Goal: Information Seeking & Learning: Learn about a topic

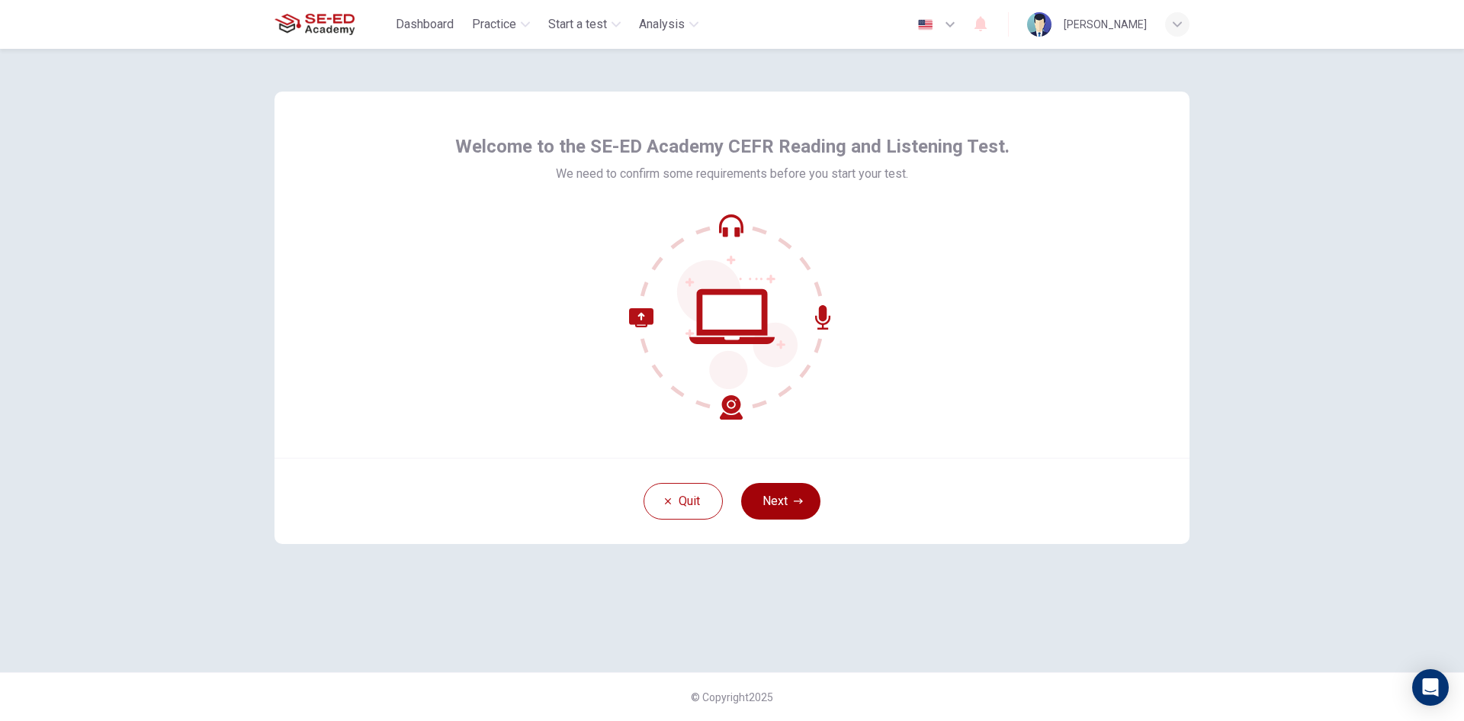
click at [789, 494] on button "Next" at bounding box center [780, 501] width 79 height 37
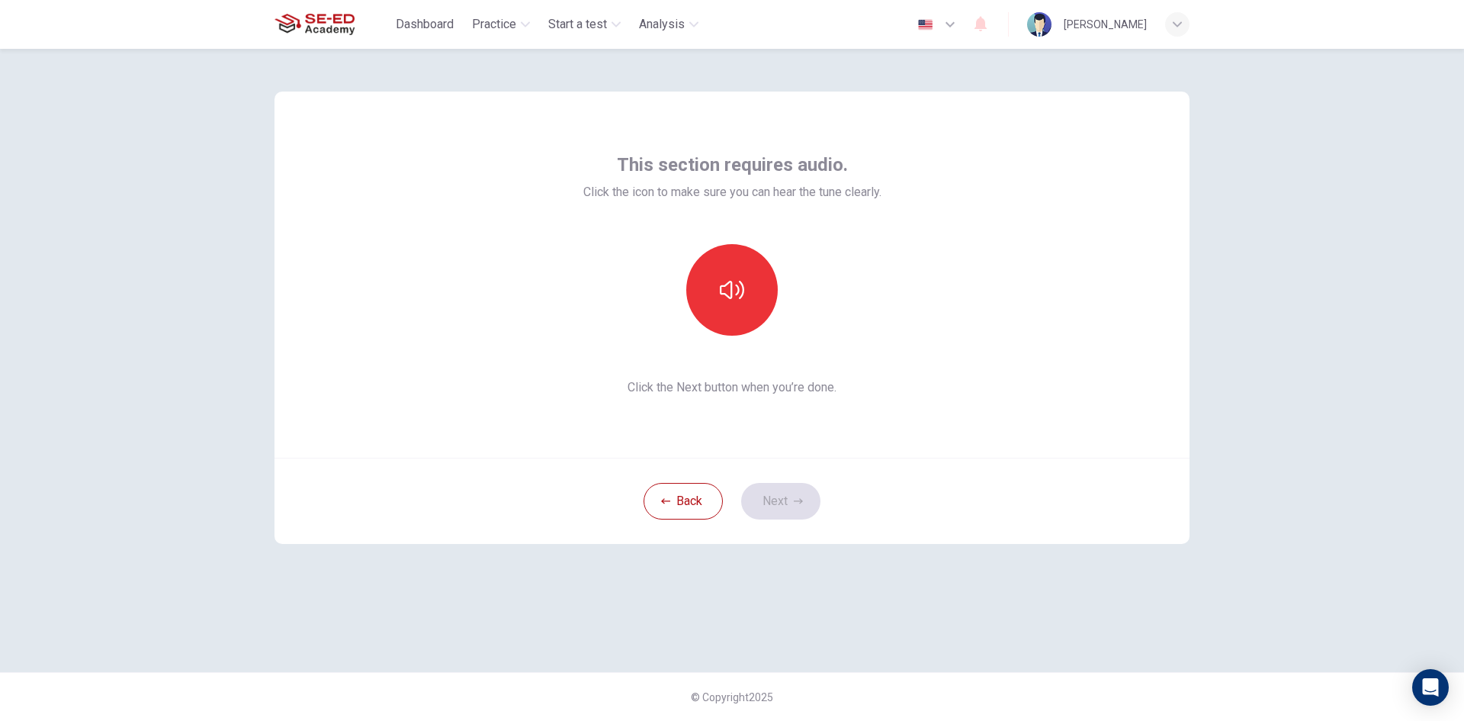
click at [734, 236] on div "This section requires audio. Click the icon to make sure you can hear the tune …" at bounding box center [732, 275] width 298 height 244
click at [738, 297] on icon "button" at bounding box center [732, 290] width 24 height 24
click at [752, 307] on button "button" at bounding box center [732, 290] width 92 height 92
click at [779, 496] on button "Next" at bounding box center [780, 501] width 79 height 37
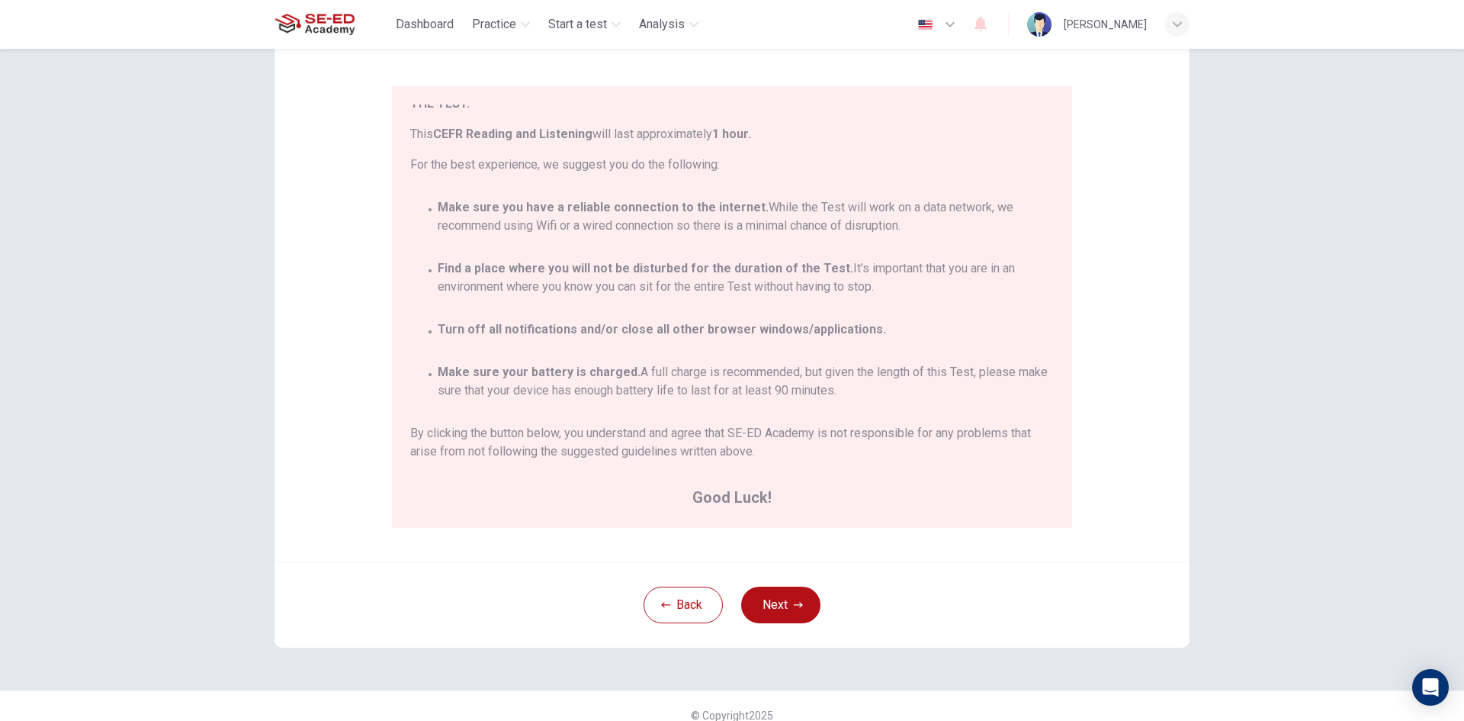
scroll to position [127, 0]
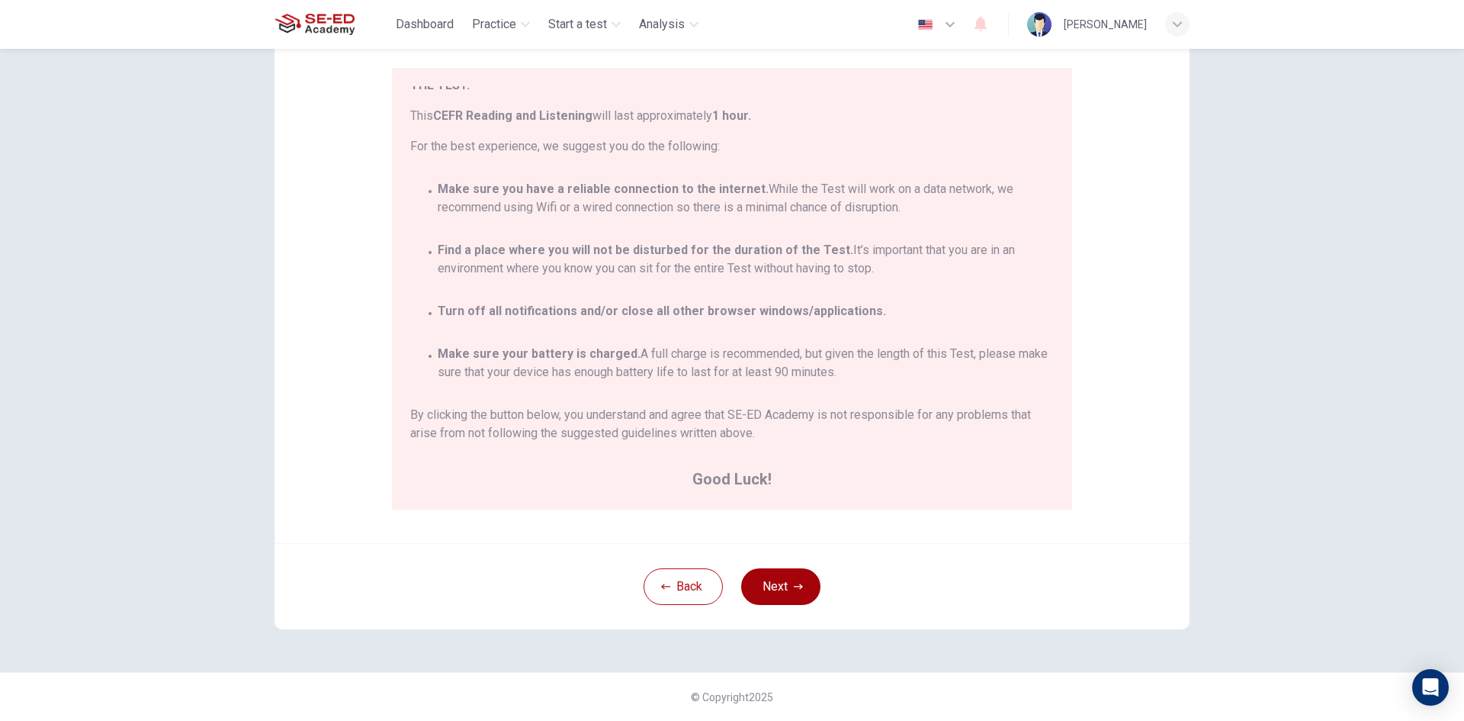
click at [804, 582] on button "Next" at bounding box center [780, 586] width 79 height 37
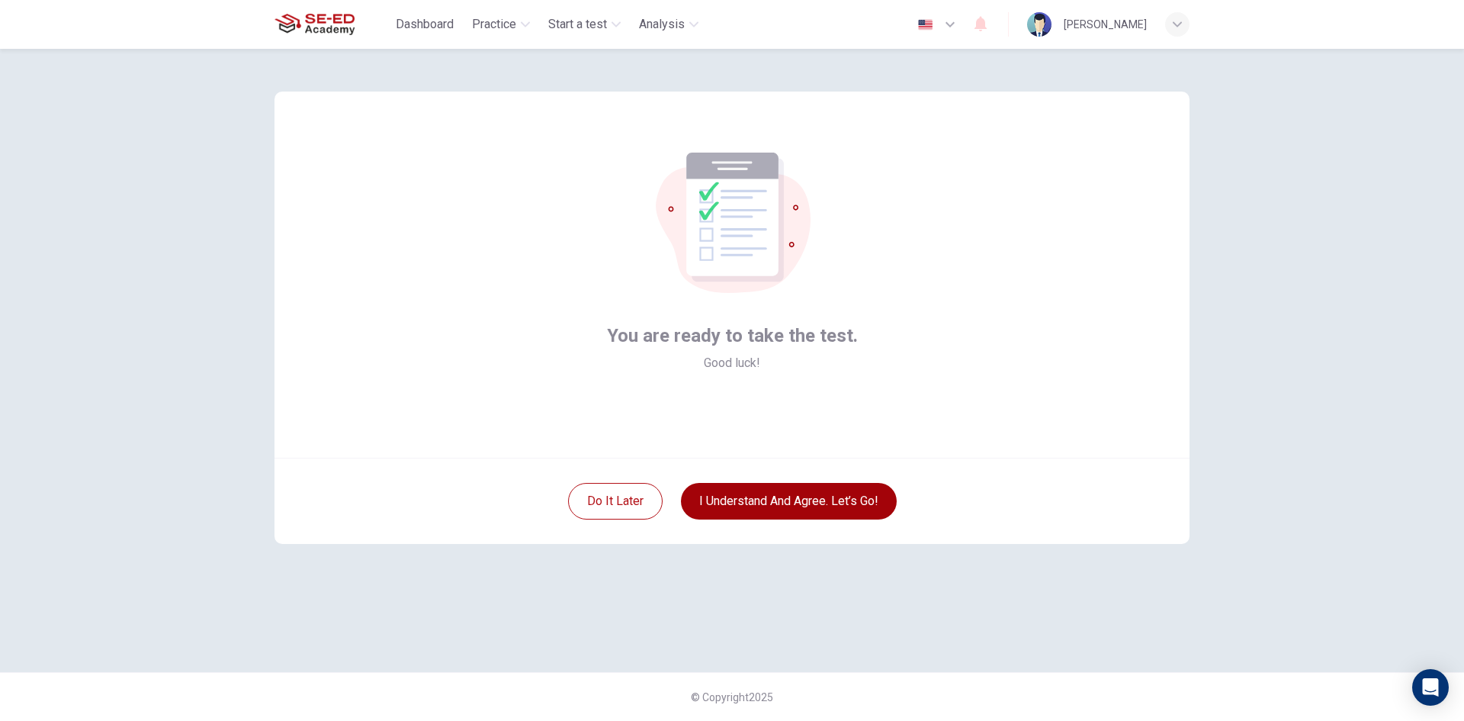
click at [798, 503] on button "I understand and agree. Let’s go!" at bounding box center [789, 501] width 216 height 37
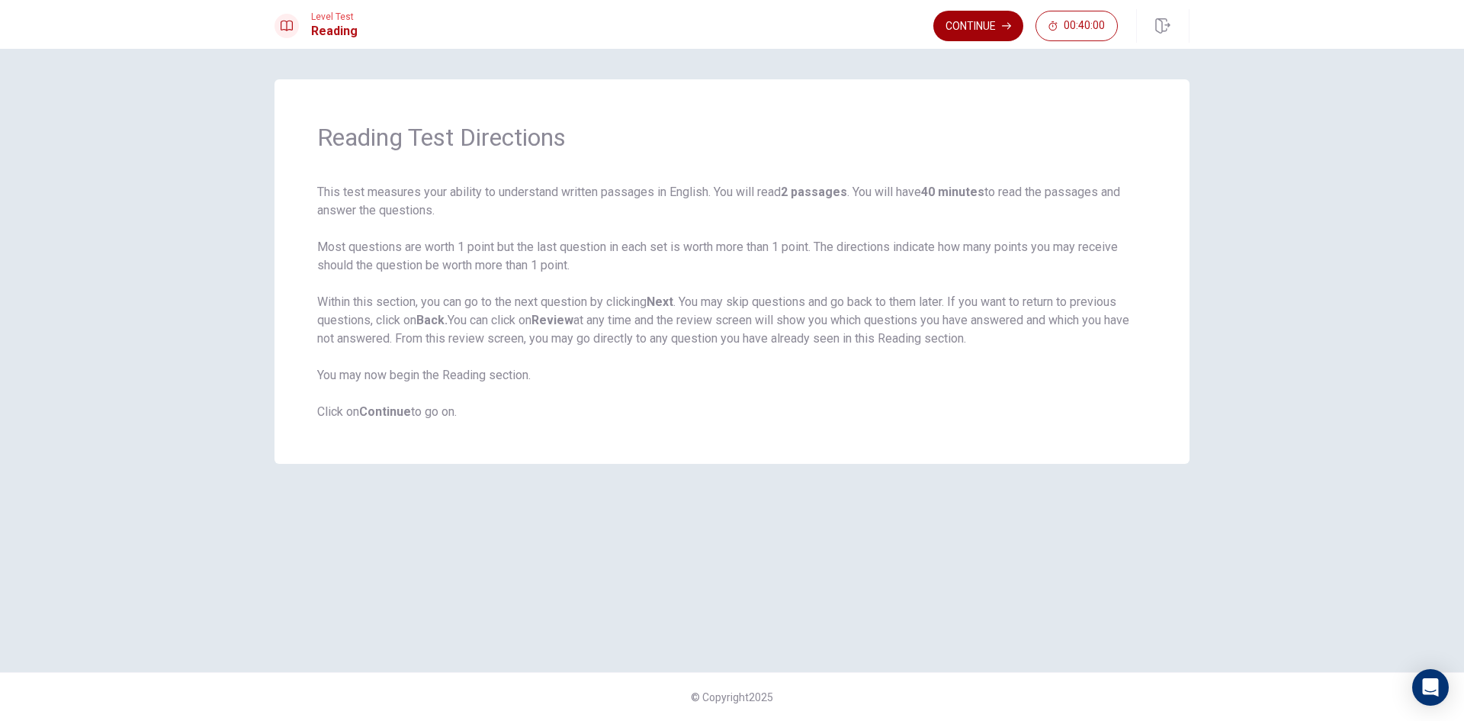
click at [980, 27] on button "Continue" at bounding box center [978, 26] width 90 height 31
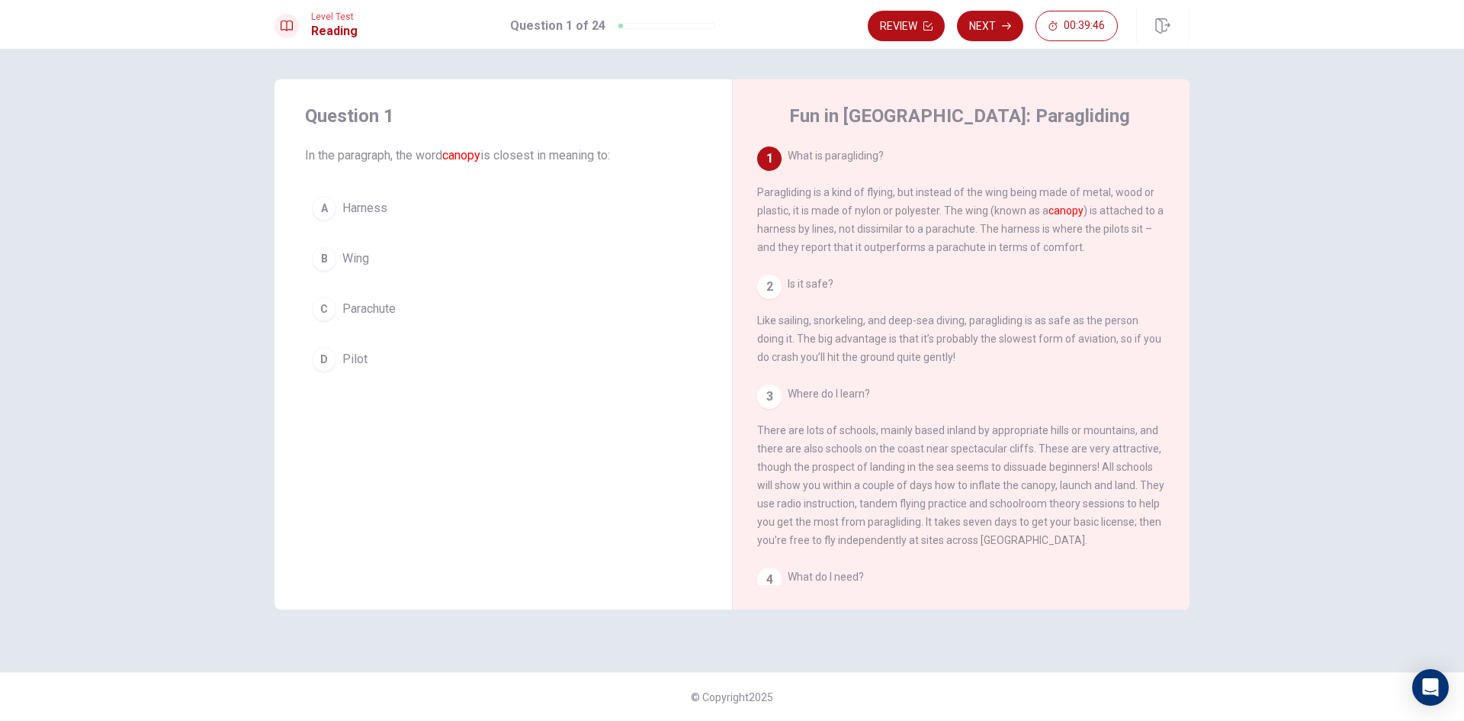
click at [402, 254] on button "B Wing" at bounding box center [503, 258] width 397 height 38
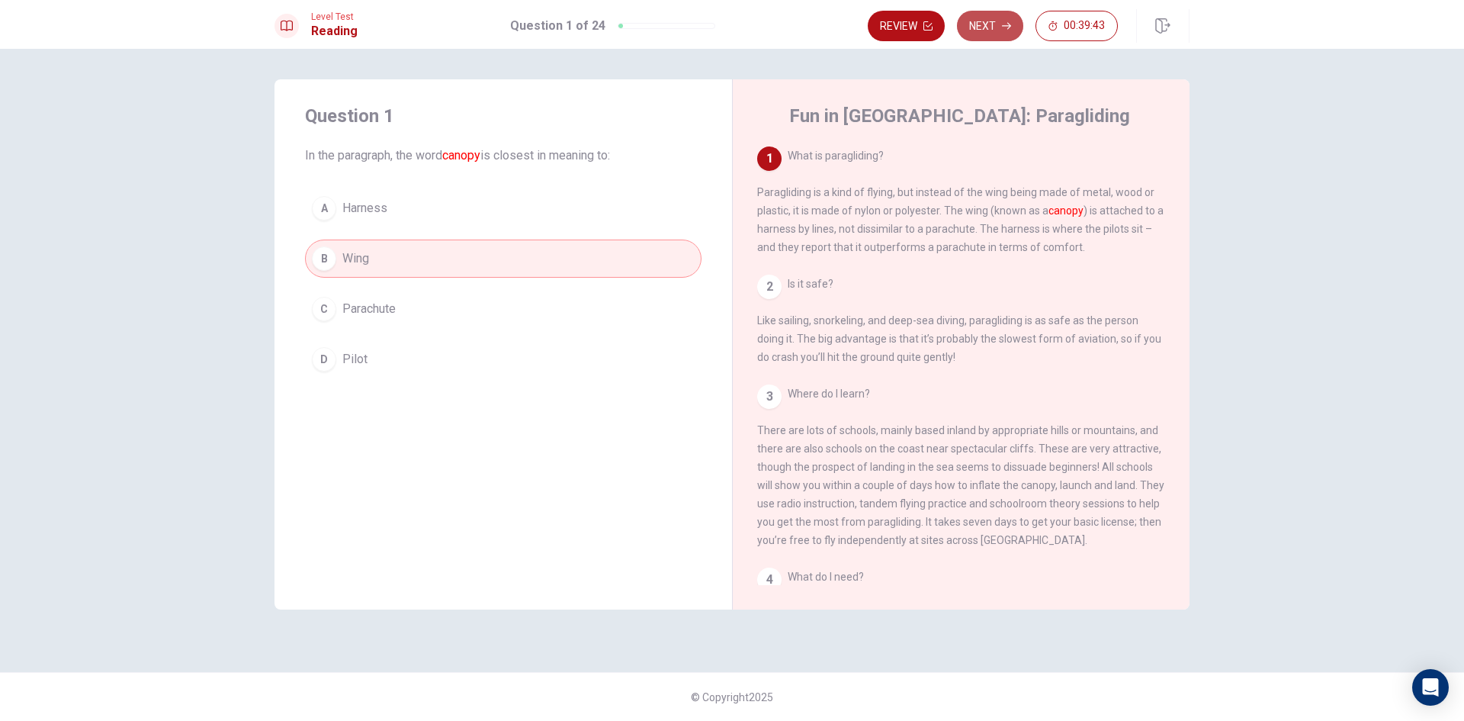
click at [990, 30] on button "Next" at bounding box center [990, 26] width 66 height 31
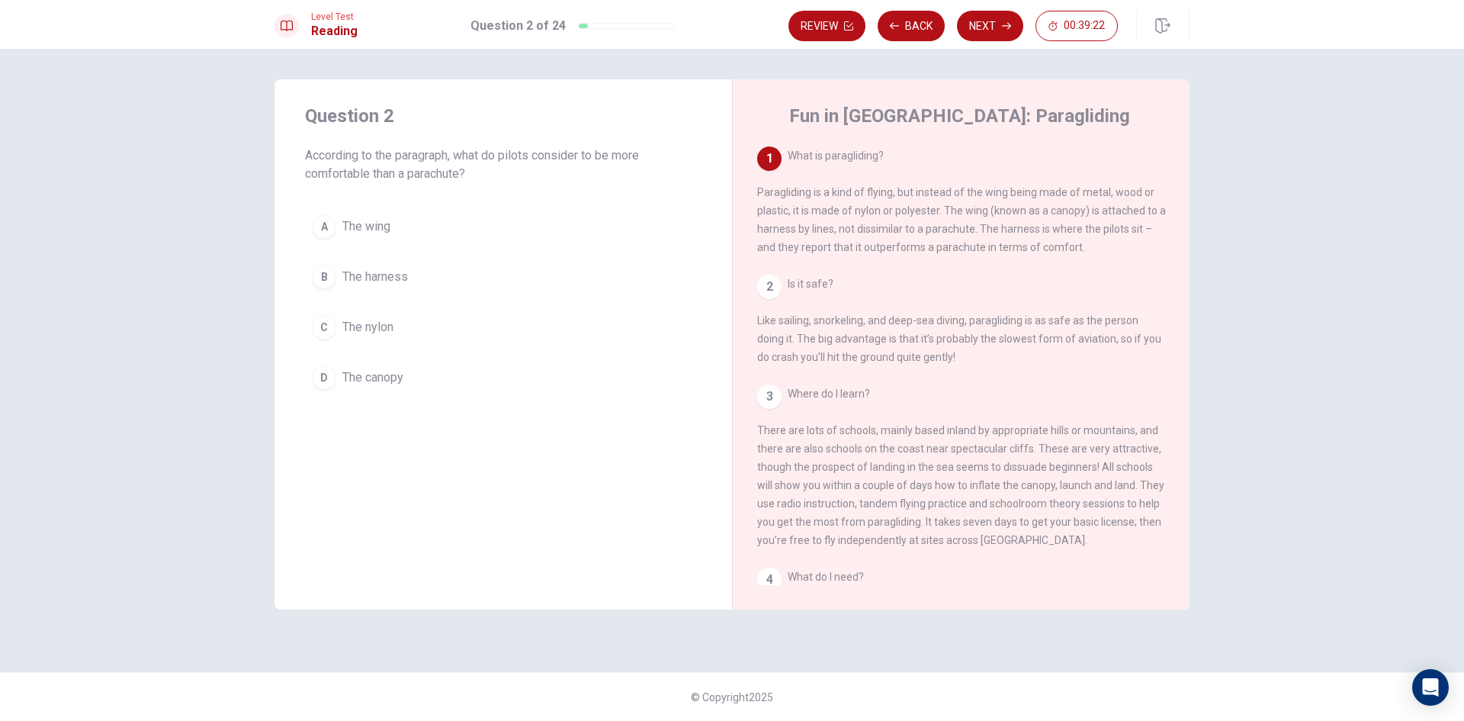
click at [403, 376] on span "The canopy" at bounding box center [372, 377] width 61 height 18
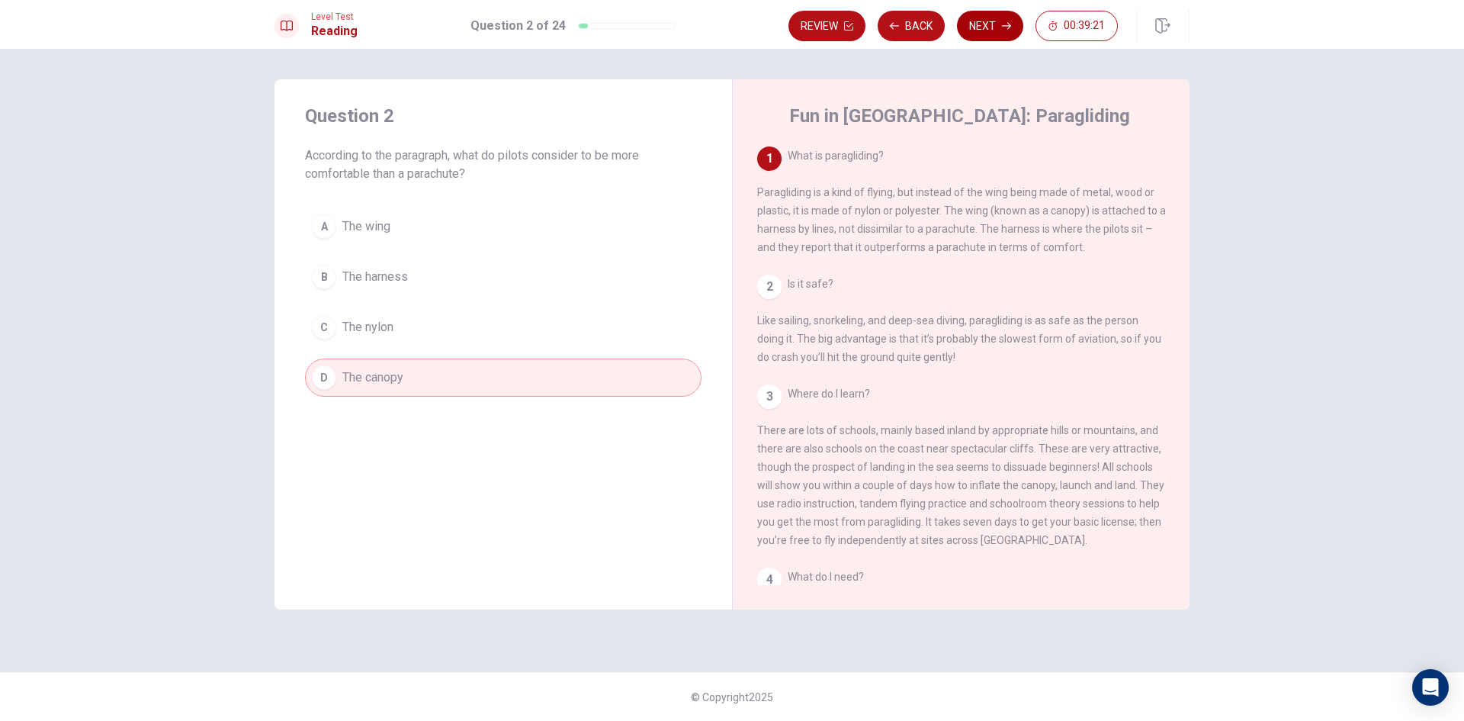
click at [994, 26] on button "Next" at bounding box center [990, 26] width 66 height 31
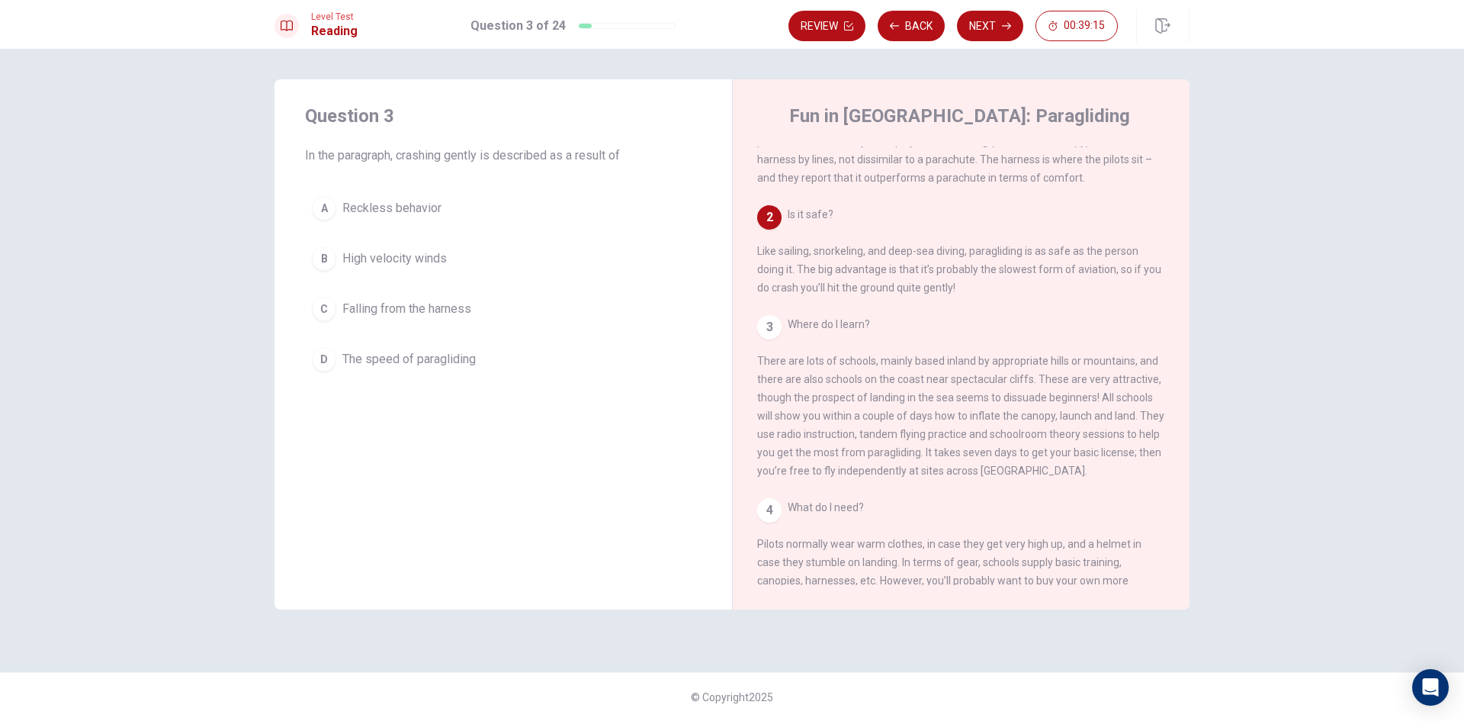
scroll to position [56, 0]
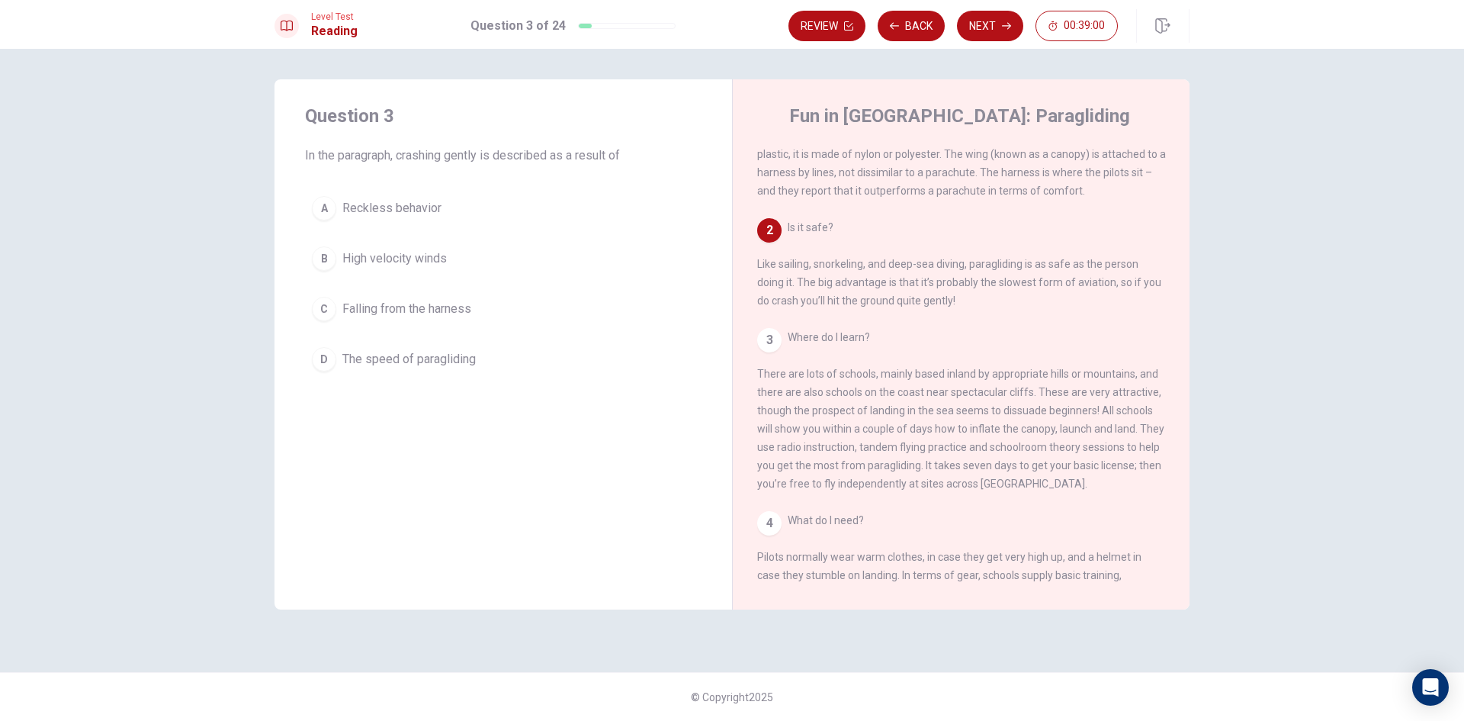
click at [491, 364] on button "D The speed of paragliding" at bounding box center [503, 359] width 397 height 38
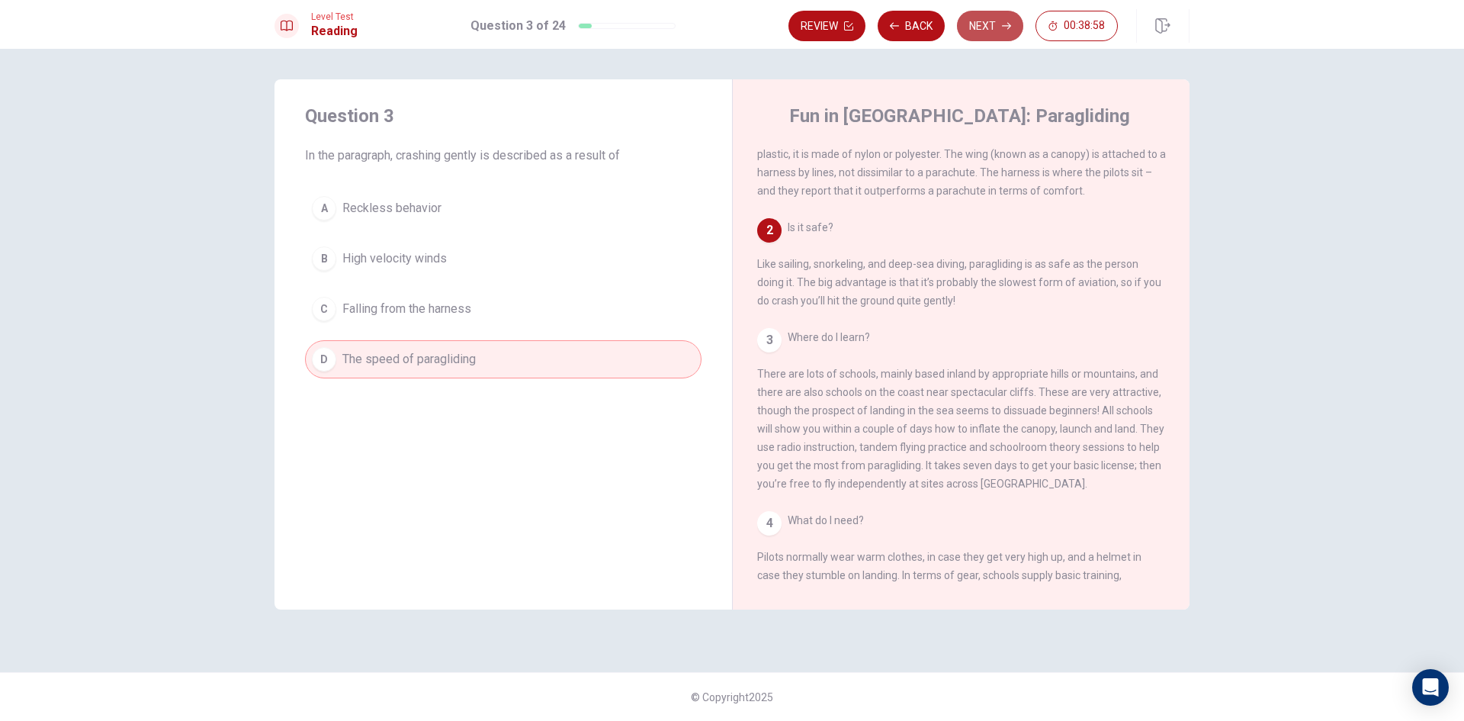
click at [980, 31] on button "Next" at bounding box center [990, 26] width 66 height 31
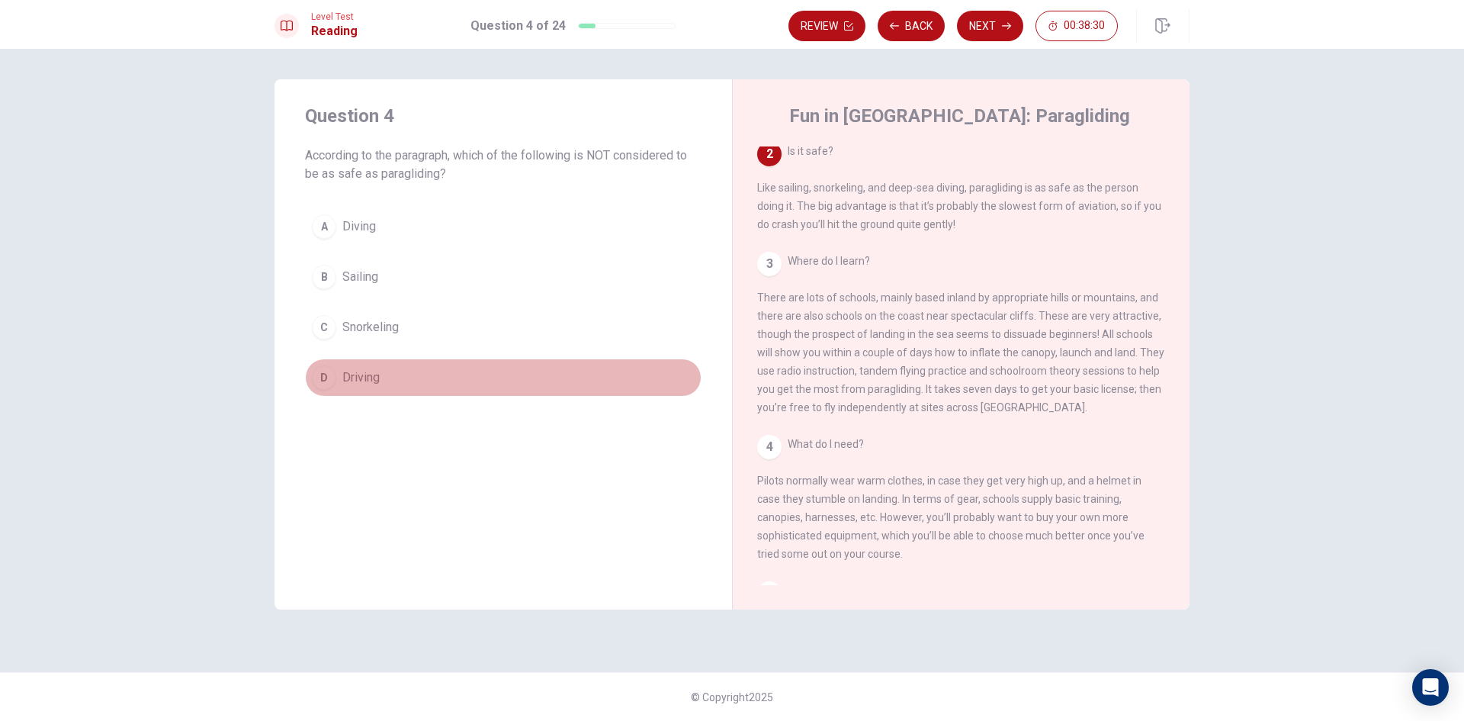
click at [398, 381] on button "D Driving" at bounding box center [503, 377] width 397 height 38
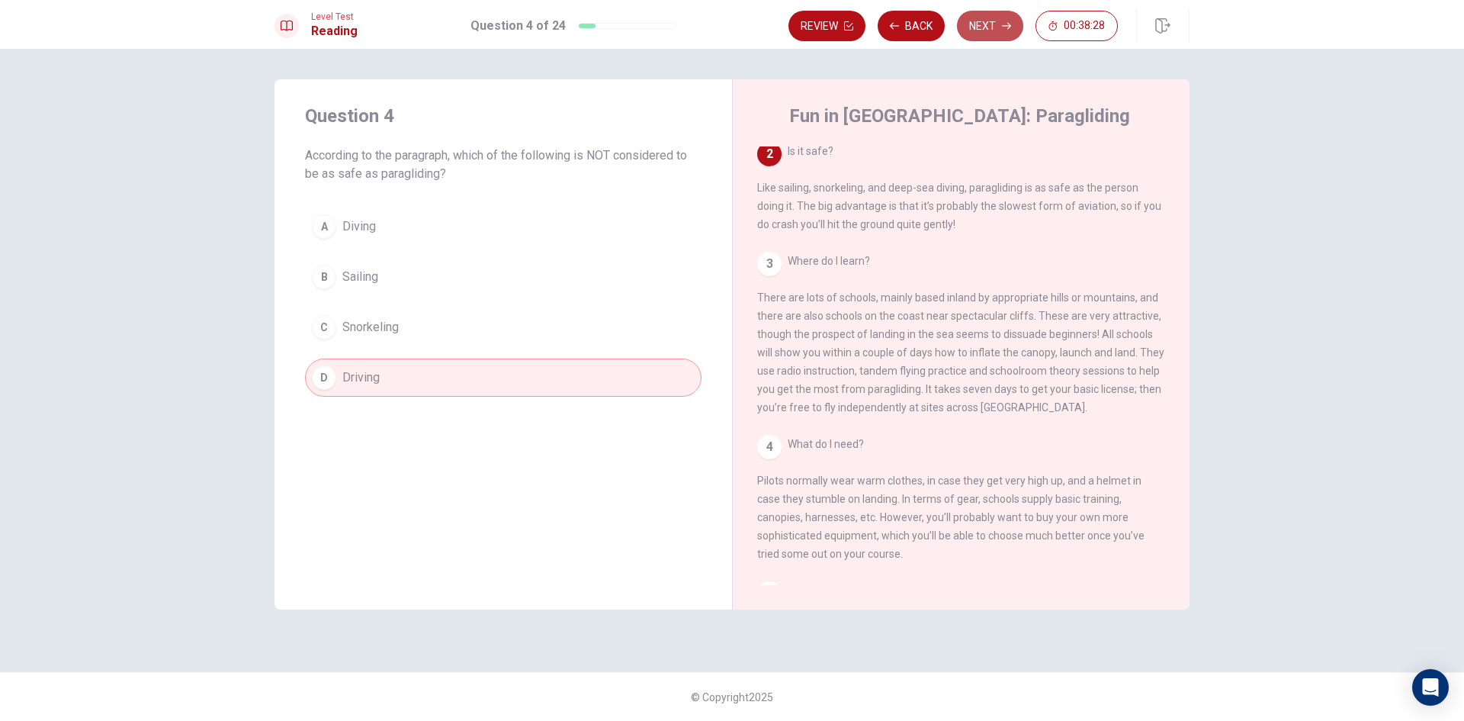
click at [999, 31] on button "Next" at bounding box center [990, 26] width 66 height 31
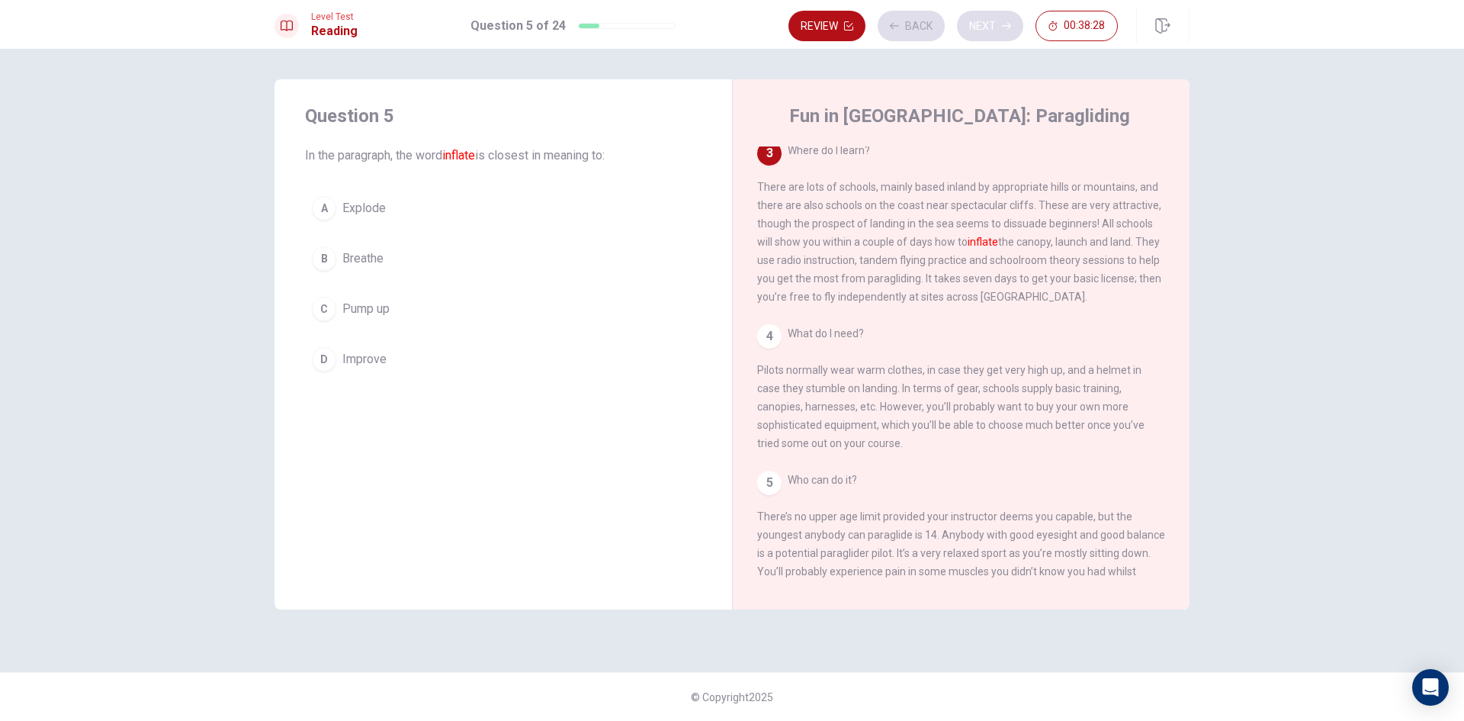
scroll to position [246, 0]
click at [418, 304] on button "C Pump up" at bounding box center [503, 309] width 397 height 38
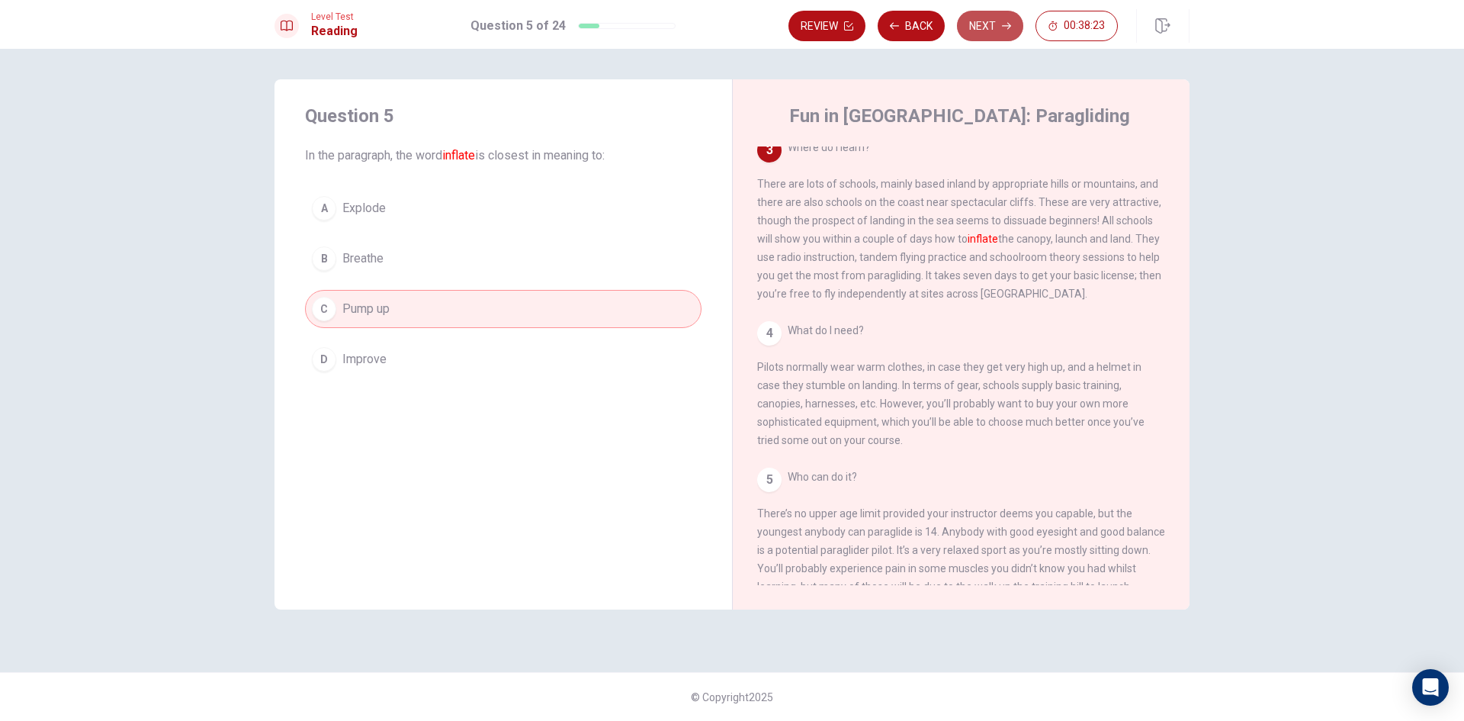
click at [980, 31] on button "Next" at bounding box center [990, 26] width 66 height 31
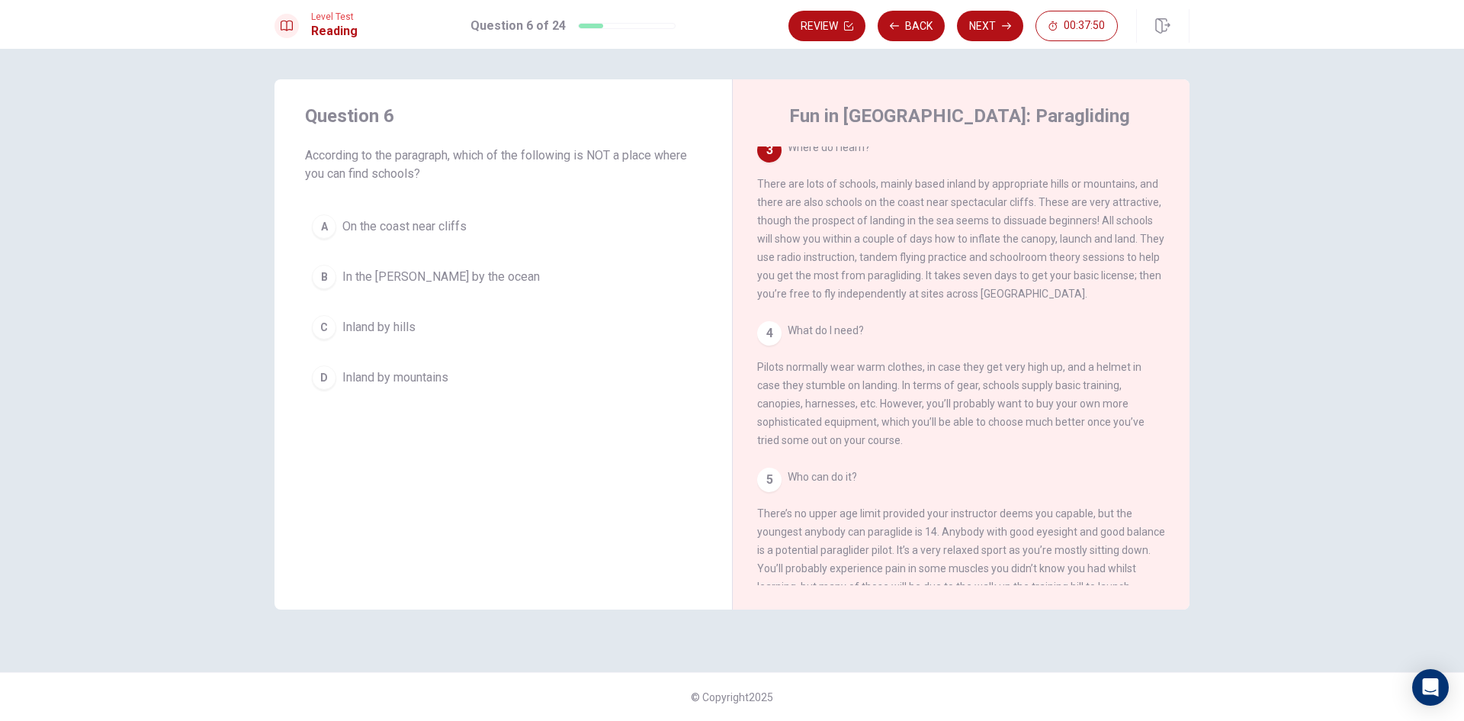
click at [440, 372] on span "Inland by mountains" at bounding box center [395, 377] width 106 height 18
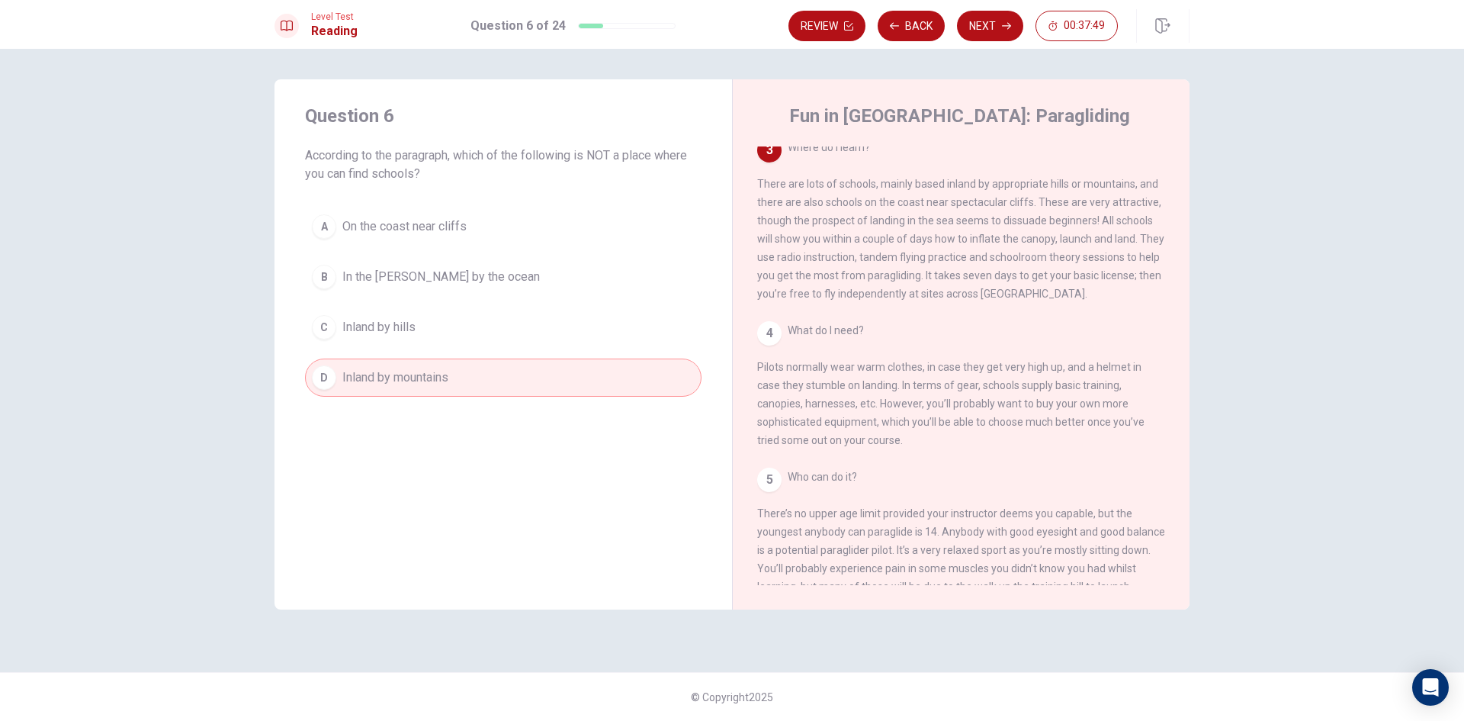
click at [493, 278] on button "B In the [PERSON_NAME] by the ocean" at bounding box center [503, 277] width 397 height 38
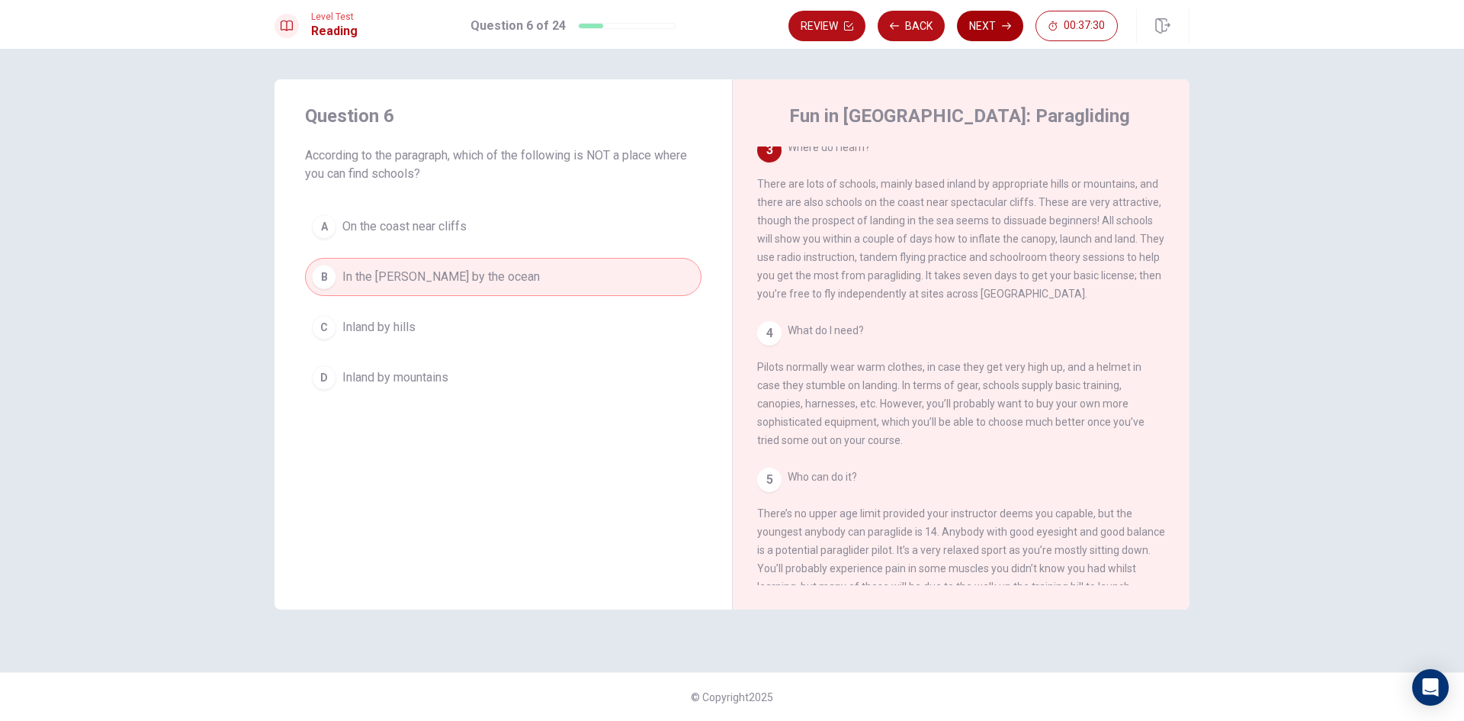
click at [978, 20] on button "Next" at bounding box center [990, 26] width 66 height 31
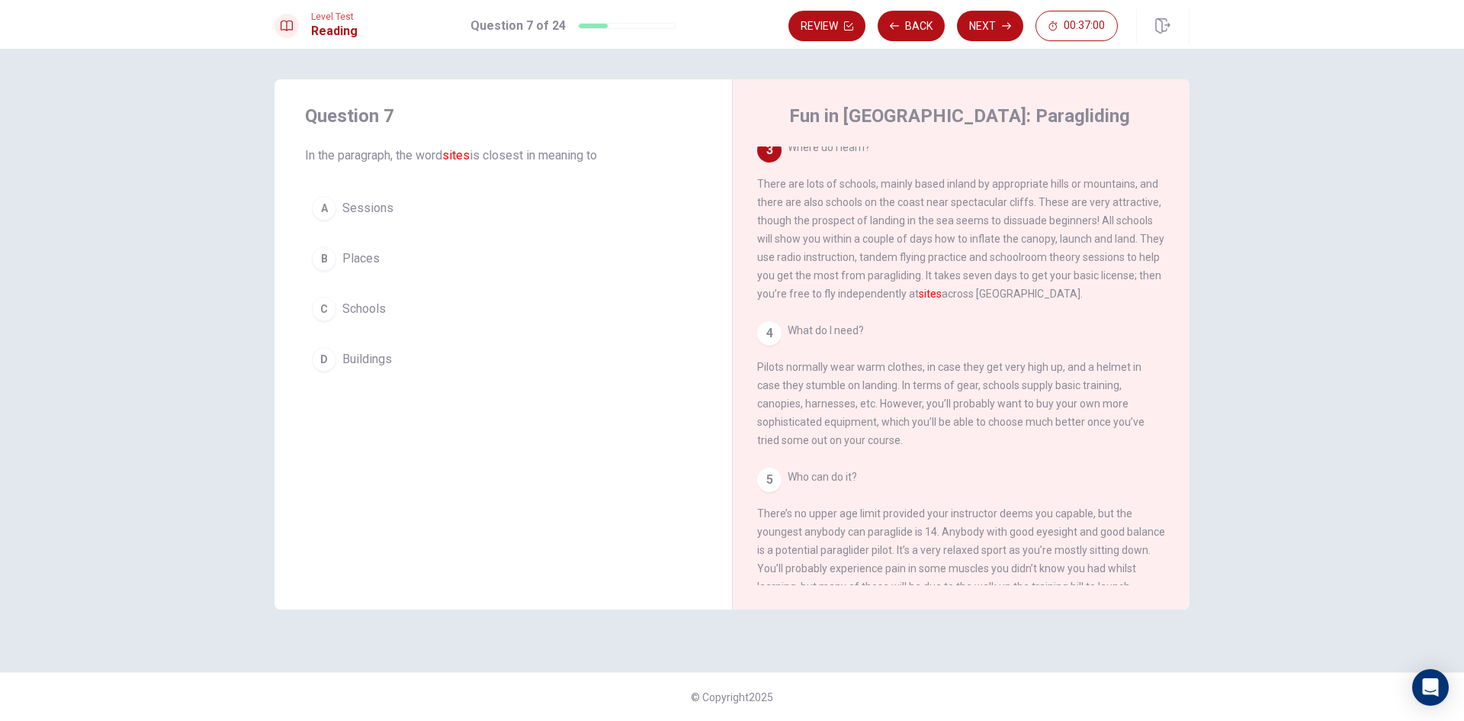
click at [403, 358] on button "D Buildings" at bounding box center [503, 359] width 397 height 38
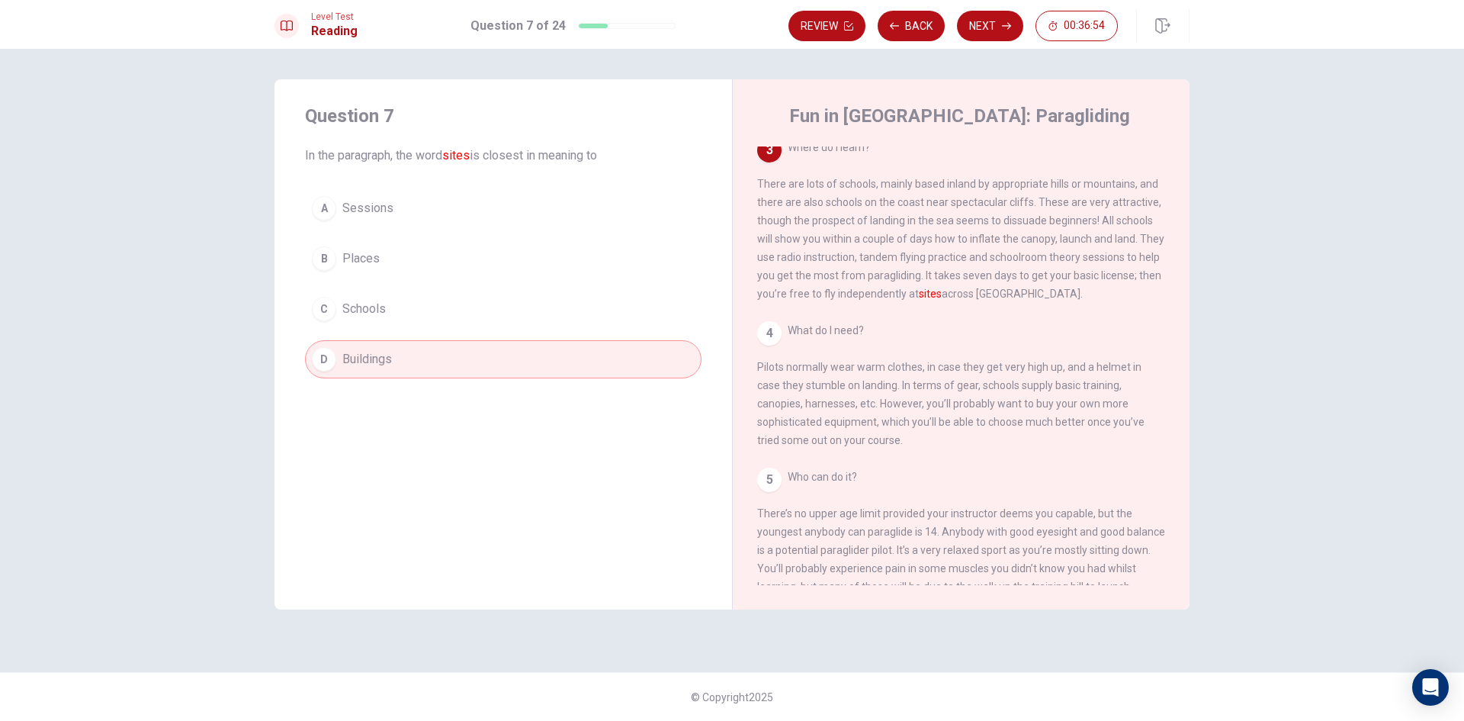
click at [425, 235] on div "A Sessions B Places C Schools D Buildings" at bounding box center [503, 283] width 397 height 189
click at [419, 255] on button "B Places" at bounding box center [503, 258] width 397 height 38
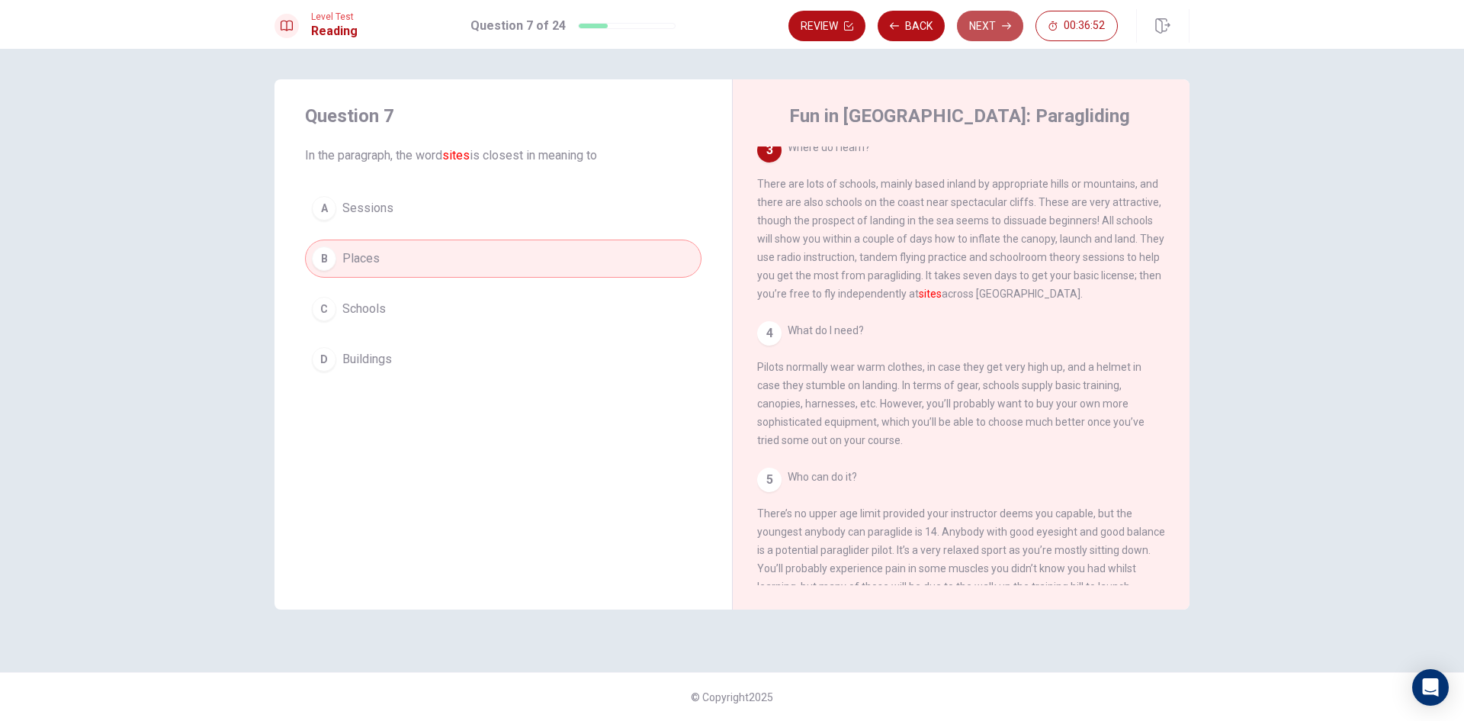
click at [991, 31] on button "Next" at bounding box center [990, 26] width 66 height 31
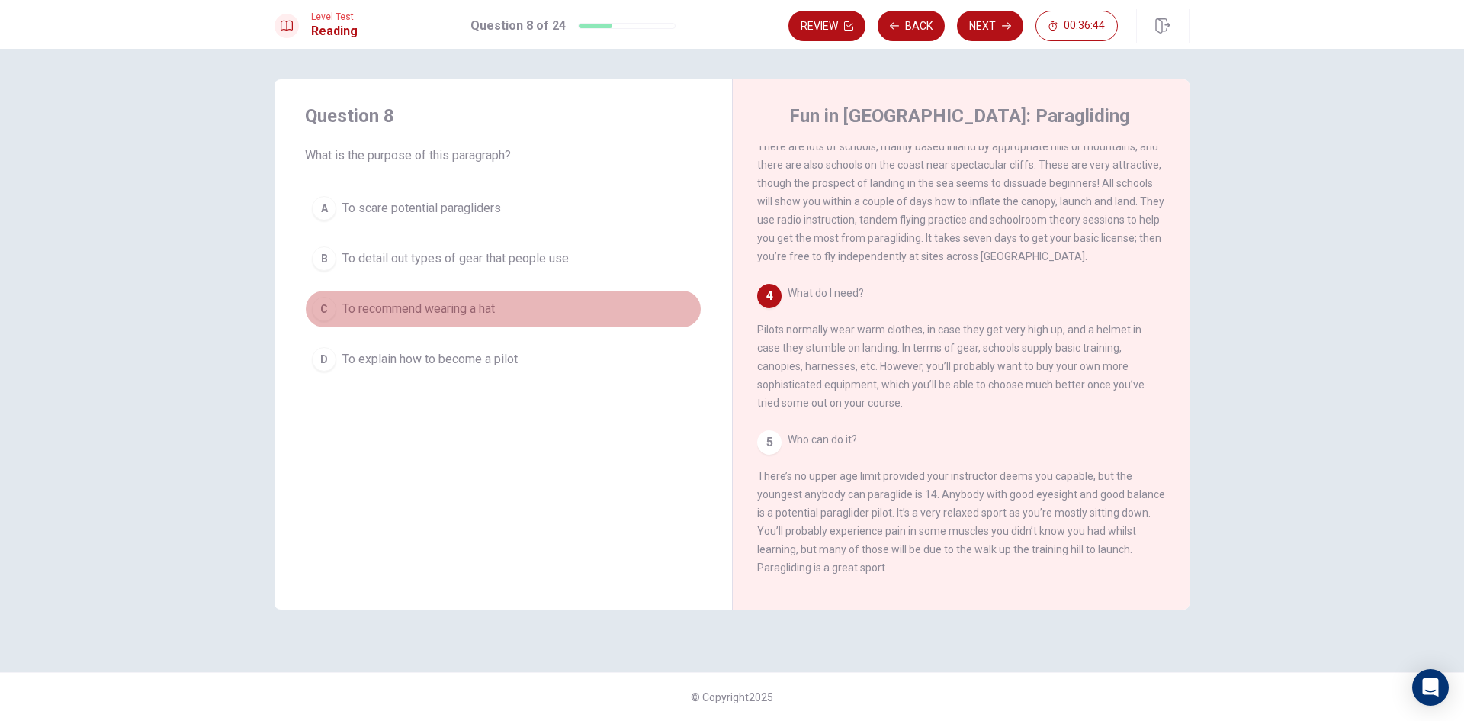
click at [494, 317] on span "To recommend wearing a hat" at bounding box center [418, 309] width 153 height 18
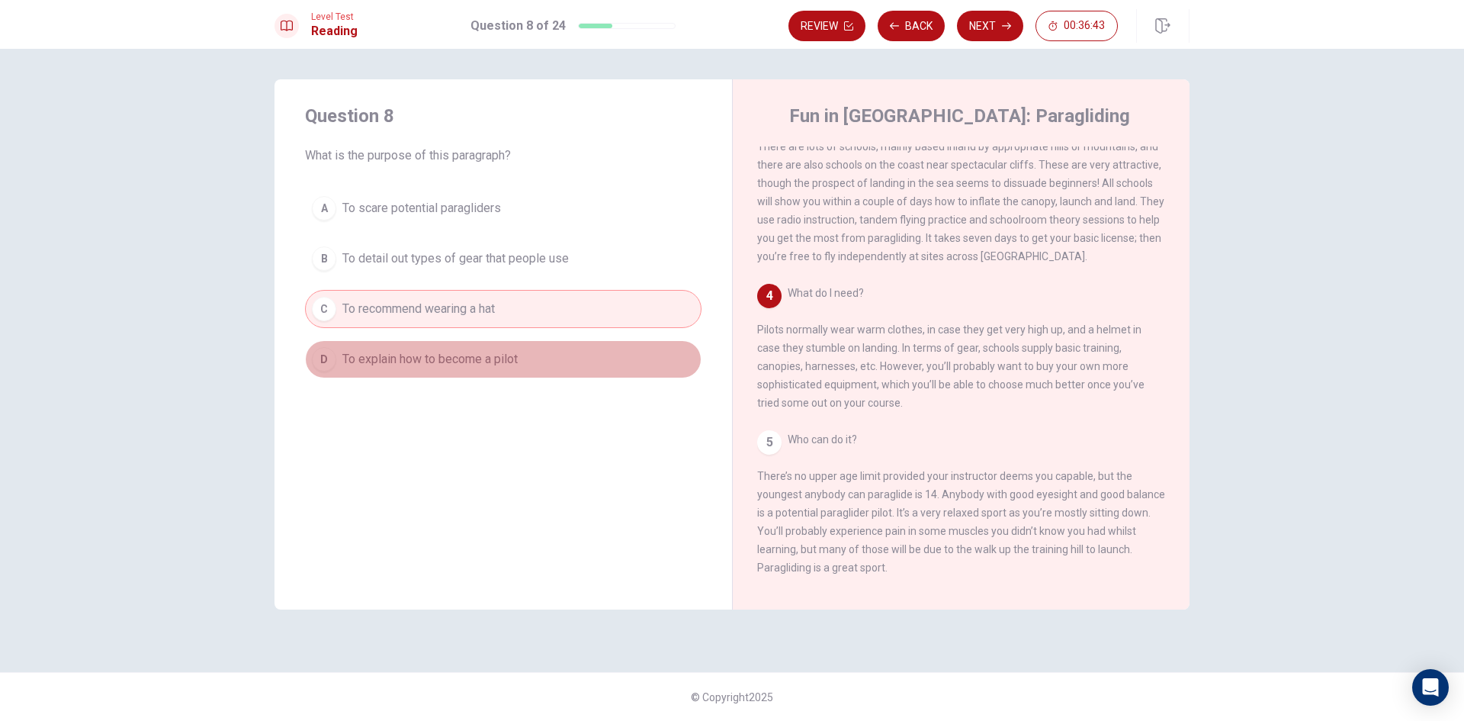
click at [523, 365] on button "D To explain how to become a pilot" at bounding box center [503, 359] width 397 height 38
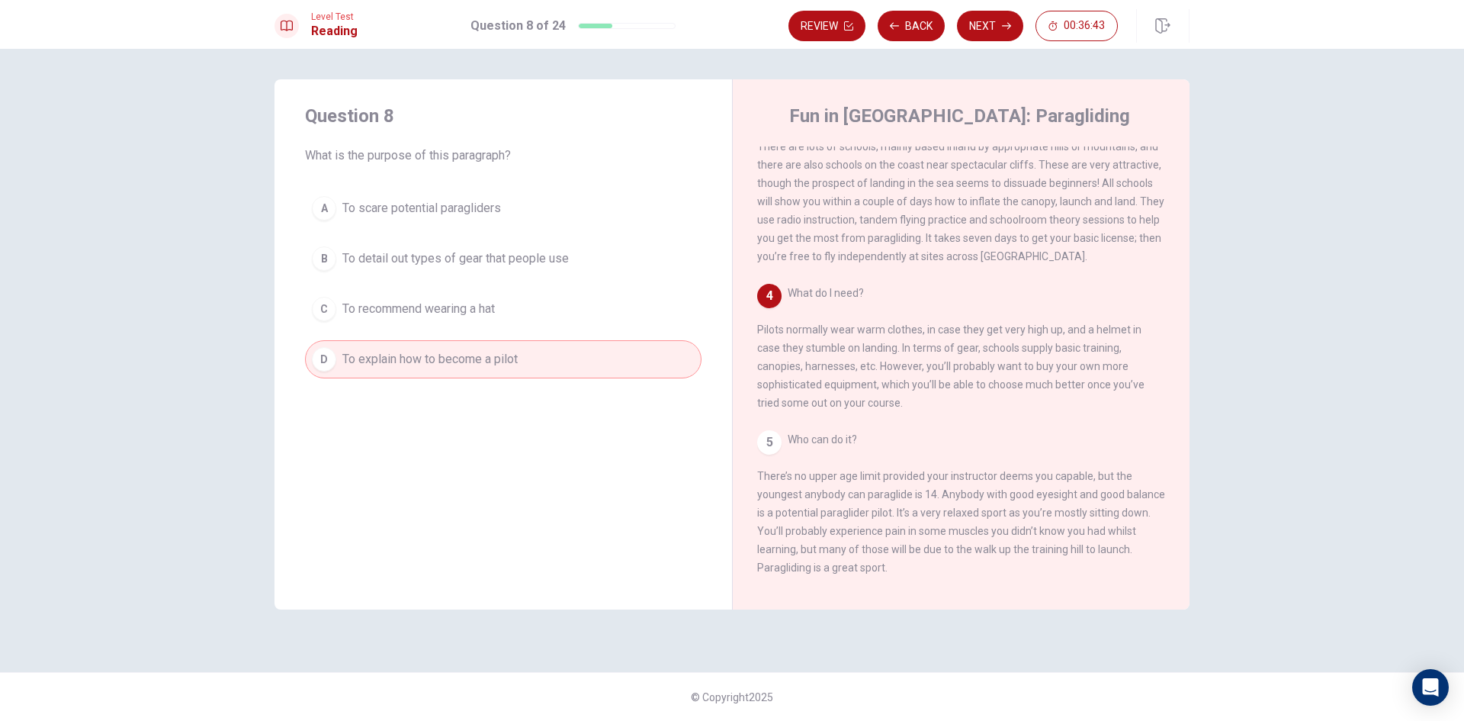
click at [540, 261] on span "To detail out types of gear that people use" at bounding box center [455, 258] width 226 height 18
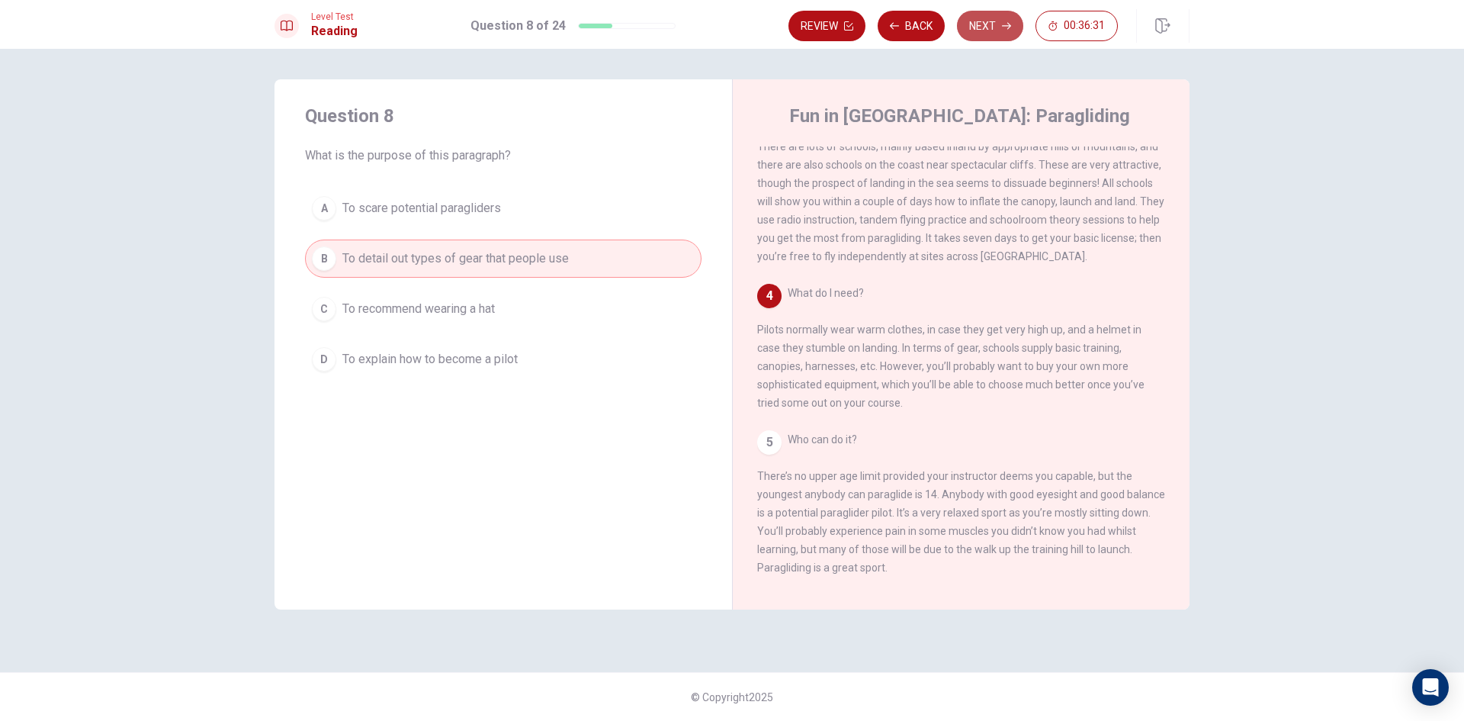
click at [989, 35] on button "Next" at bounding box center [990, 26] width 66 height 31
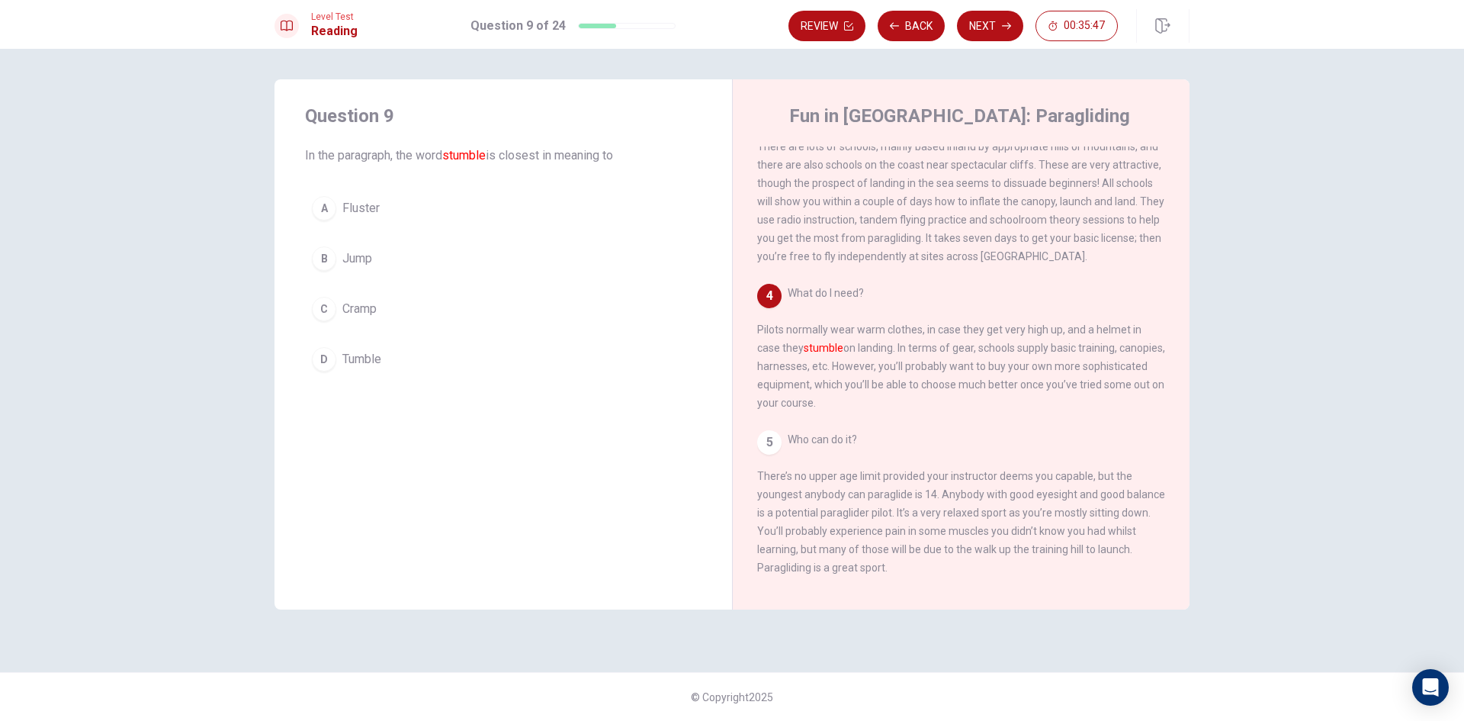
click at [372, 355] on span "Tumble" at bounding box center [361, 359] width 39 height 18
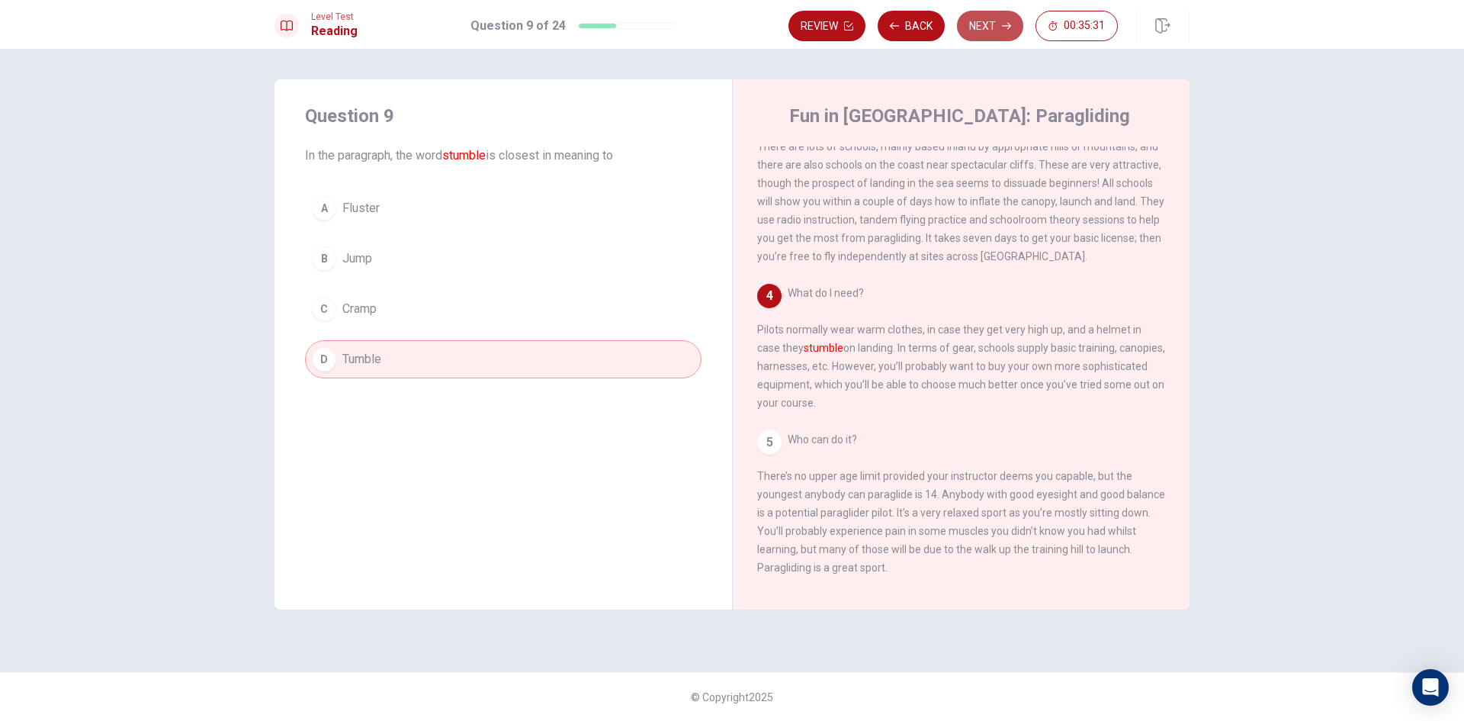
click at [997, 34] on button "Next" at bounding box center [990, 26] width 66 height 31
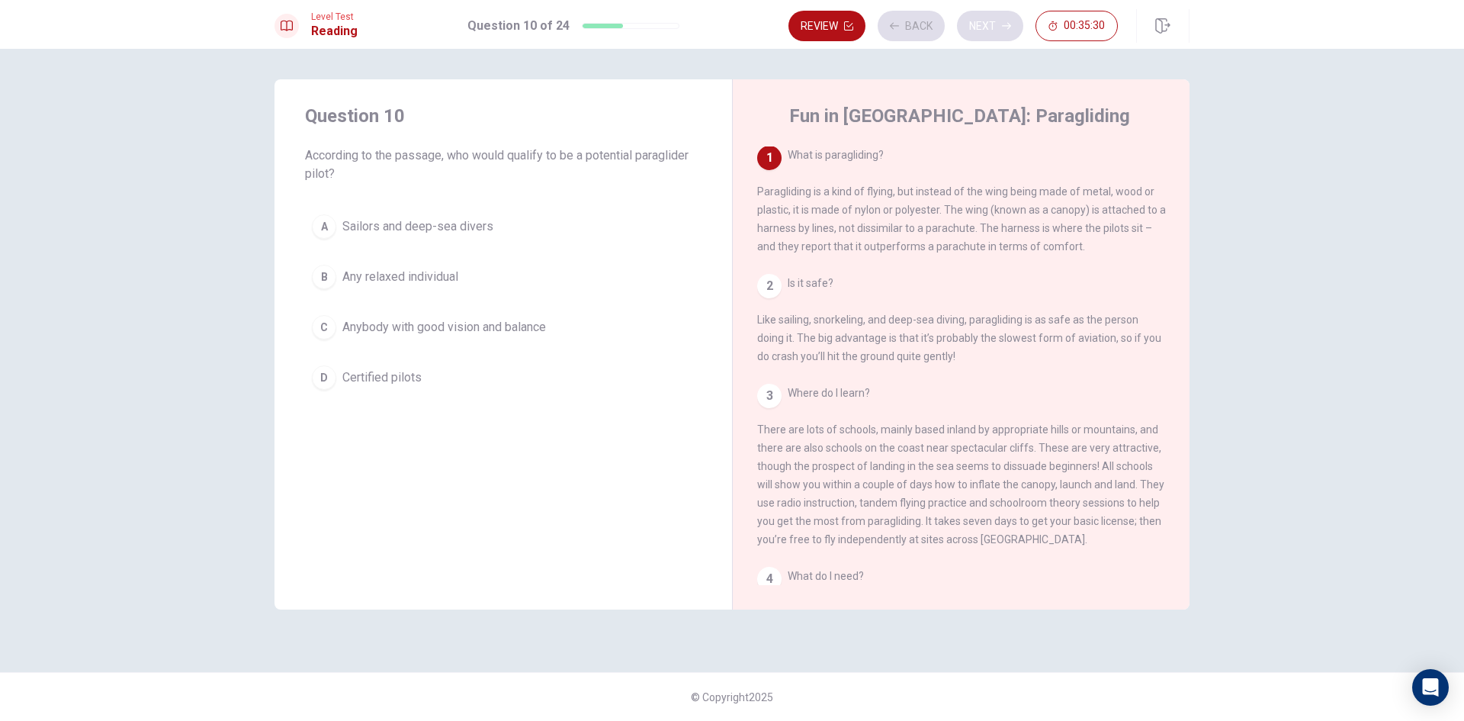
scroll to position [0, 0]
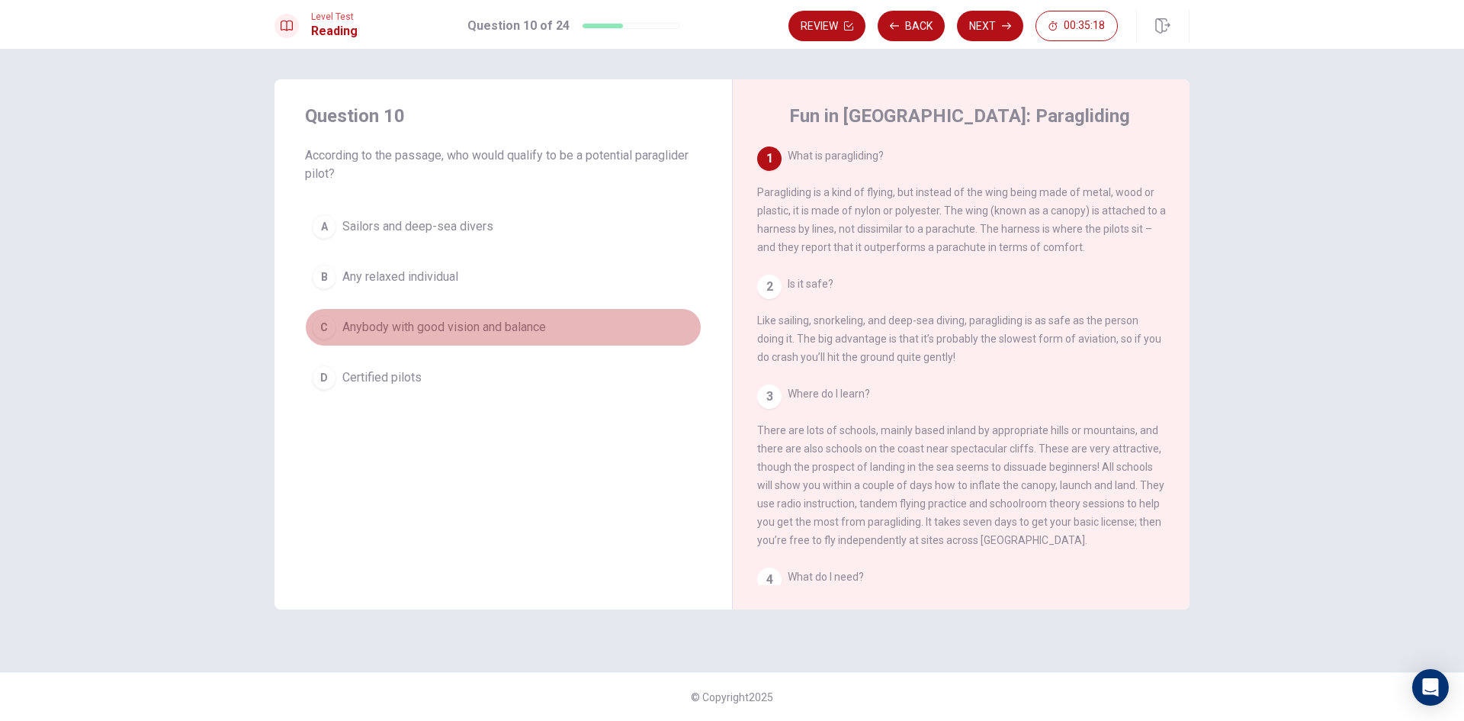
click at [475, 323] on span "Anybody with good vision and balance" at bounding box center [444, 327] width 204 height 18
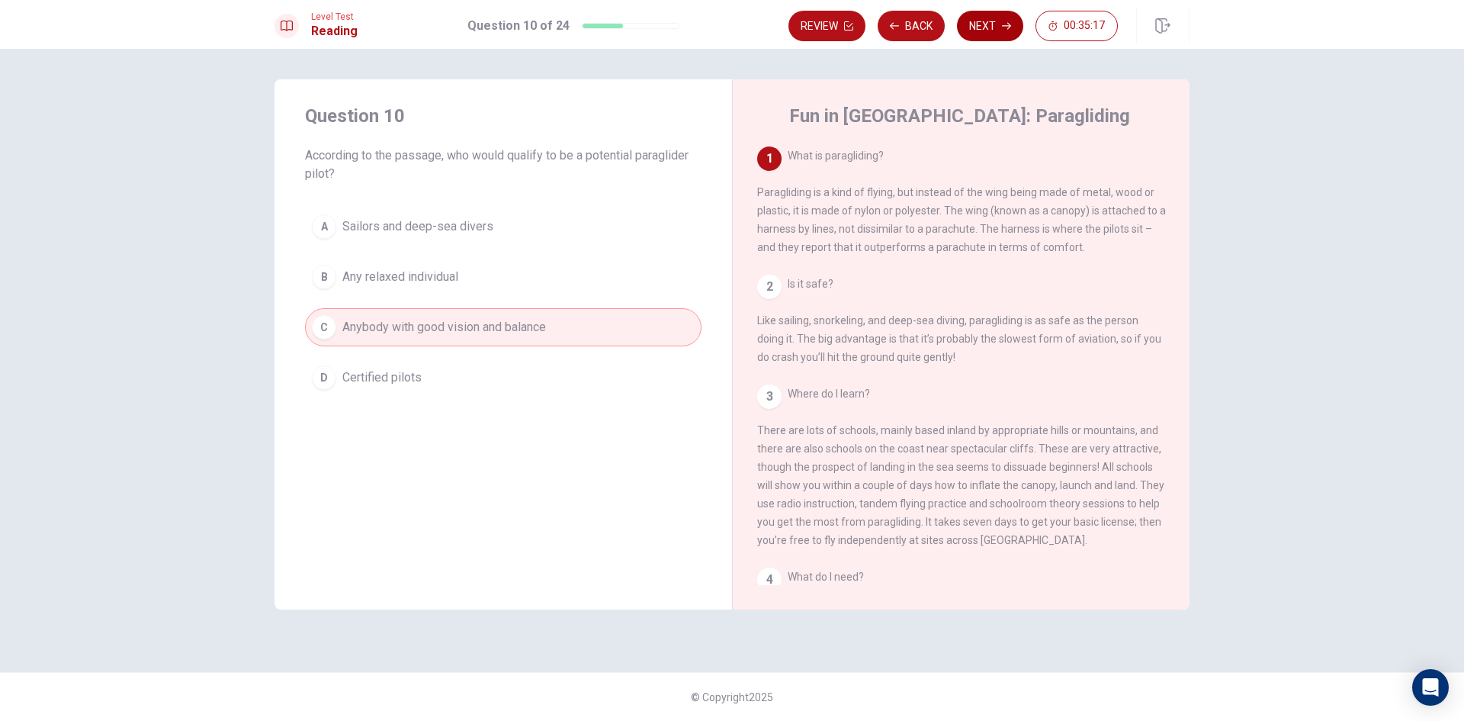
click at [991, 31] on button "Next" at bounding box center [990, 26] width 66 height 31
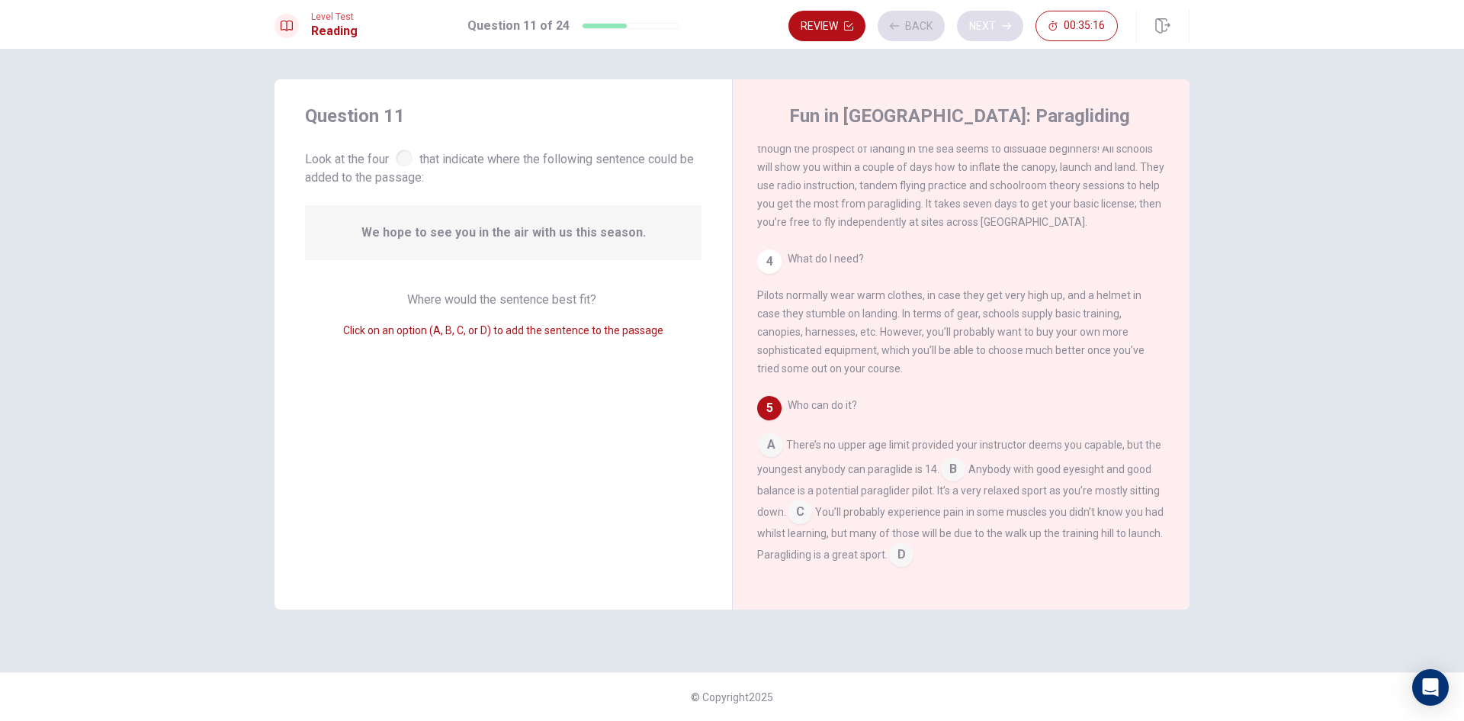
scroll to position [339, 0]
click at [914, 553] on input at bounding box center [901, 556] width 24 height 24
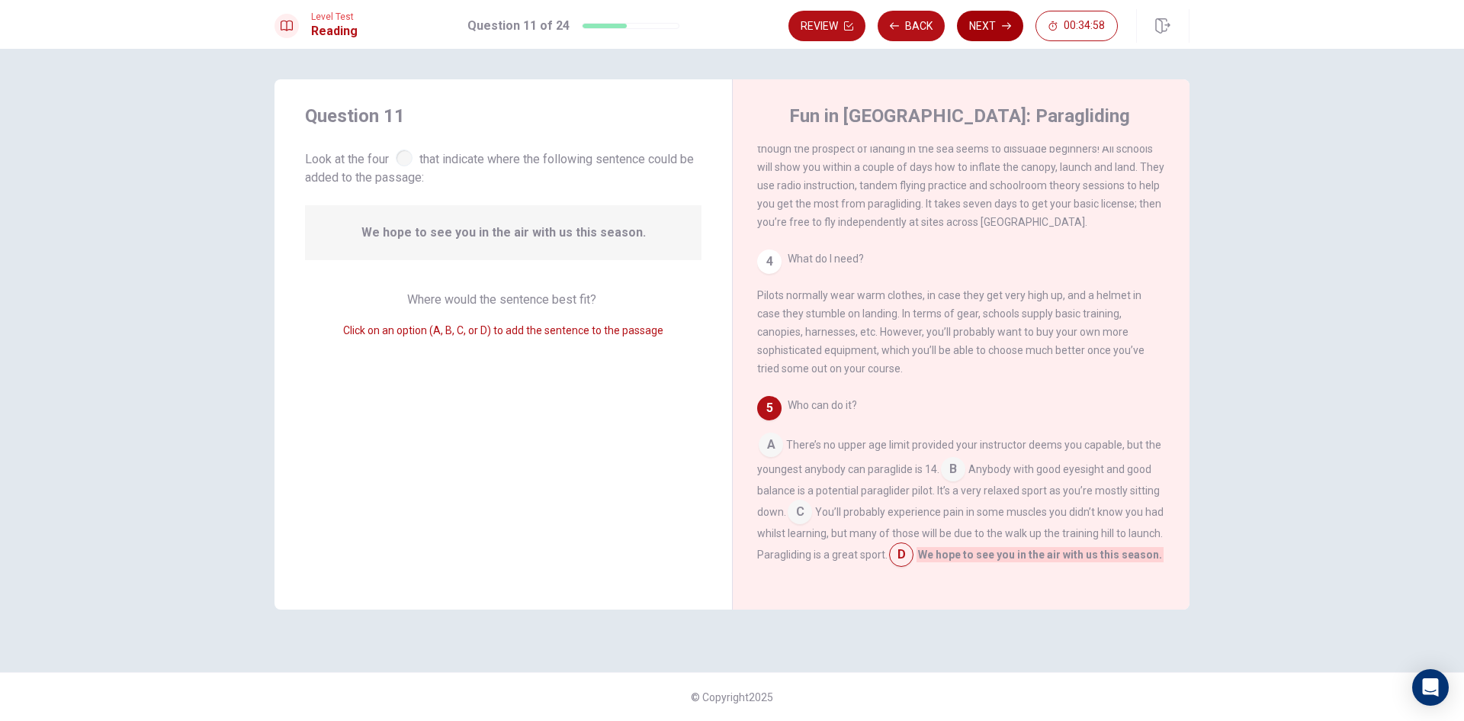
click at [999, 29] on button "Next" at bounding box center [990, 26] width 66 height 31
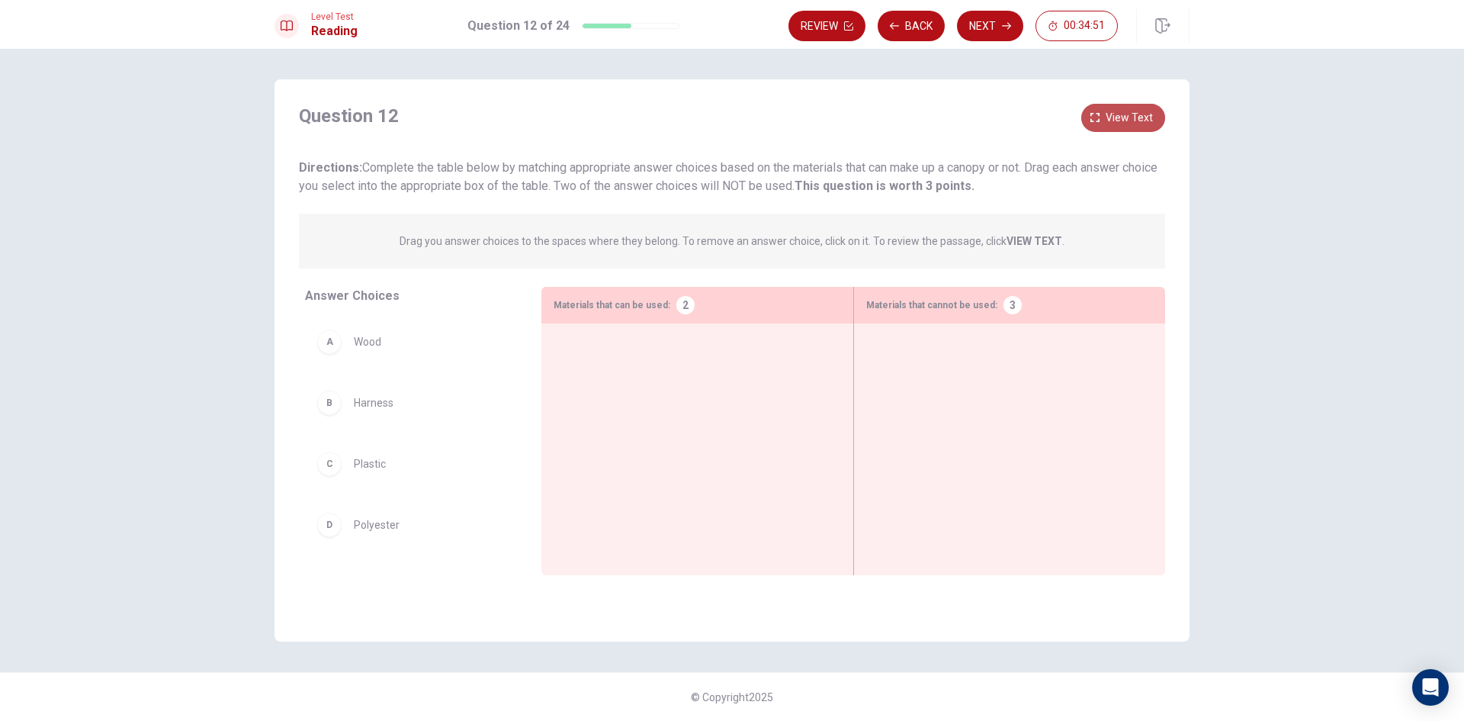
click at [1122, 126] on span "View text" at bounding box center [1129, 117] width 47 height 19
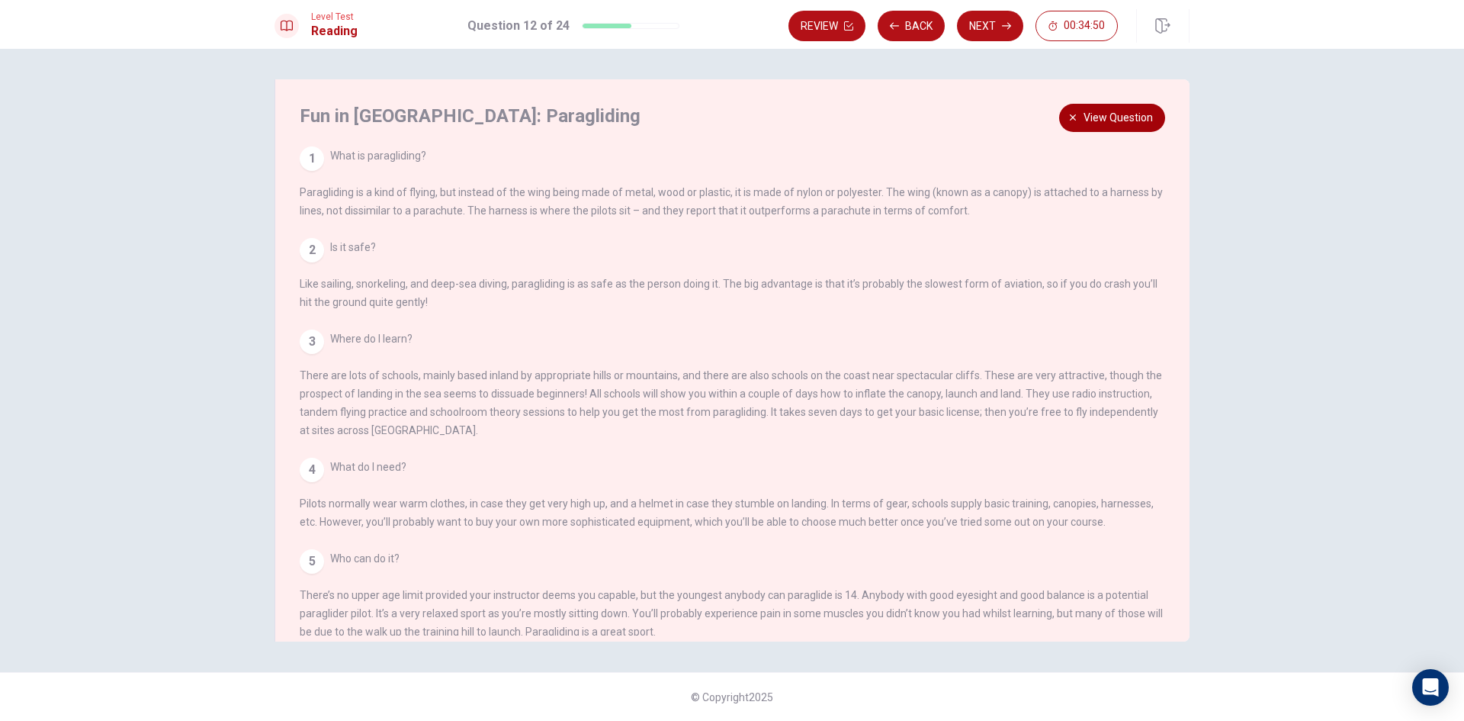
click at [1132, 121] on span "View question" at bounding box center [1118, 117] width 69 height 19
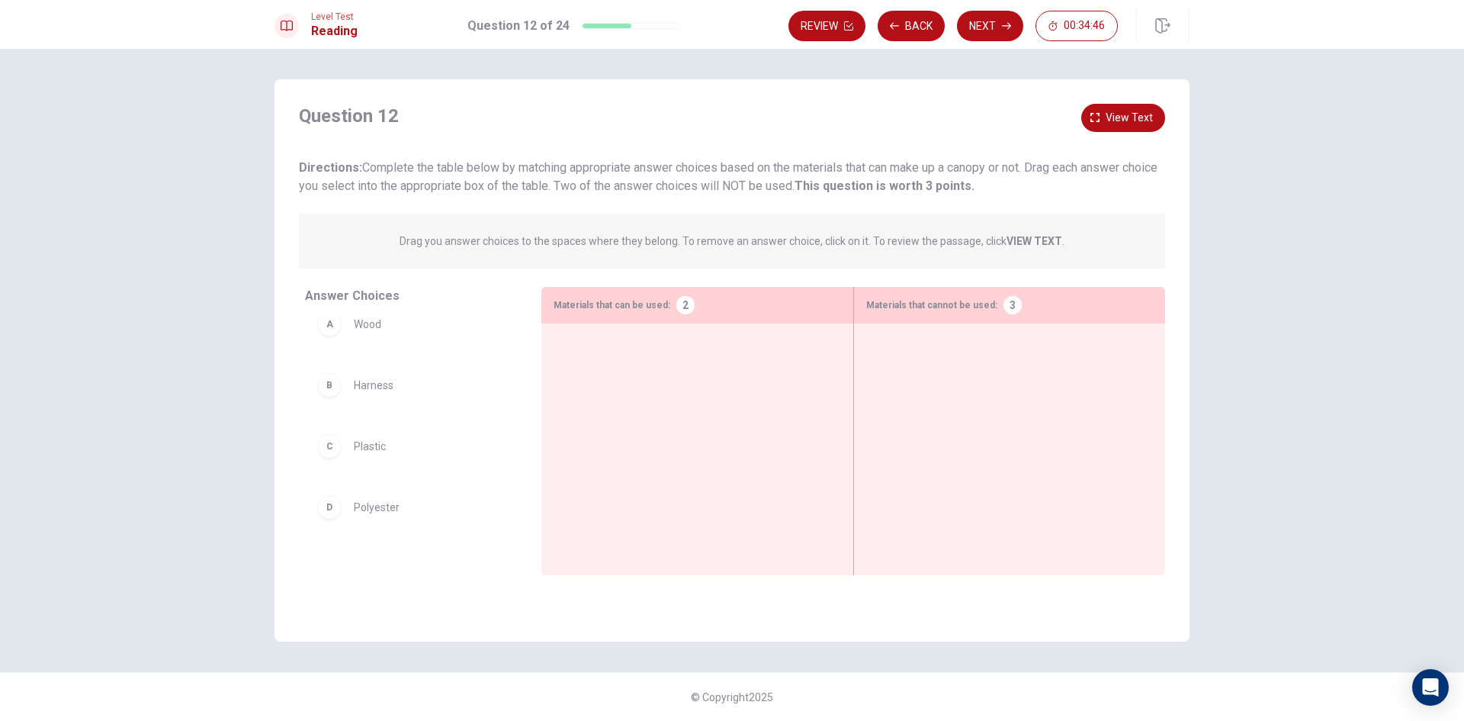
scroll to position [0, 0]
click at [1120, 117] on span "View text" at bounding box center [1129, 117] width 47 height 19
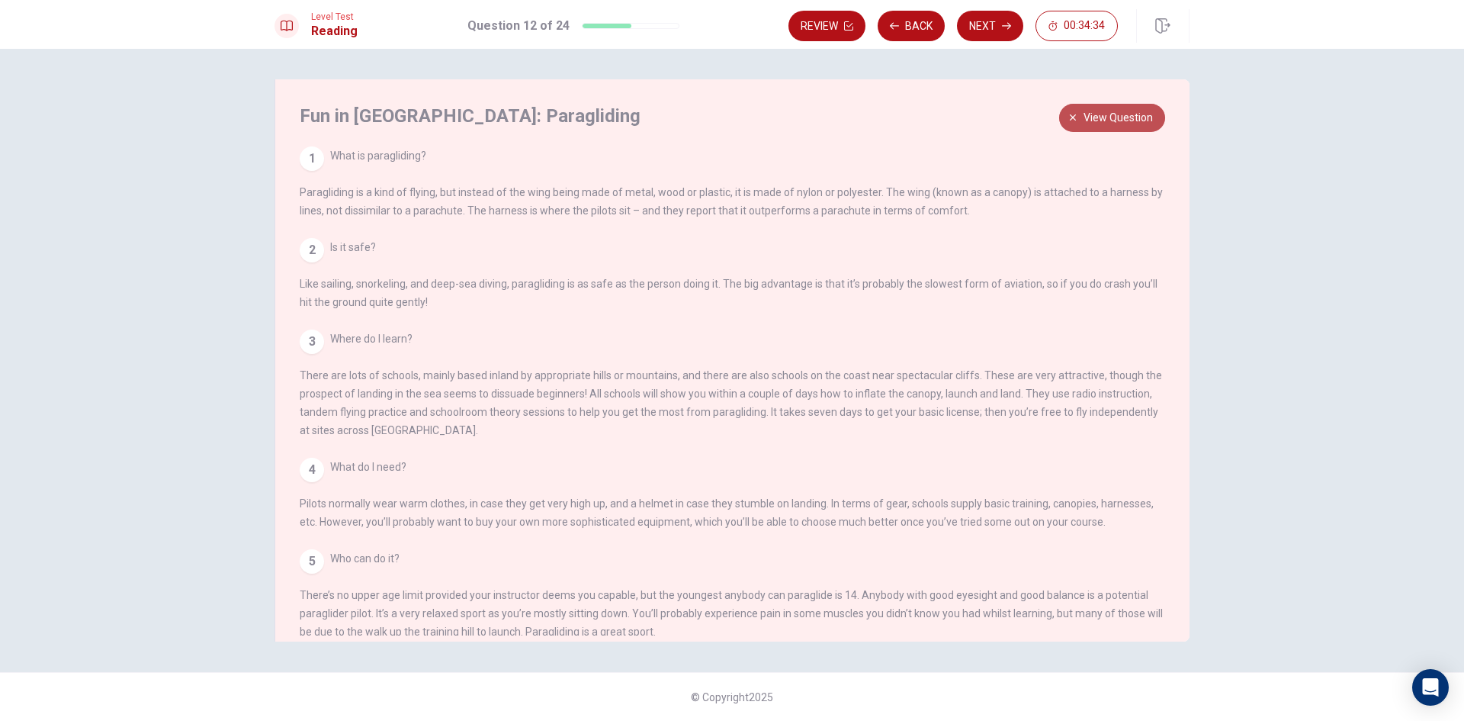
click at [1132, 110] on span "View question" at bounding box center [1118, 117] width 69 height 19
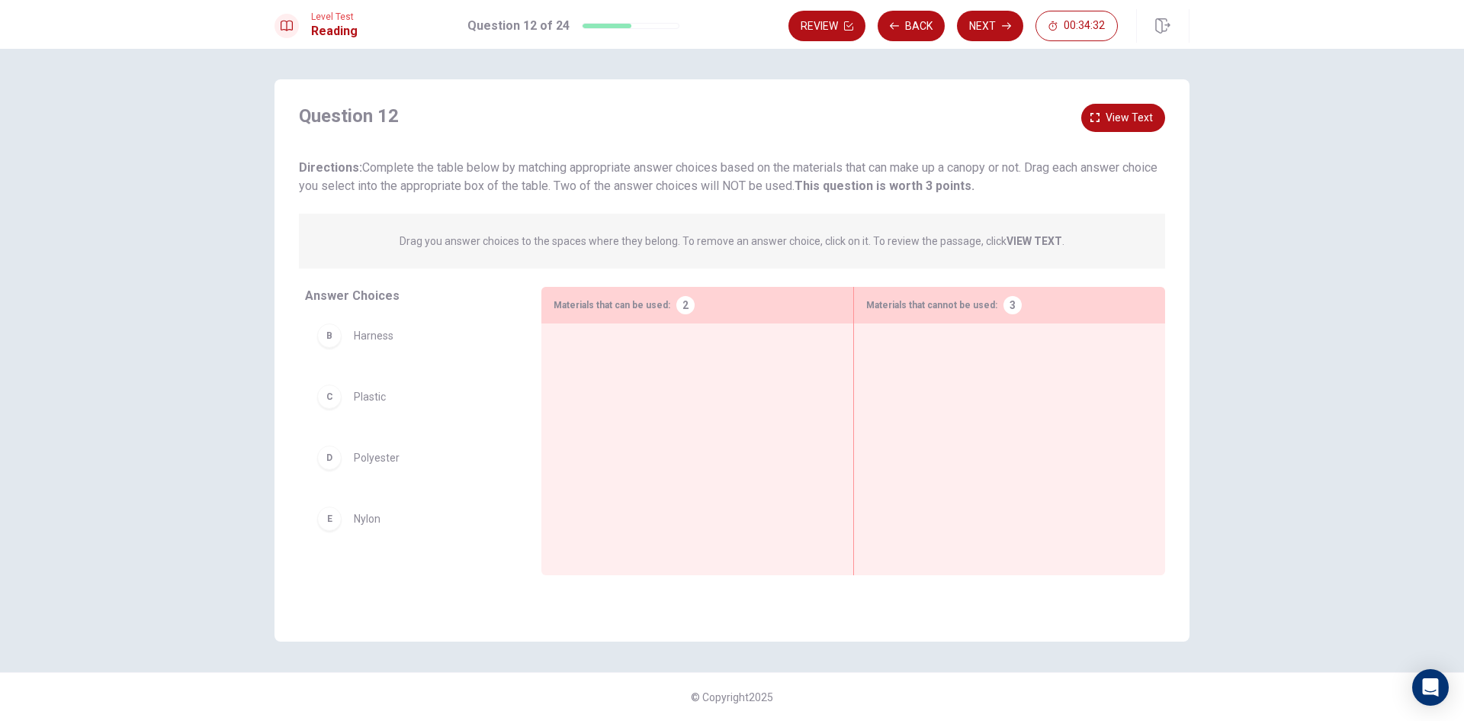
scroll to position [76, 0]
drag, startPoint x: 397, startPoint y: 446, endPoint x: 535, endPoint y: 374, distance: 155.9
drag, startPoint x: 396, startPoint y: 456, endPoint x: 709, endPoint y: 358, distance: 328.5
drag, startPoint x: 381, startPoint y: 454, endPoint x: 689, endPoint y: 400, distance: 312.9
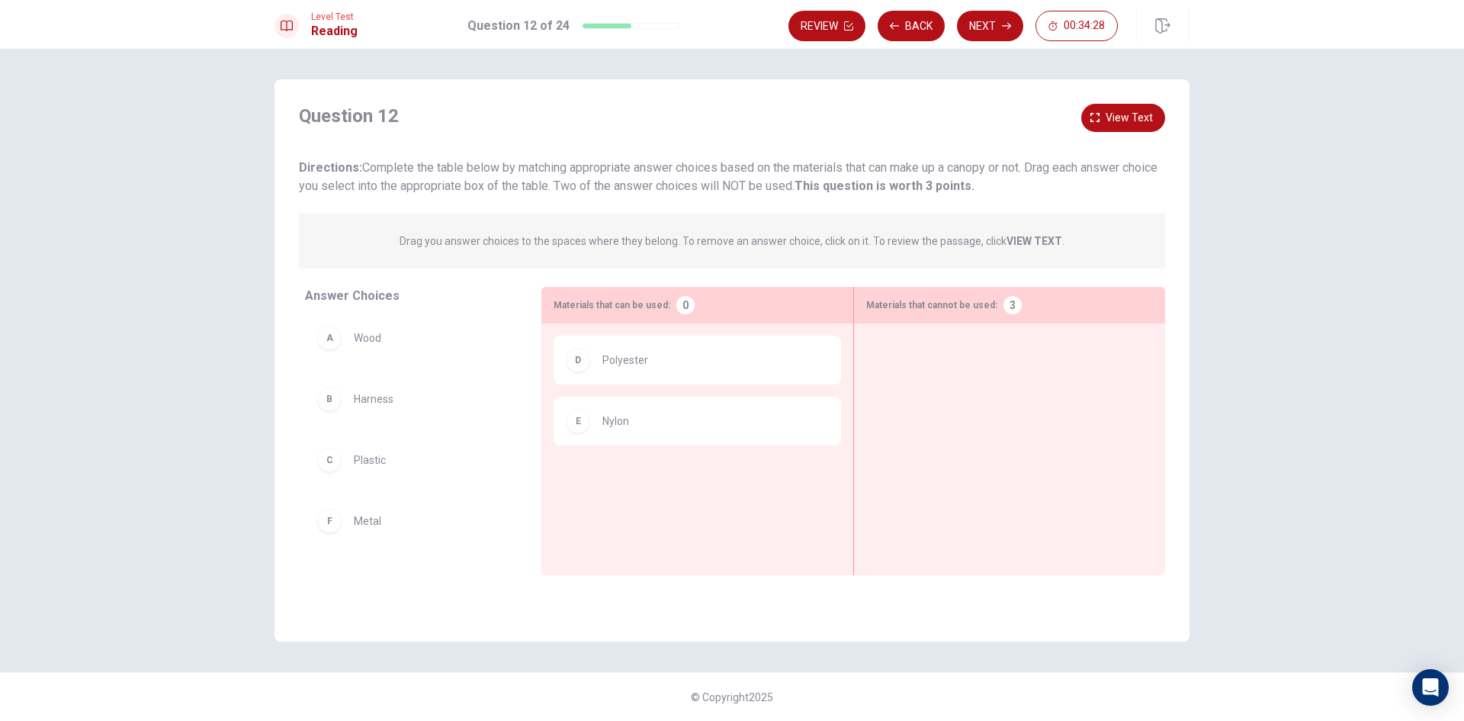
scroll to position [0, 0]
click at [1113, 121] on span "View text" at bounding box center [1129, 117] width 47 height 19
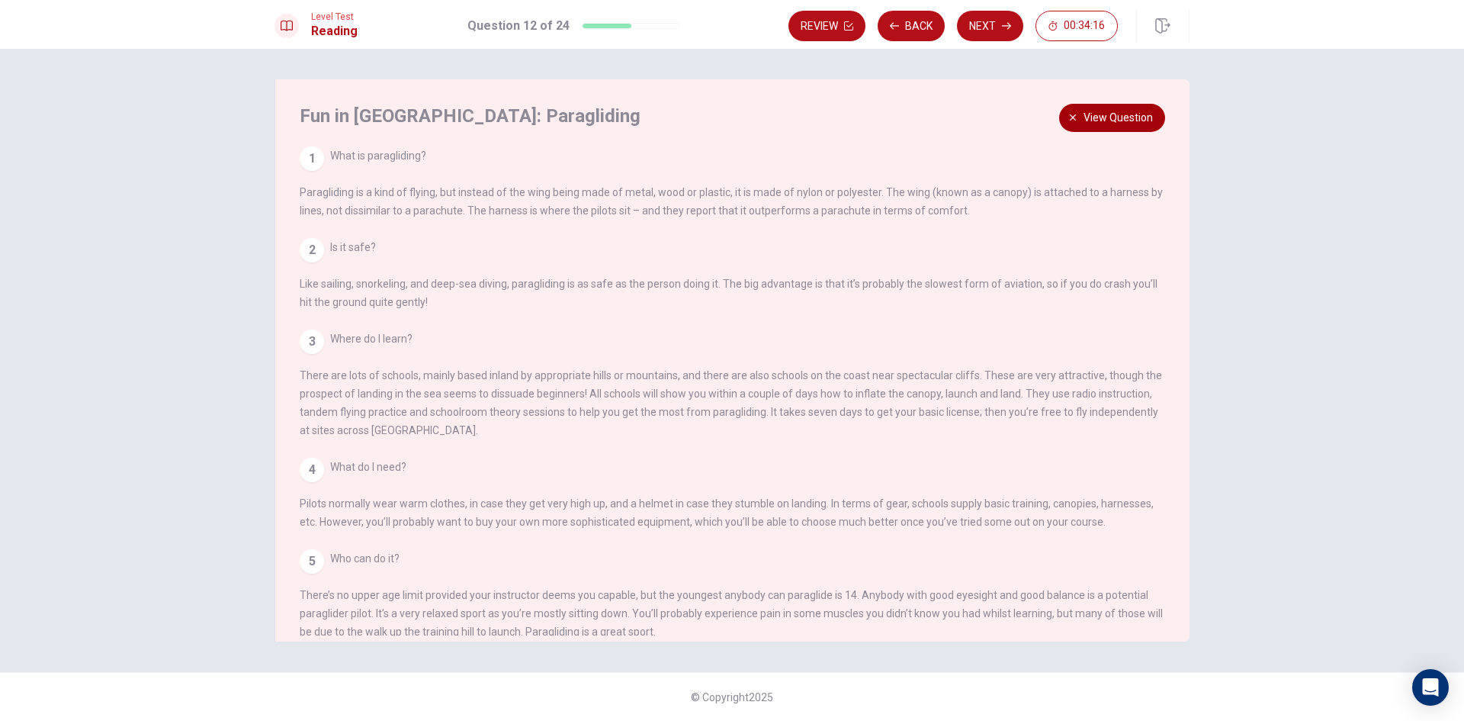
click at [1104, 112] on span "View question" at bounding box center [1118, 117] width 69 height 19
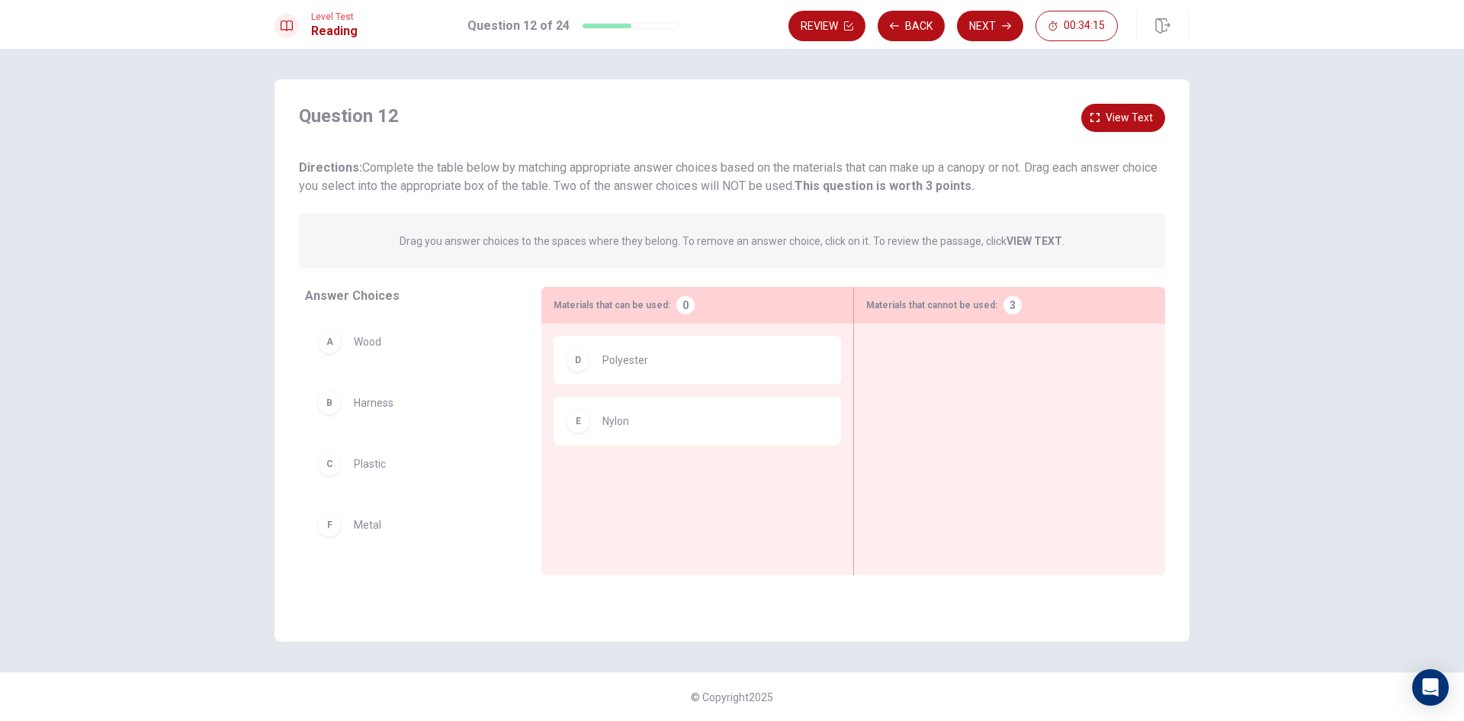
scroll to position [8, 0]
drag, startPoint x: 395, startPoint y: 533, endPoint x: 1068, endPoint y: 352, distance: 697.4
drag, startPoint x: 396, startPoint y: 360, endPoint x: 982, endPoint y: 454, distance: 594.0
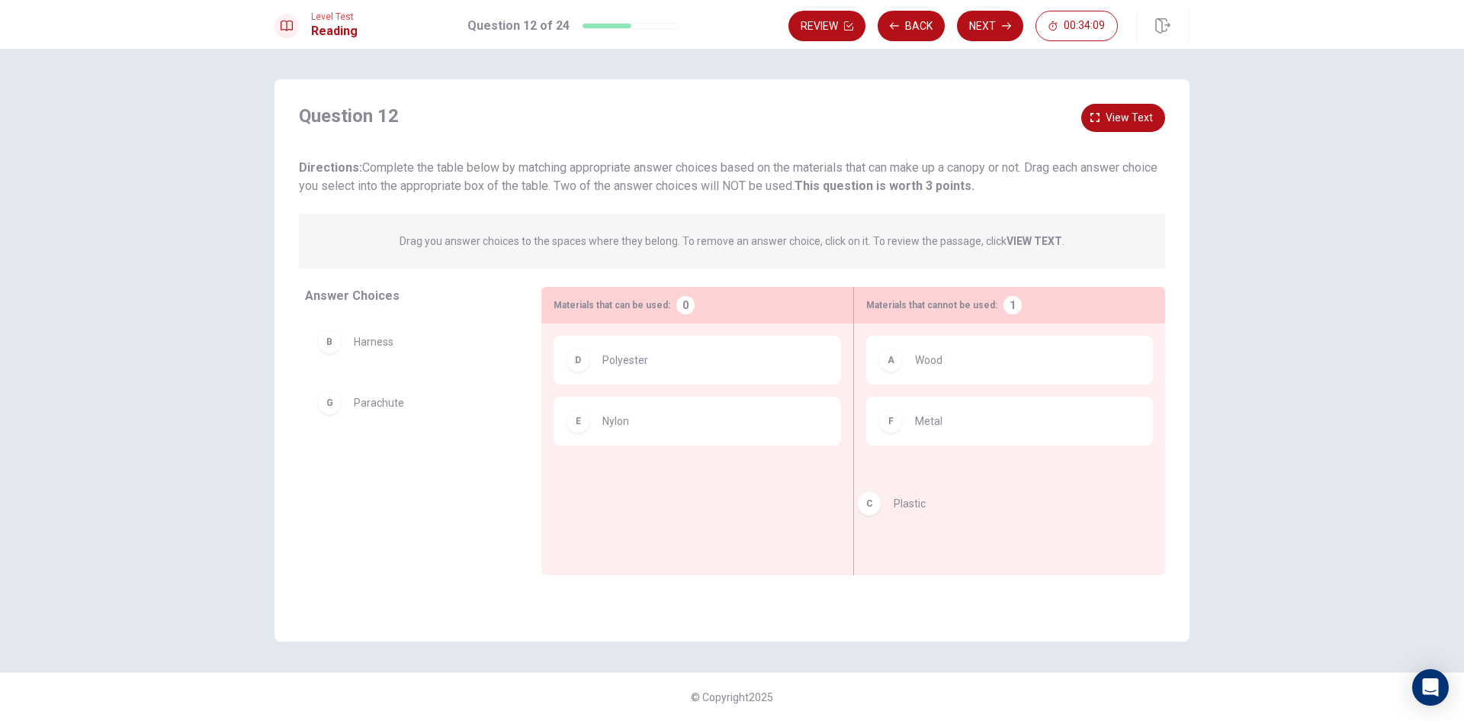
drag, startPoint x: 432, startPoint y: 400, endPoint x: 1059, endPoint y: 509, distance: 636.1
click at [995, 27] on button "Next" at bounding box center [990, 26] width 66 height 31
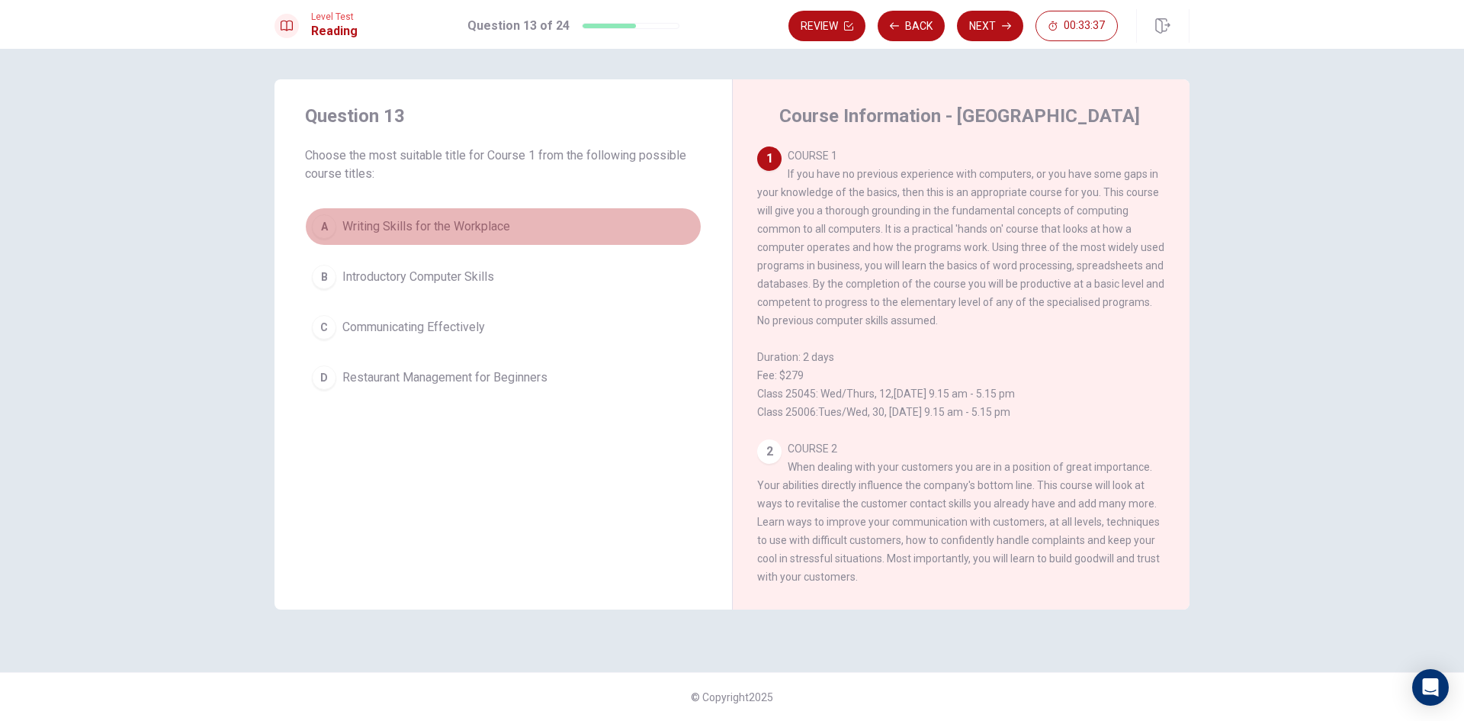
click at [421, 245] on button "A Writing Skills for the Workplace" at bounding box center [503, 226] width 397 height 38
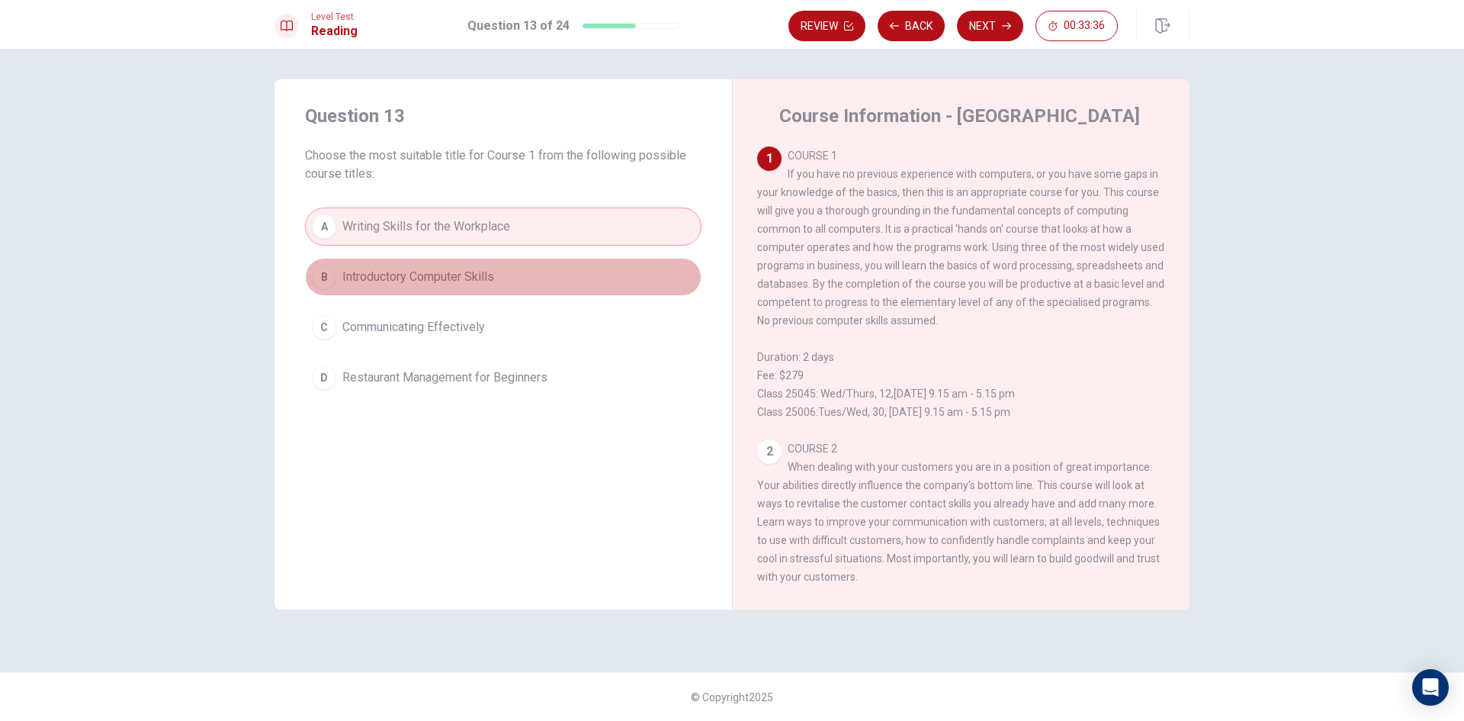
click at [426, 270] on span "Introductory Computer Skills" at bounding box center [418, 277] width 152 height 18
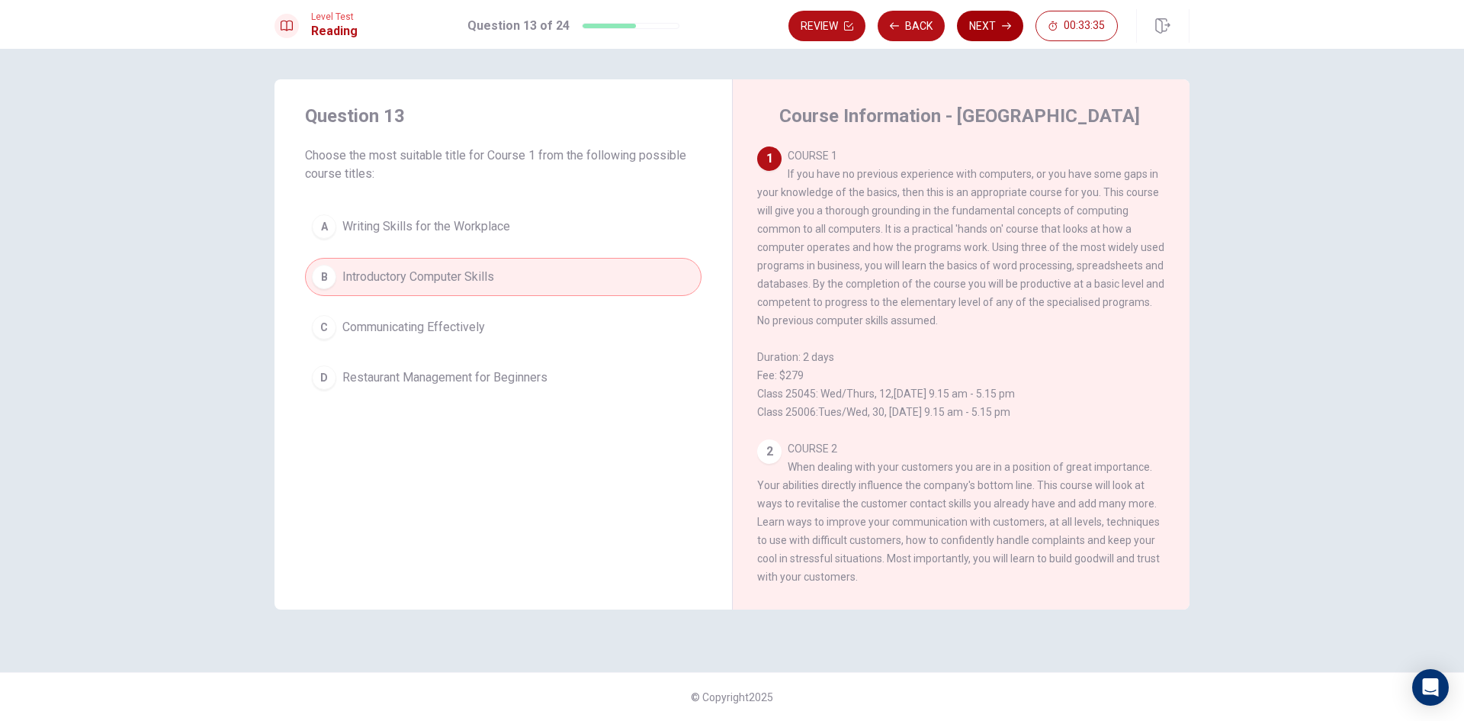
click at [999, 29] on button "Next" at bounding box center [990, 26] width 66 height 31
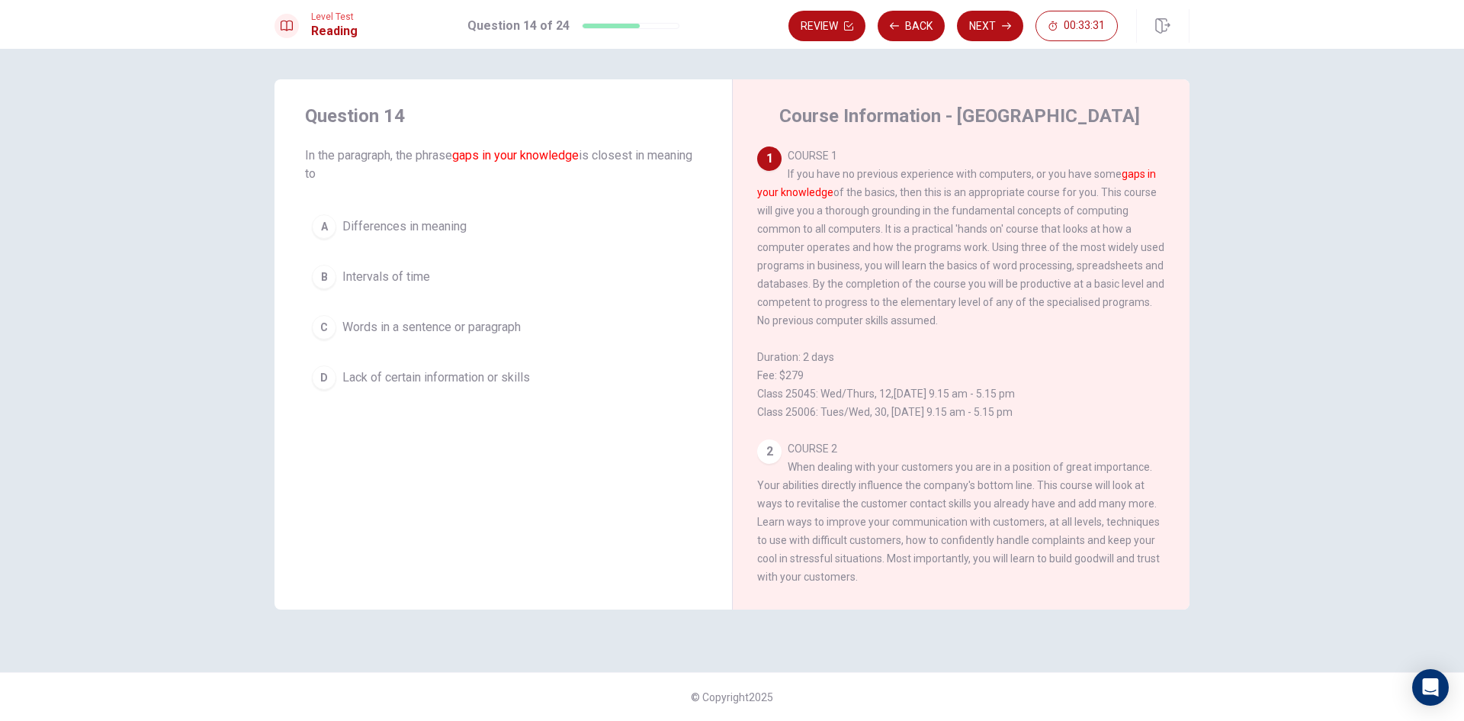
click at [535, 375] on button "D Lack of certain information or skills" at bounding box center [503, 377] width 397 height 38
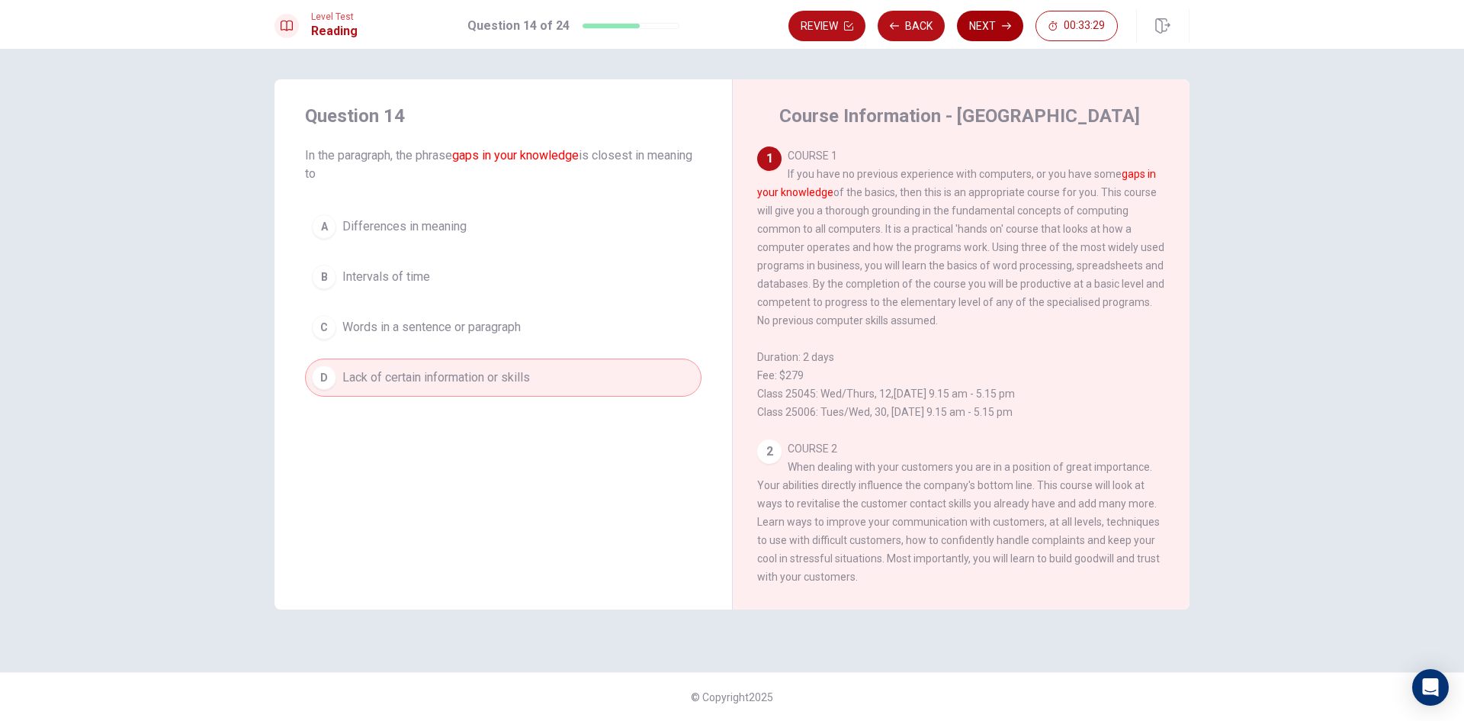
click at [992, 18] on button "Next" at bounding box center [990, 26] width 66 height 31
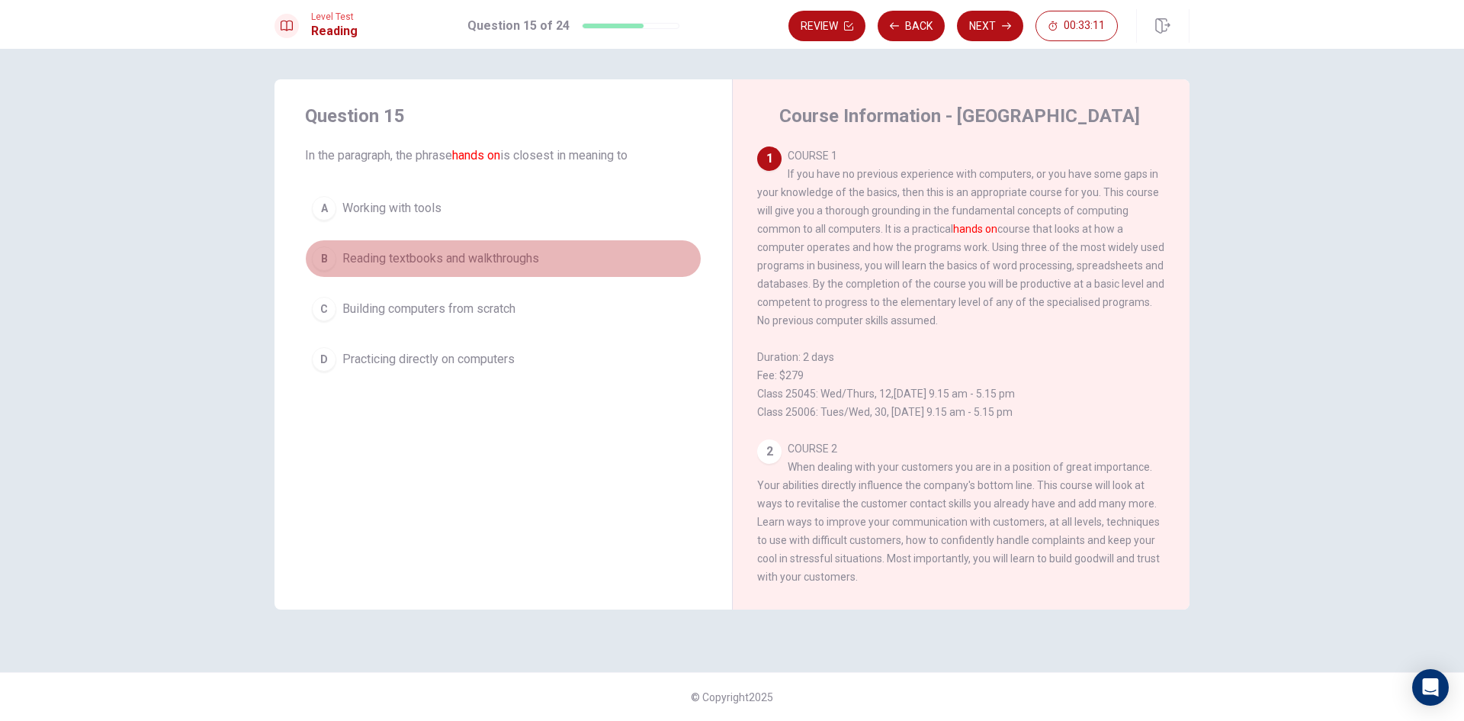
click at [487, 270] on button "B Reading textbooks and walkthroughs" at bounding box center [503, 258] width 397 height 38
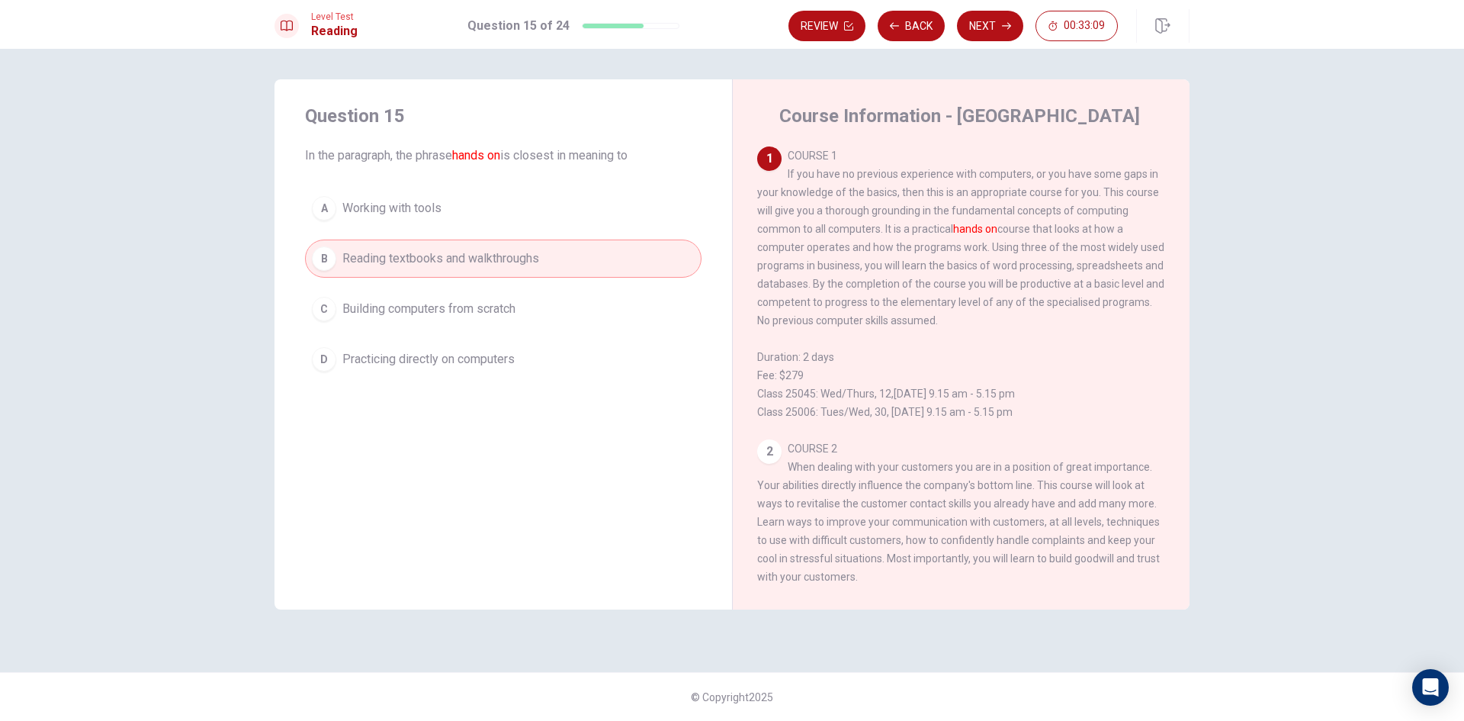
click at [534, 360] on button "D Practicing directly on computers" at bounding box center [503, 359] width 397 height 38
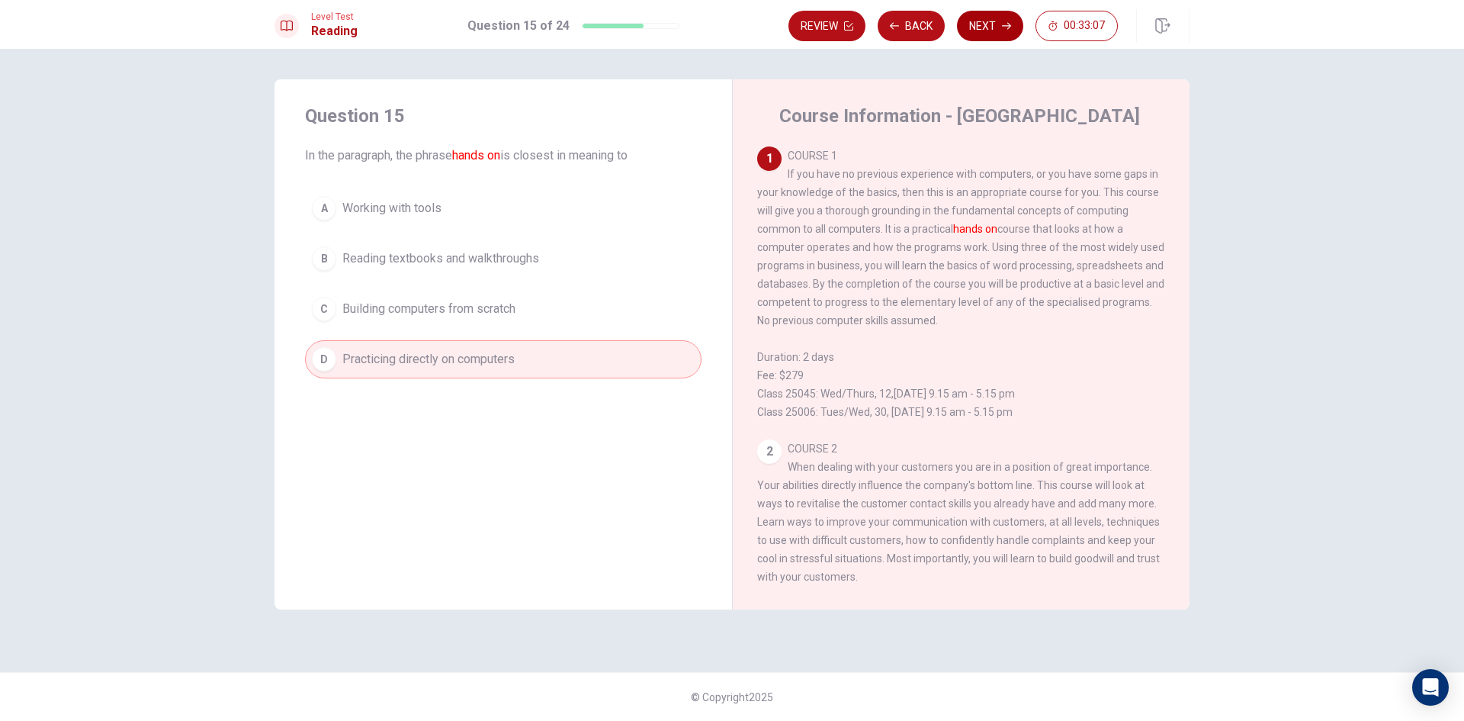
click at [998, 29] on button "Next" at bounding box center [990, 26] width 66 height 31
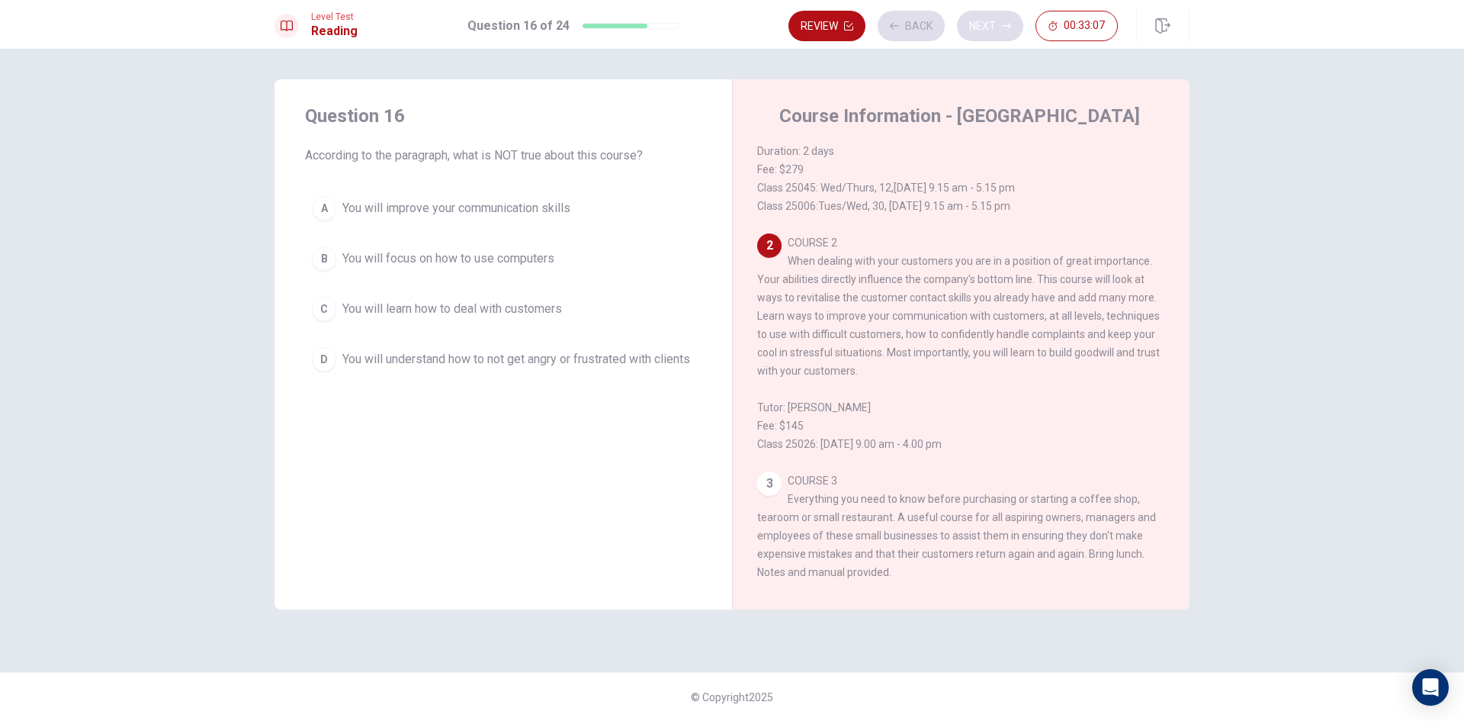
scroll to position [247, 0]
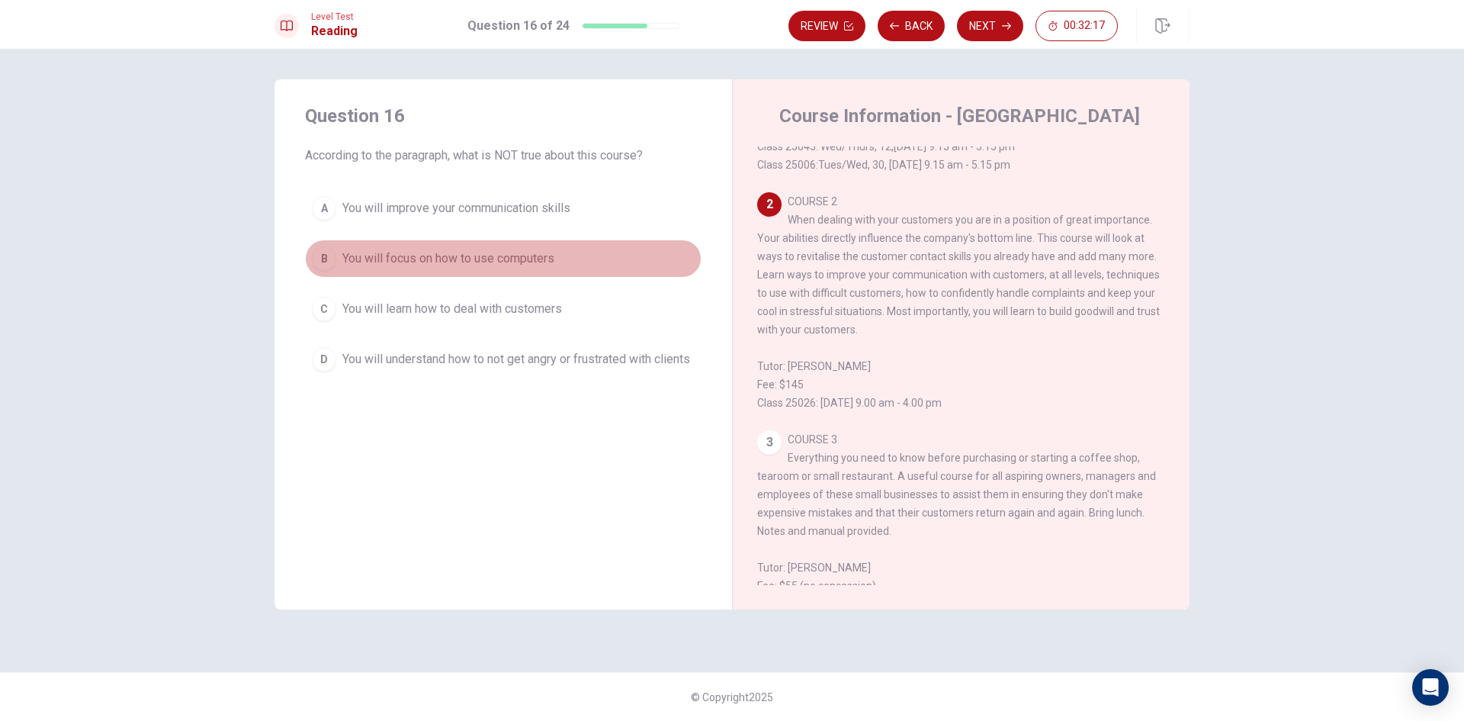
click at [539, 253] on span "You will focus on how to use computers" at bounding box center [448, 258] width 212 height 18
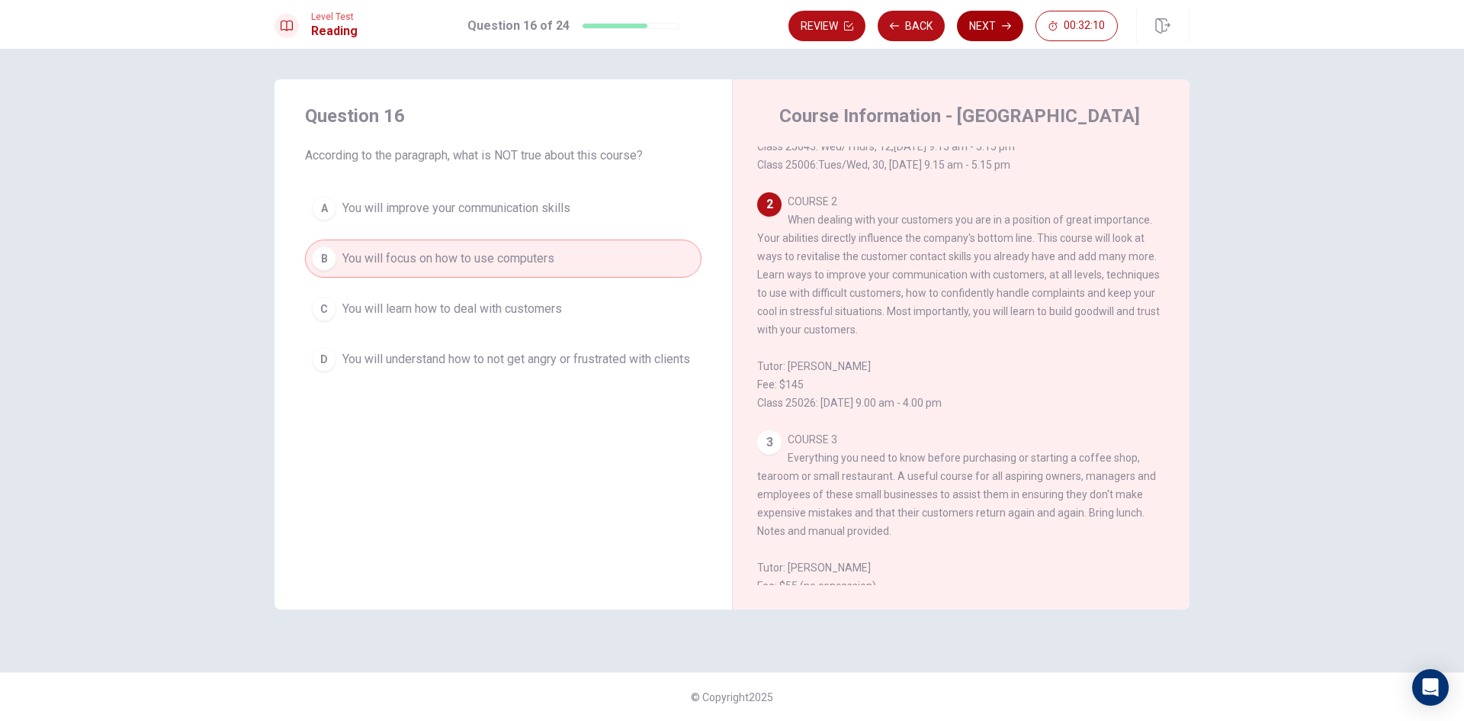
click at [995, 27] on button "Next" at bounding box center [990, 26] width 66 height 31
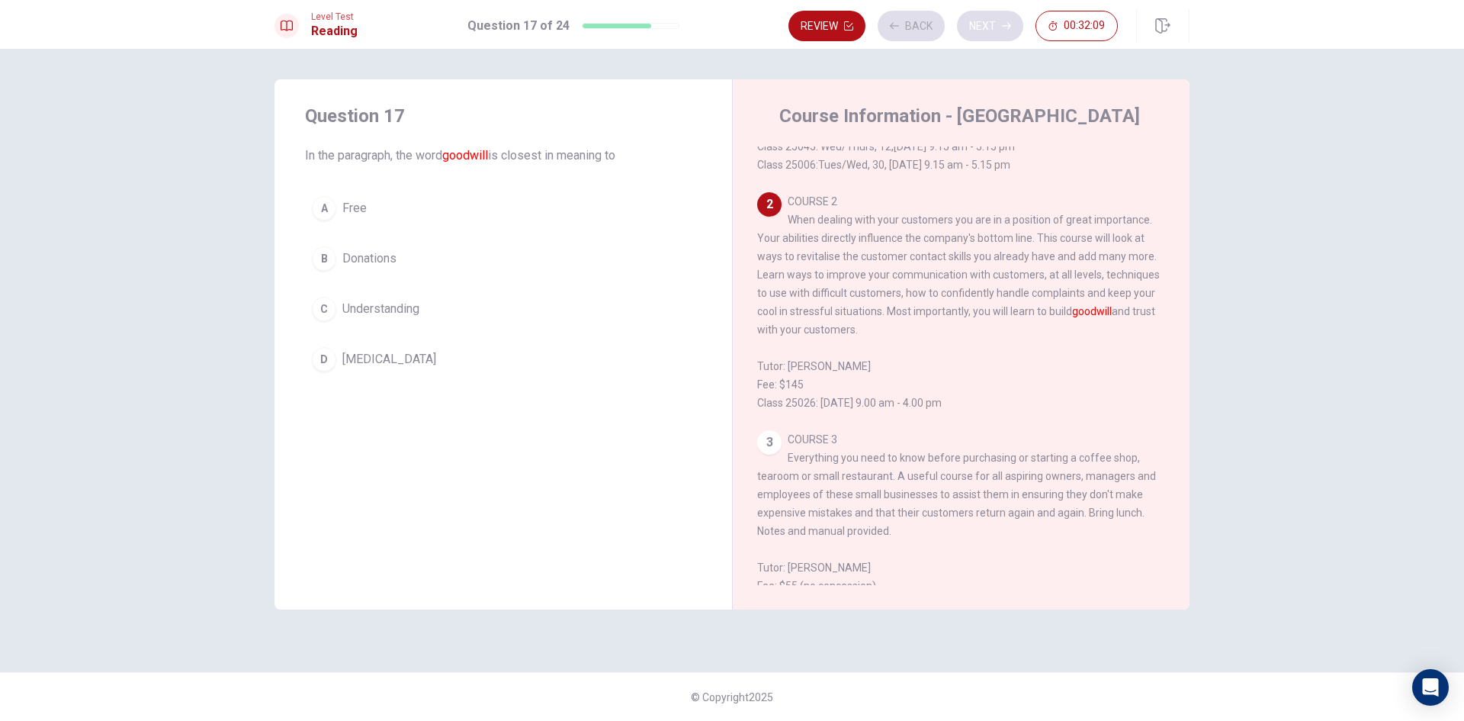
scroll to position [304, 0]
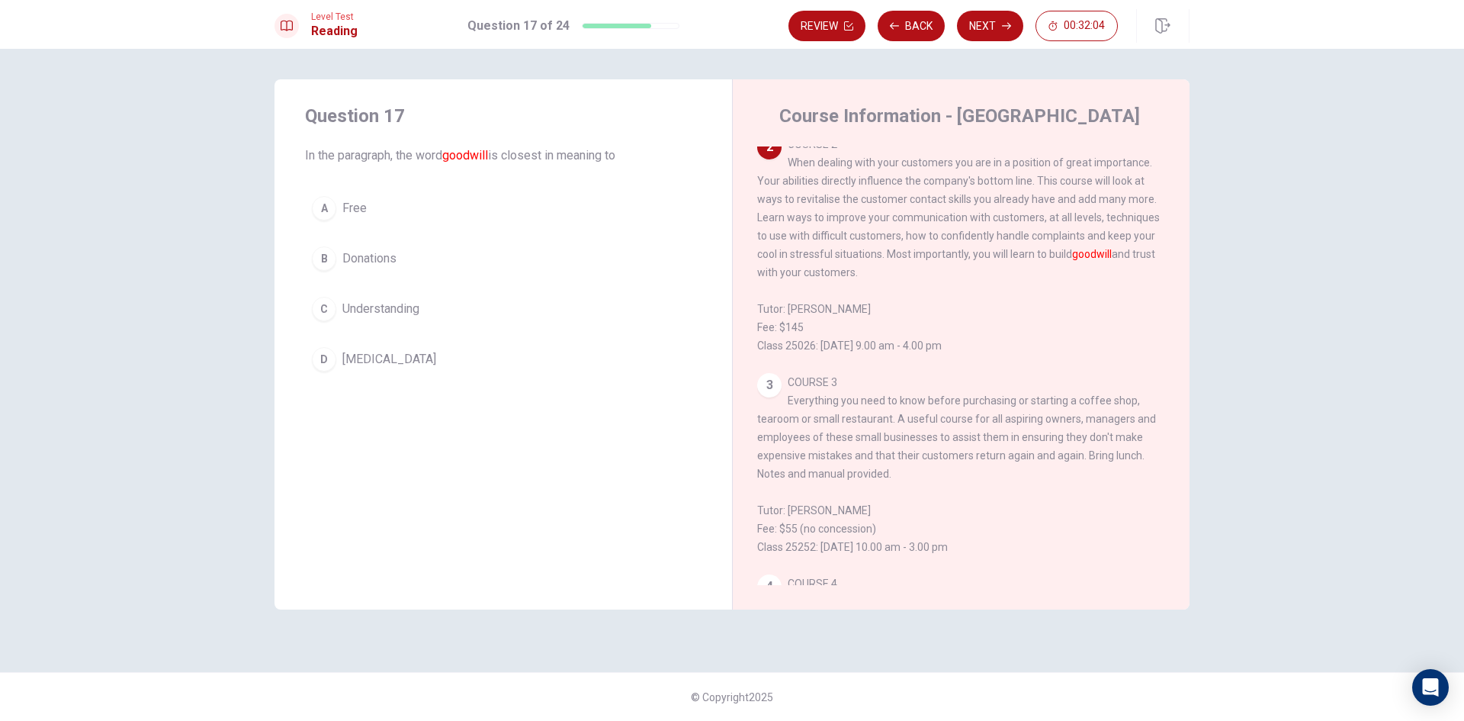
click at [403, 366] on button "D [MEDICAL_DATA]" at bounding box center [503, 359] width 397 height 38
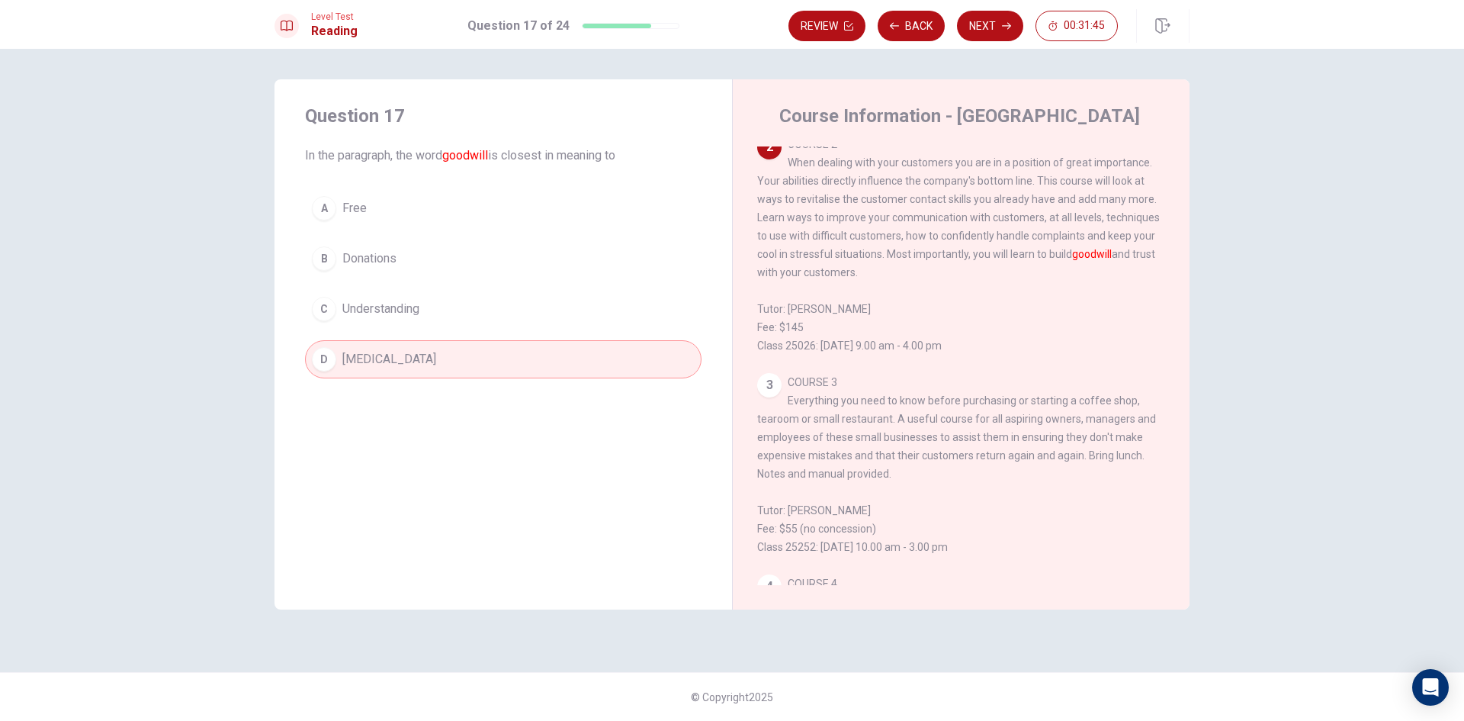
click at [519, 304] on button "C Understanding" at bounding box center [503, 309] width 397 height 38
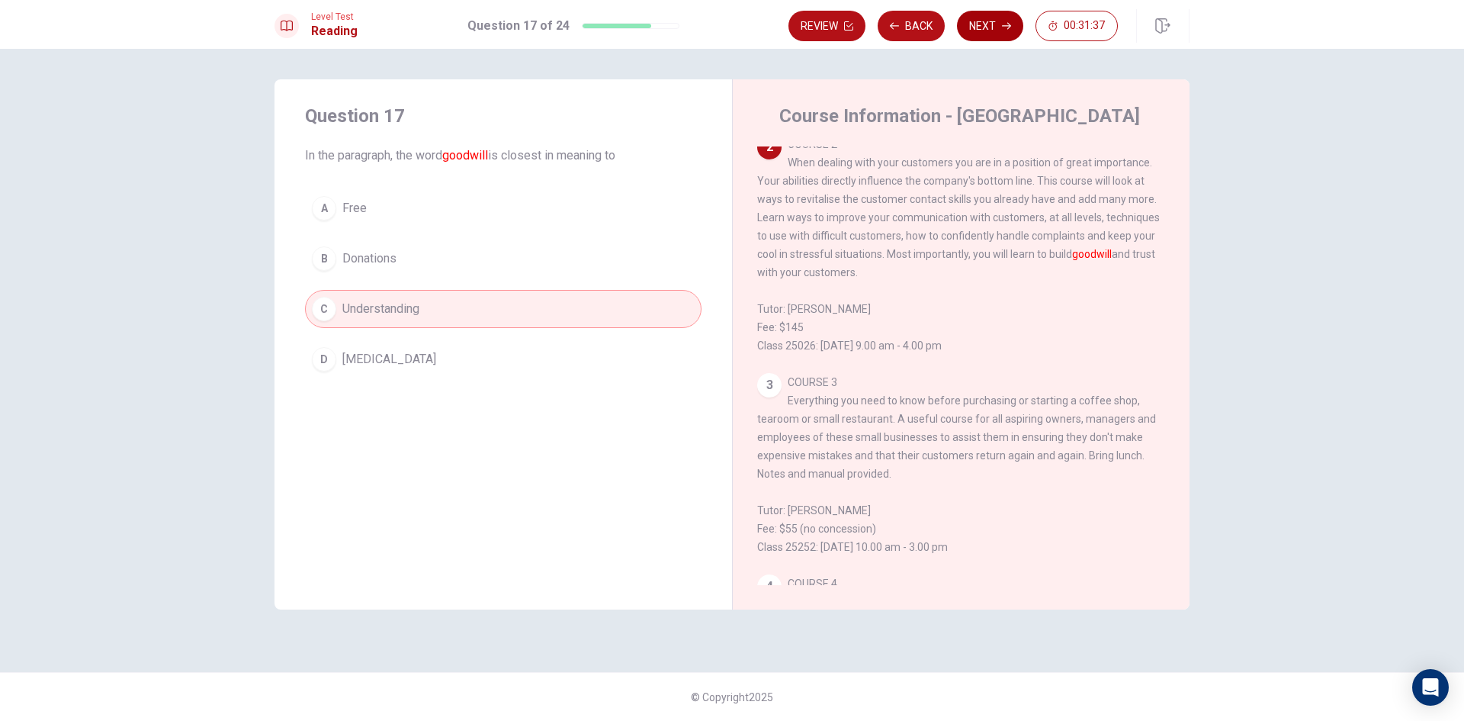
click at [989, 17] on button "Next" at bounding box center [990, 26] width 66 height 31
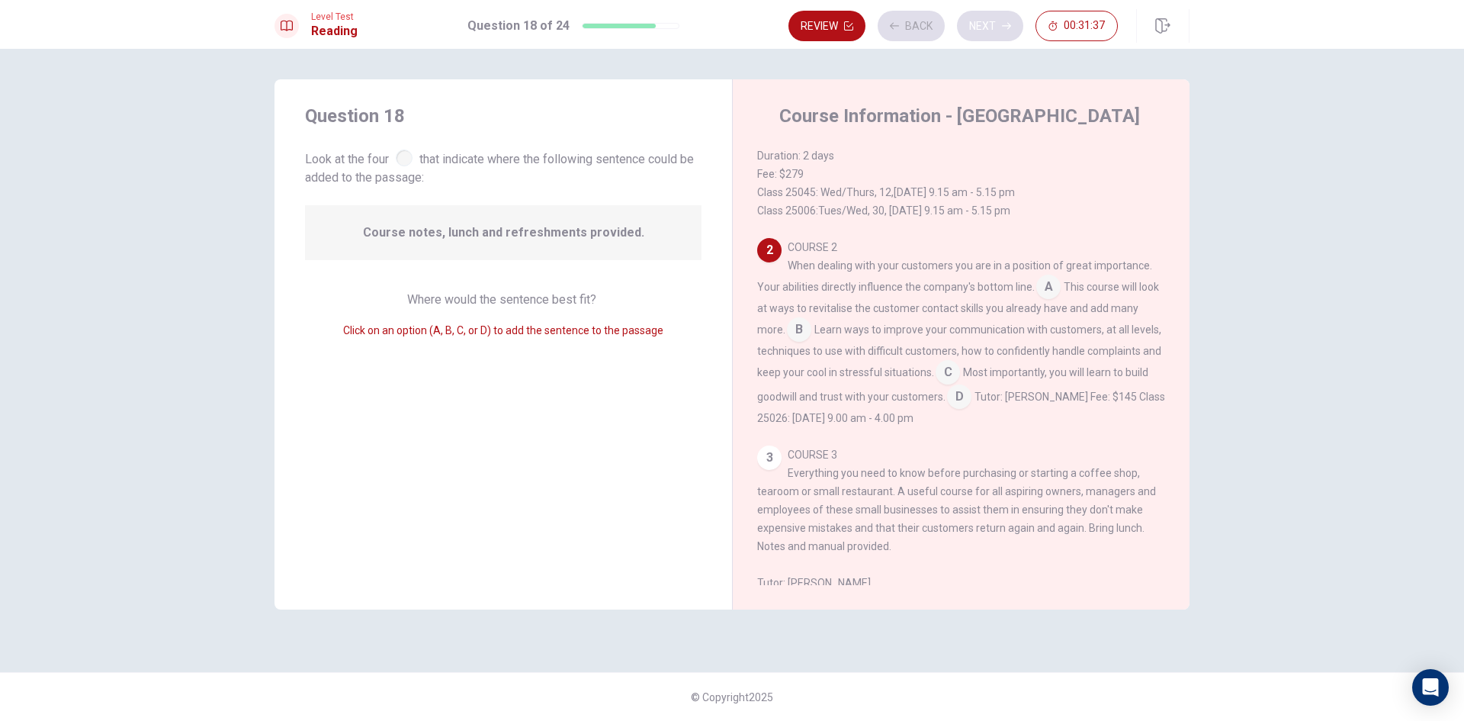
scroll to position [207, 0]
click at [972, 400] on input at bounding box center [959, 392] width 24 height 24
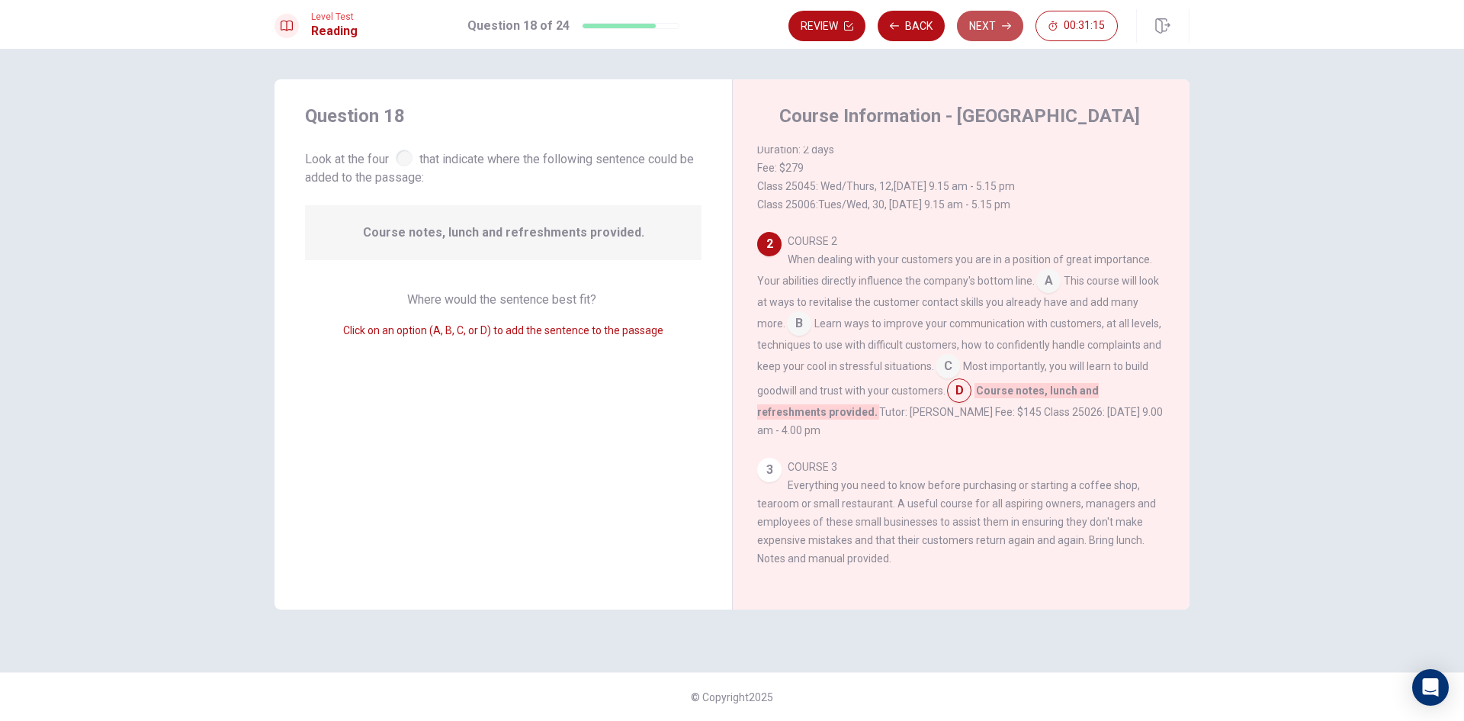
click at [1003, 35] on button "Next" at bounding box center [990, 26] width 66 height 31
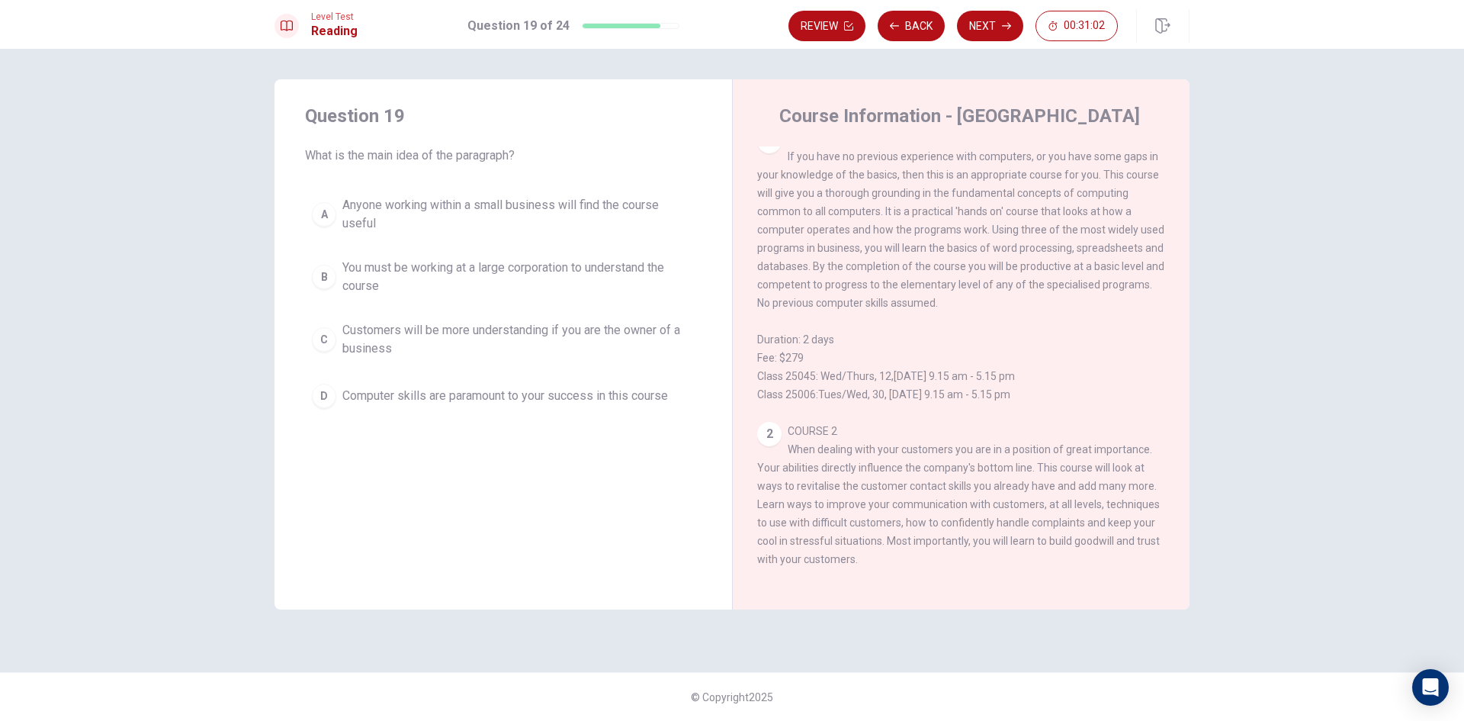
scroll to position [0, 0]
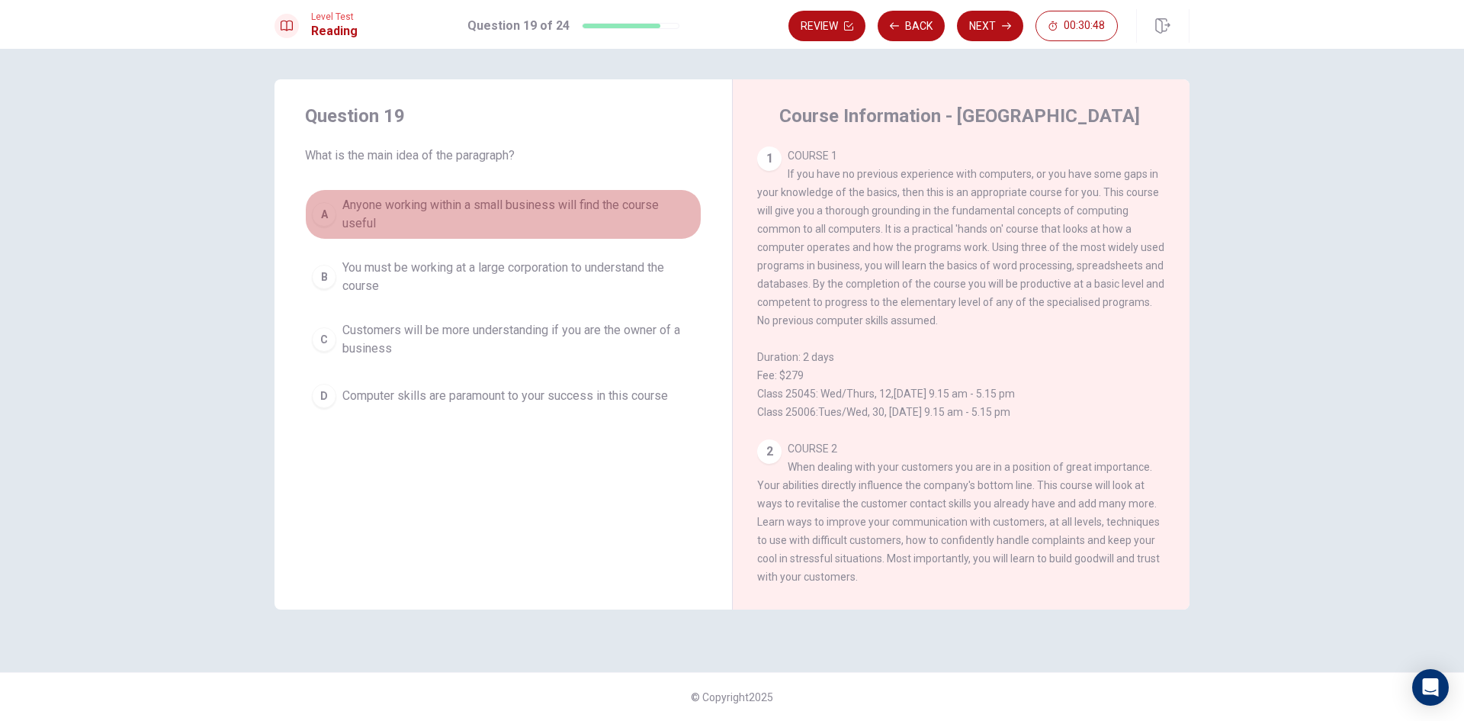
click at [414, 223] on span "Anyone working within a small business will find the course useful" at bounding box center [518, 214] width 352 height 37
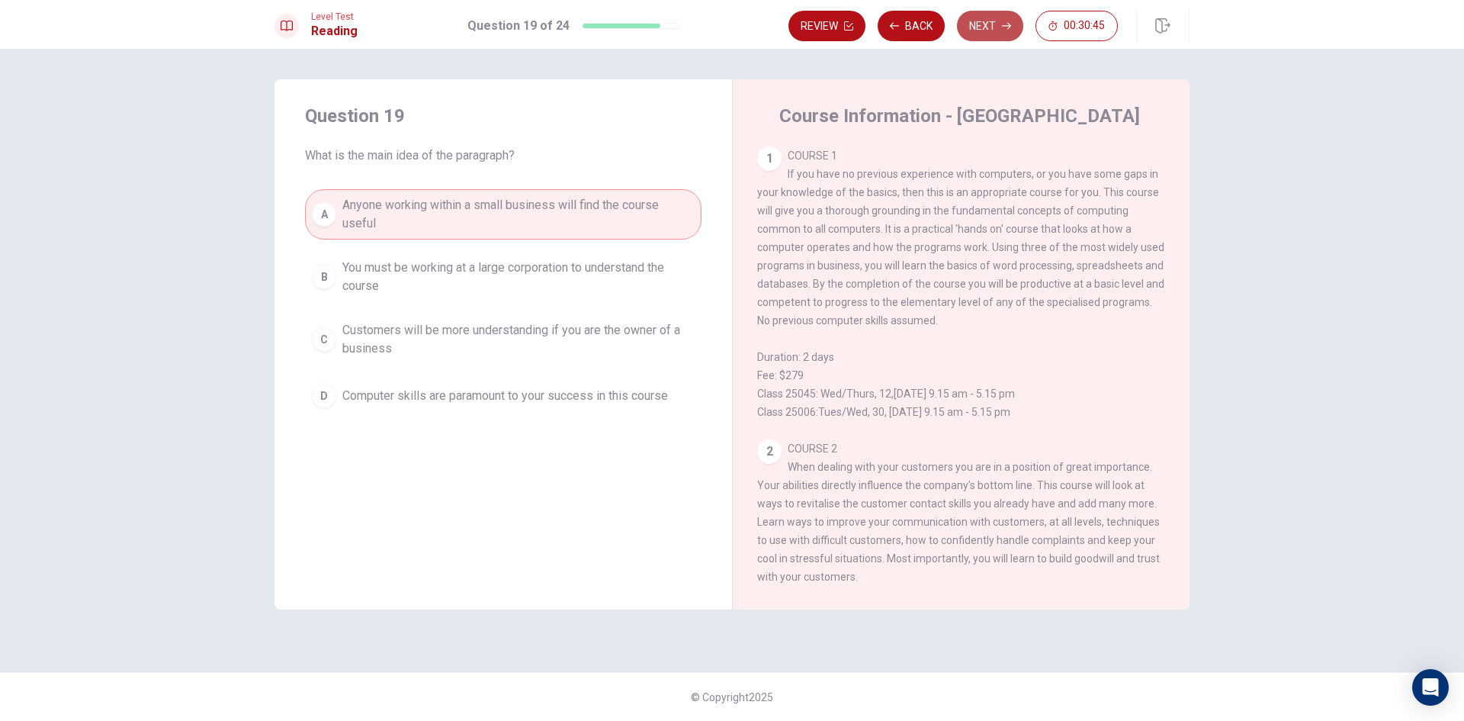
click at [1003, 32] on button "Next" at bounding box center [990, 26] width 66 height 31
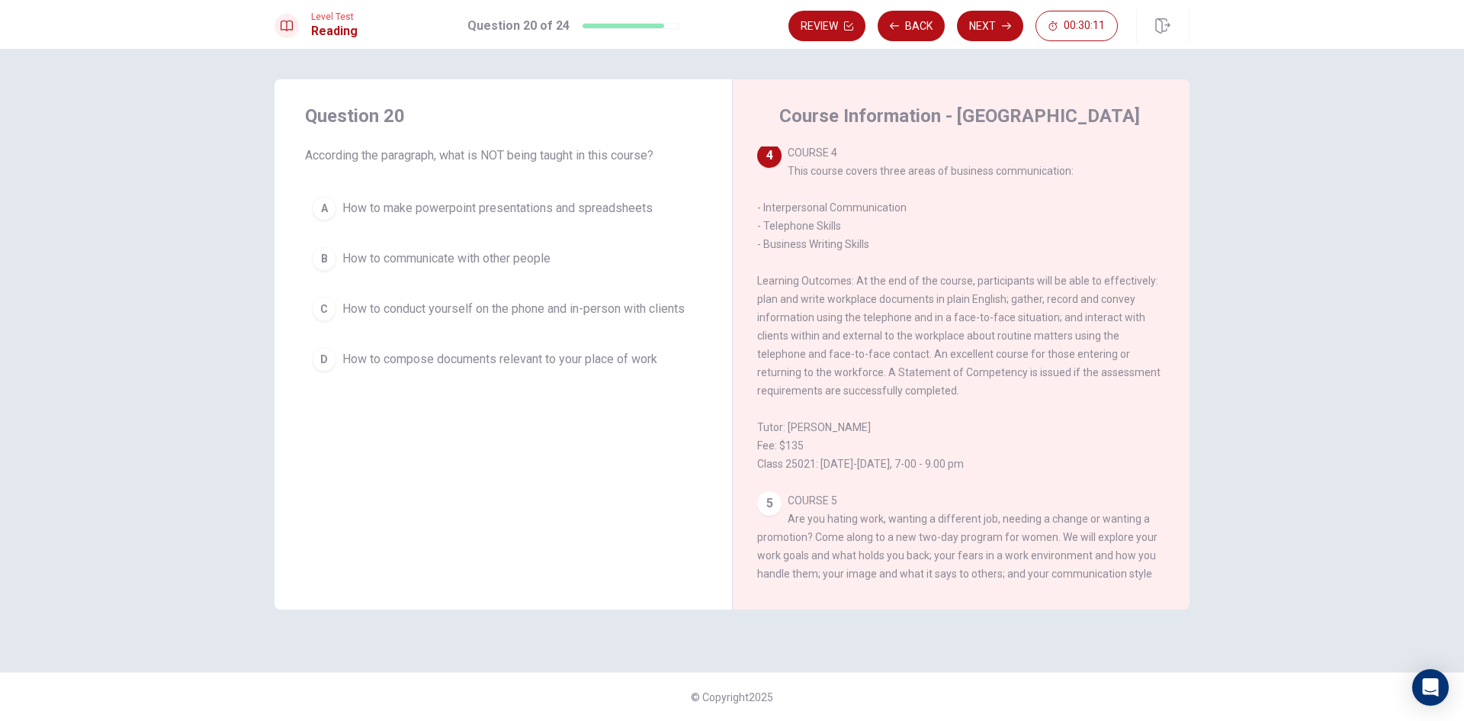
scroll to position [778, 0]
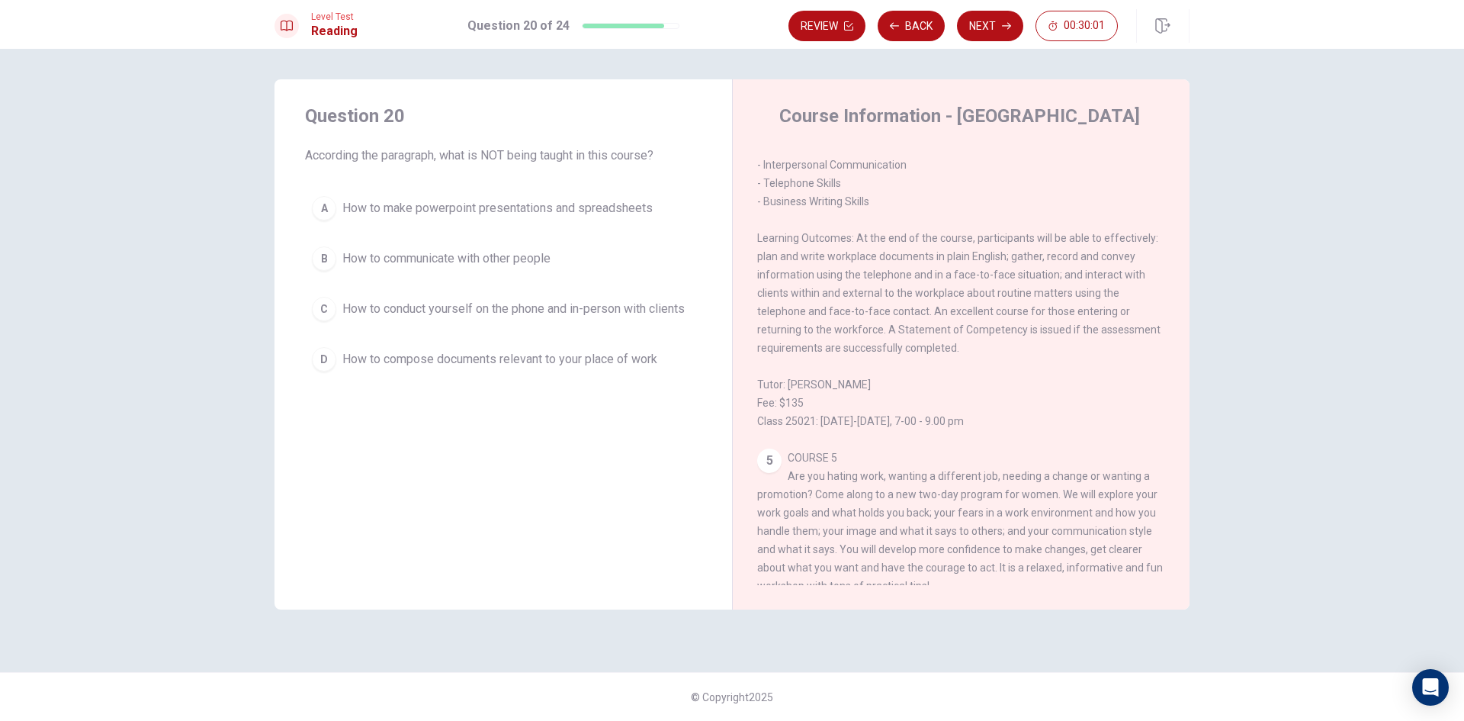
click at [526, 206] on span "How to make powerpoint presentations and spreadsheets" at bounding box center [497, 208] width 310 height 18
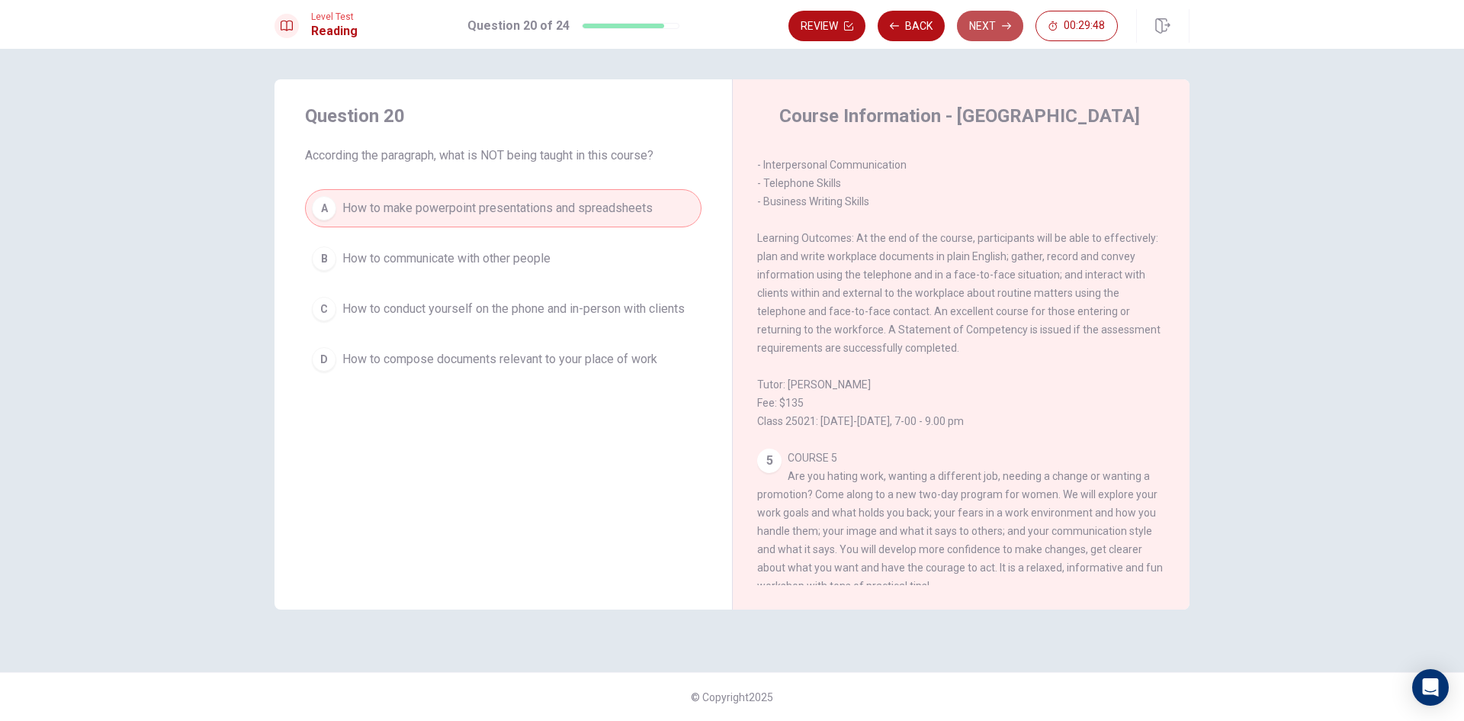
click at [978, 30] on button "Next" at bounding box center [990, 26] width 66 height 31
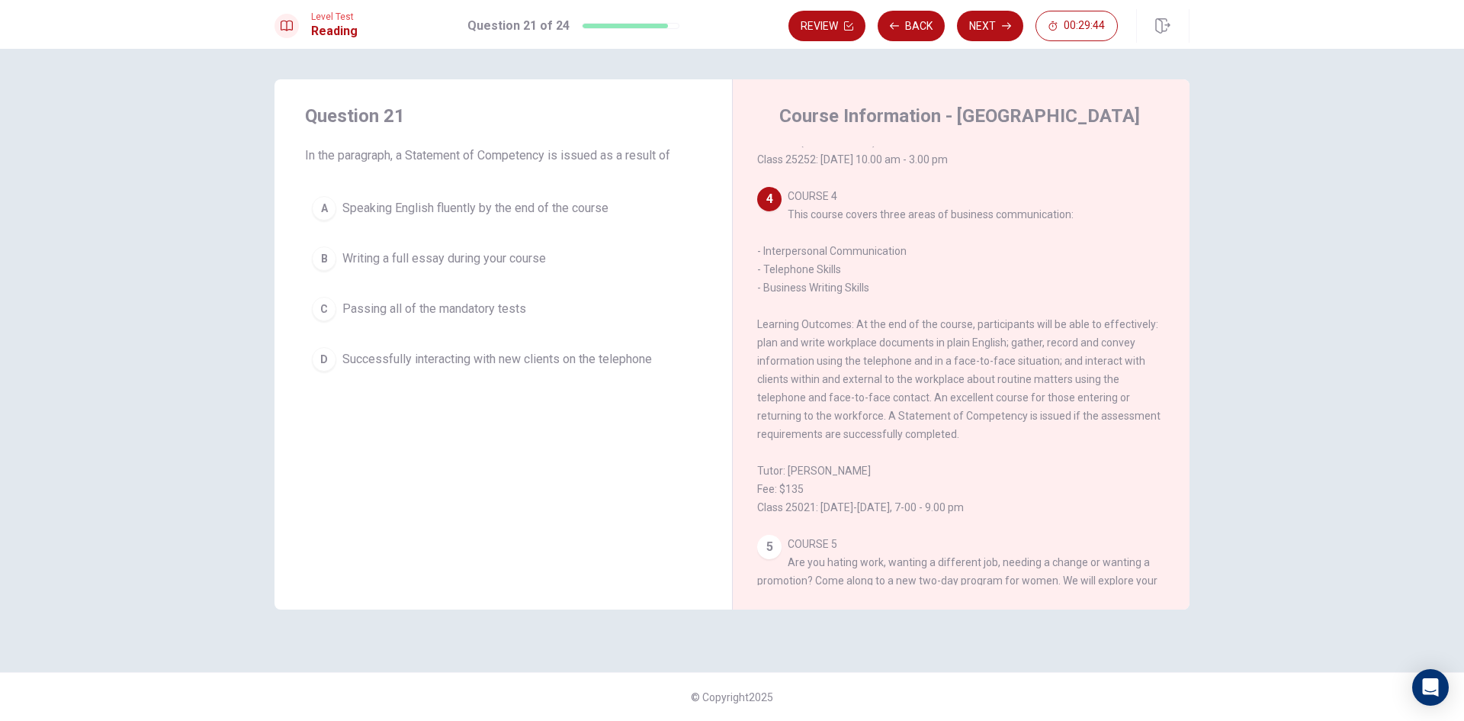
scroll to position [684, 0]
click at [559, 353] on span "Successfully interacting with new clients on the telephone" at bounding box center [497, 359] width 310 height 18
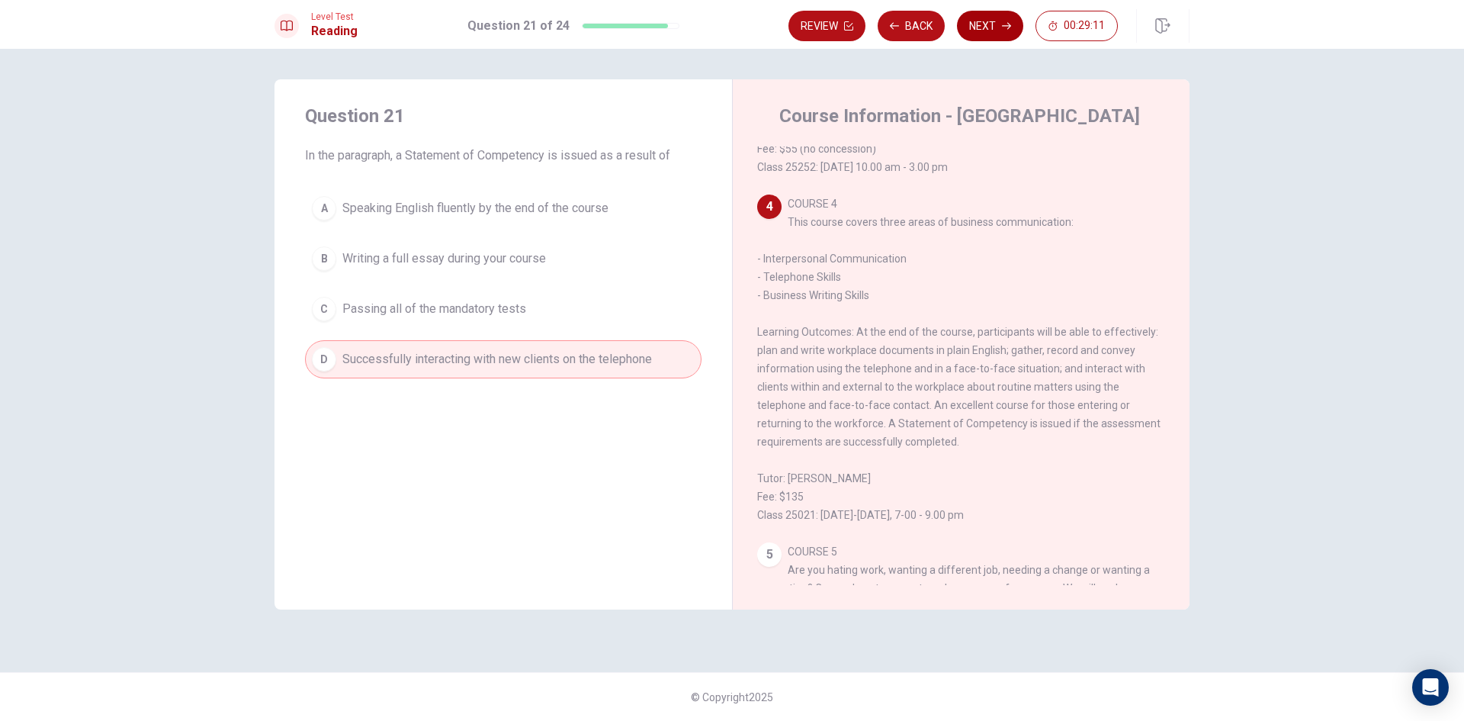
click at [989, 28] on button "Next" at bounding box center [990, 26] width 66 height 31
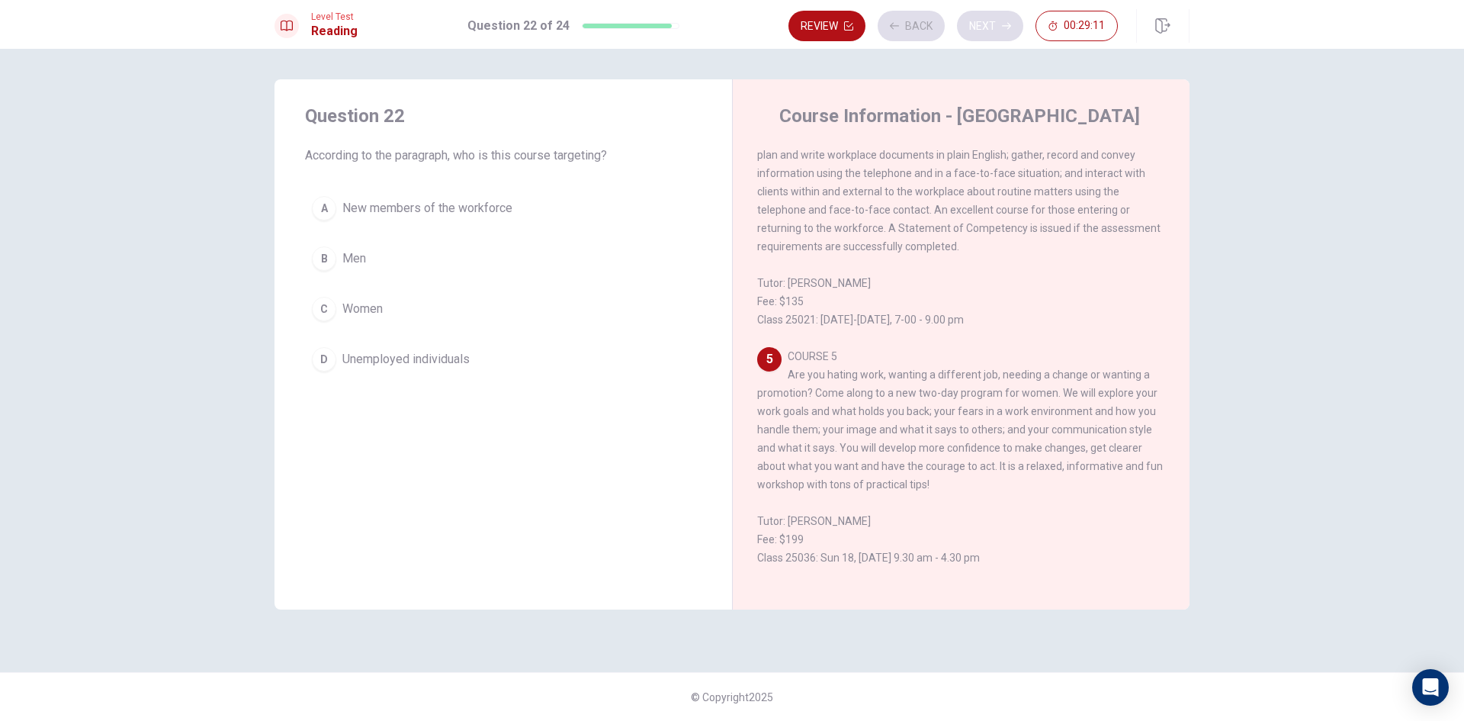
scroll to position [930, 0]
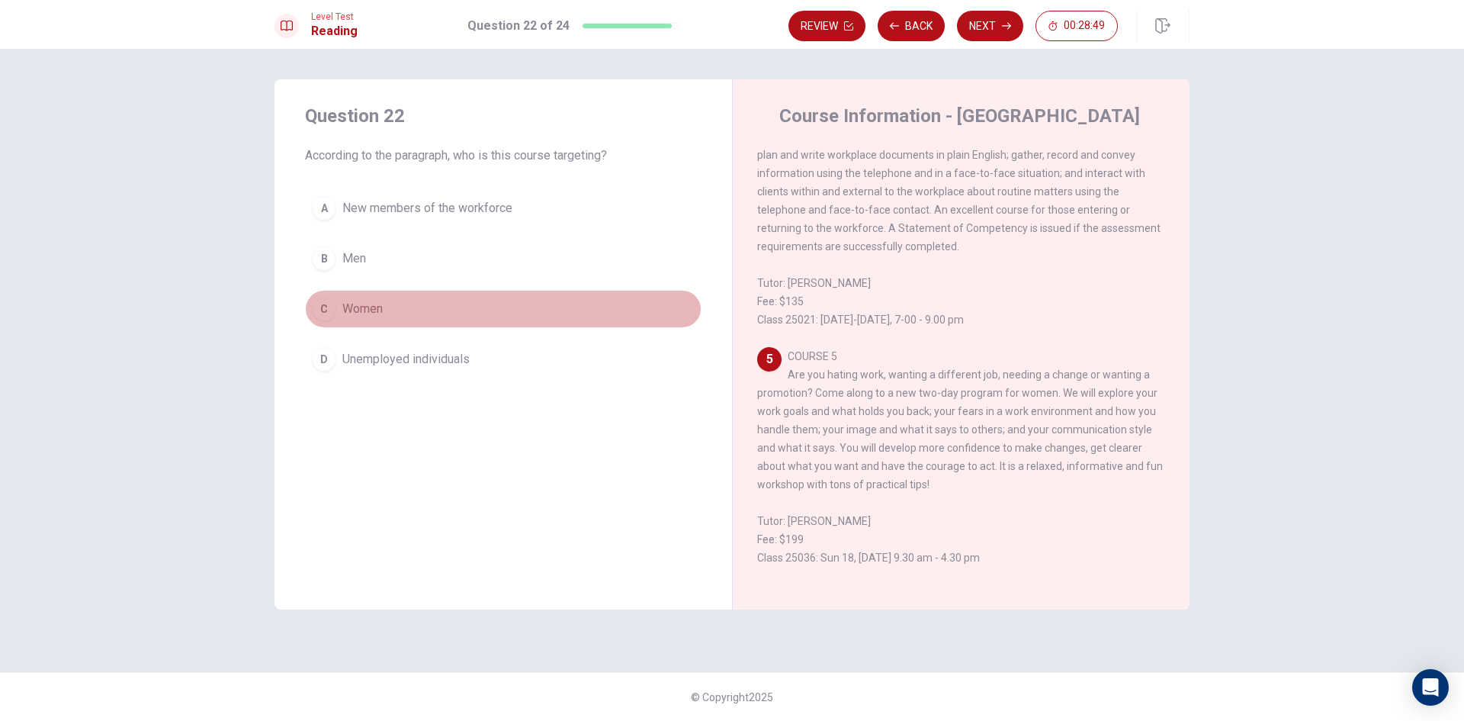
click at [361, 307] on span "Women" at bounding box center [362, 309] width 40 height 18
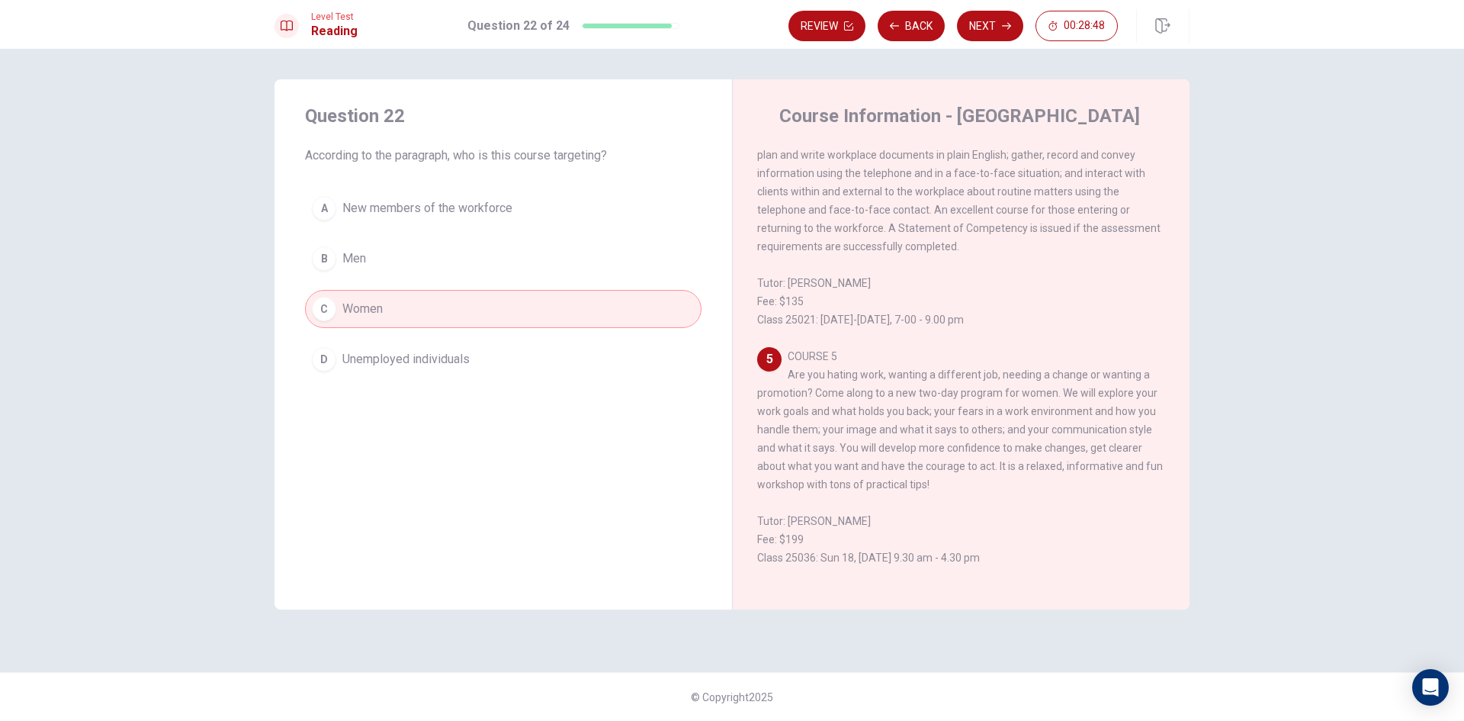
click at [1016, 20] on button "Next" at bounding box center [990, 26] width 66 height 31
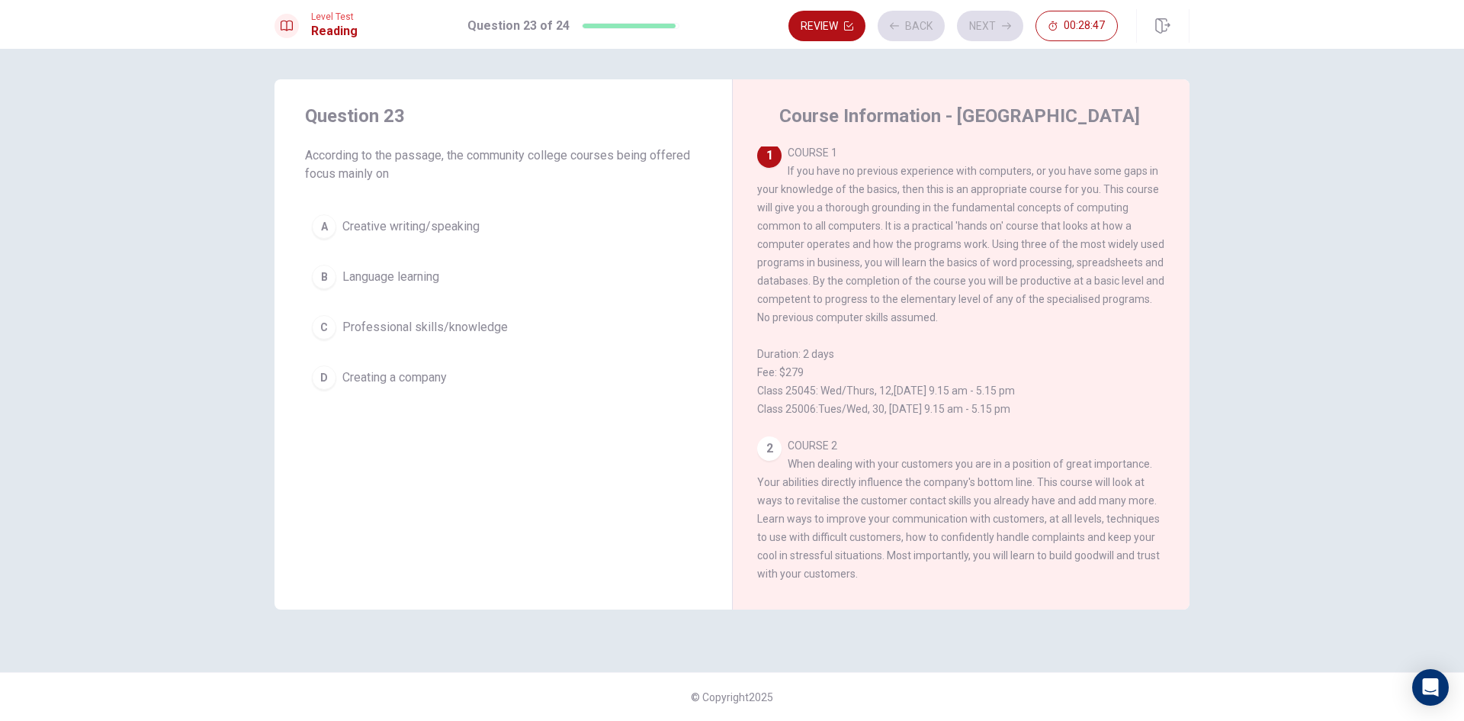
scroll to position [0, 0]
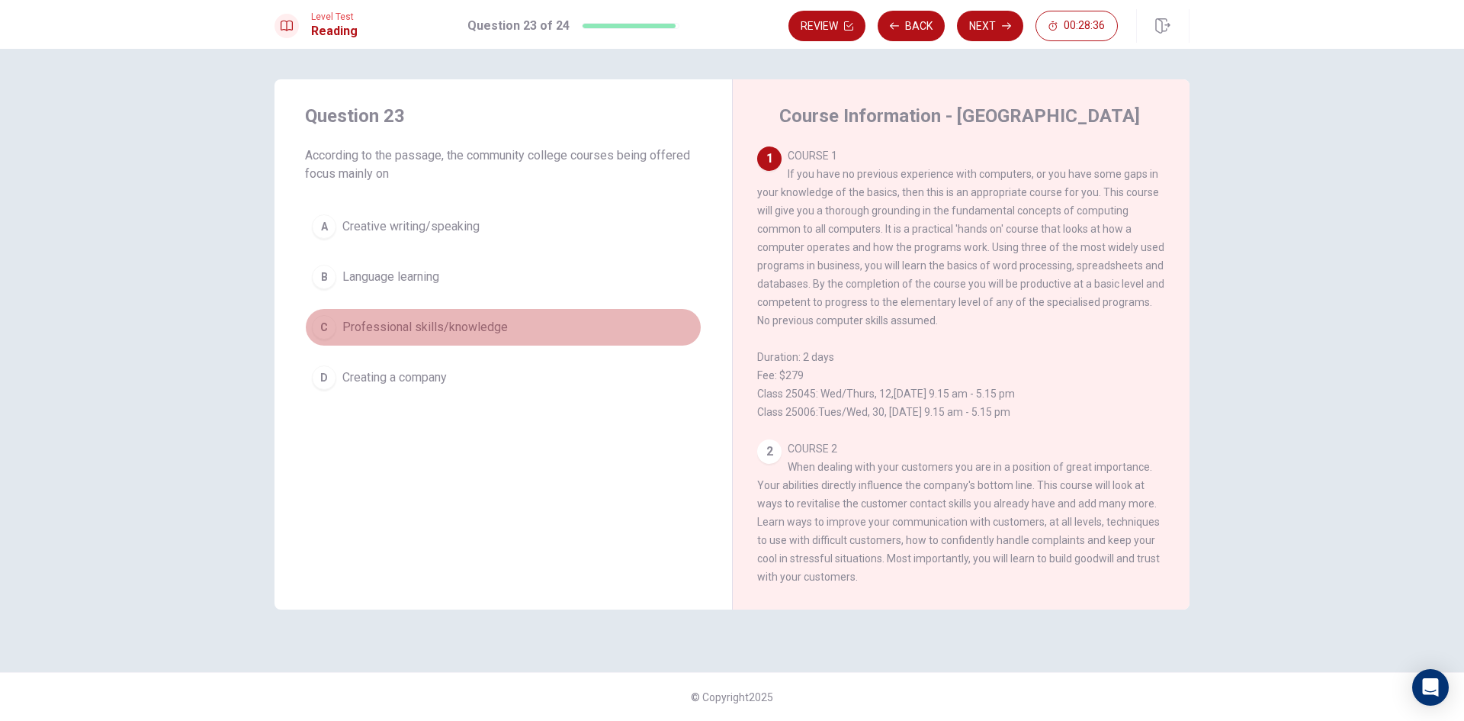
click at [396, 325] on span "Professional skills/knowledge" at bounding box center [424, 327] width 165 height 18
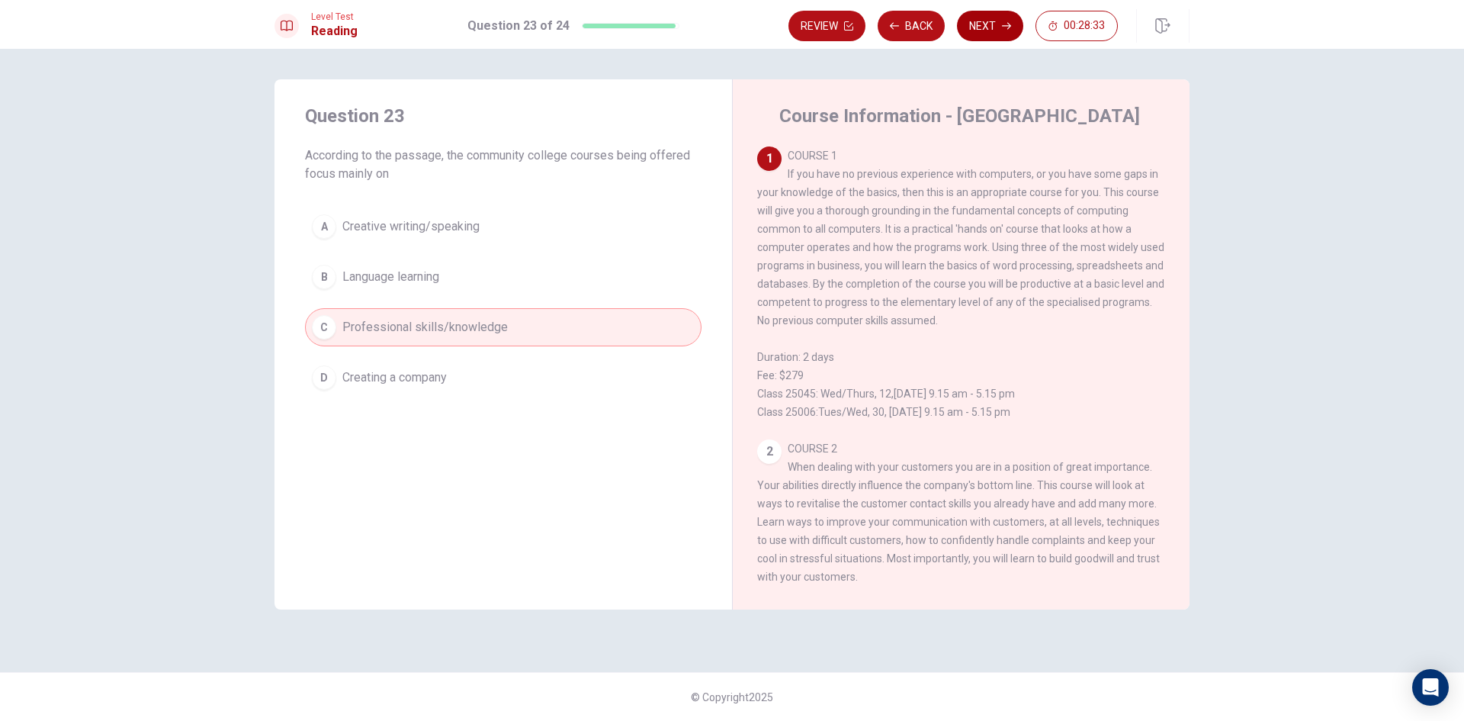
click at [984, 24] on button "Next" at bounding box center [990, 26] width 66 height 31
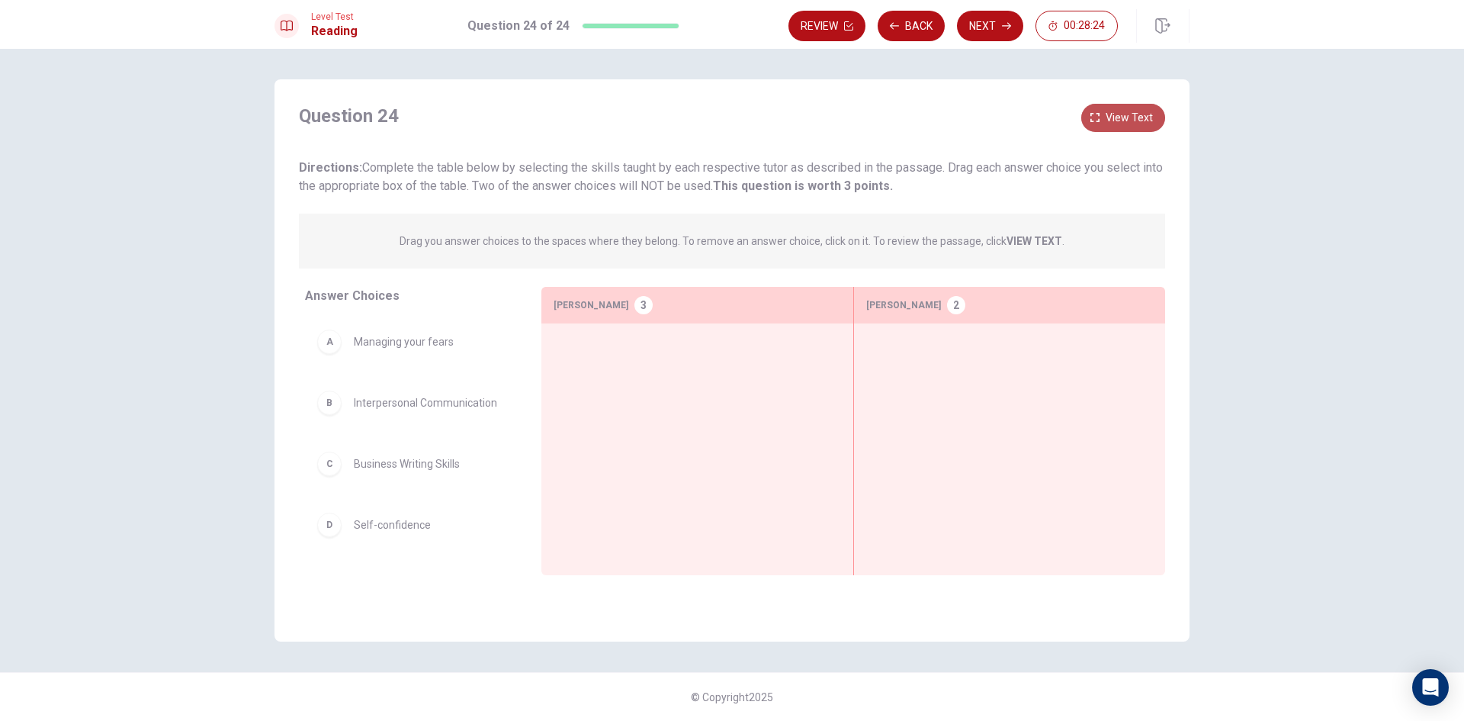
click at [1145, 117] on span "View text" at bounding box center [1129, 117] width 47 height 19
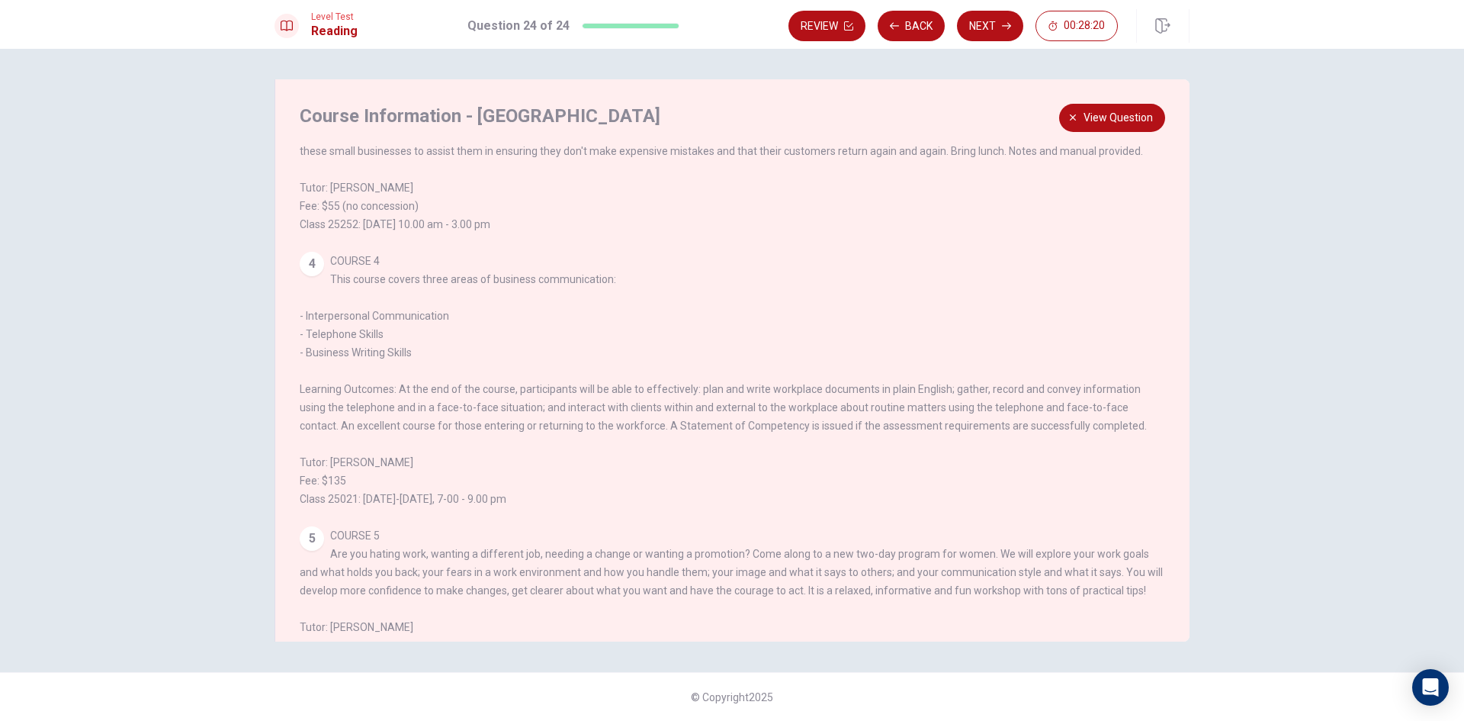
scroll to position [458, 0]
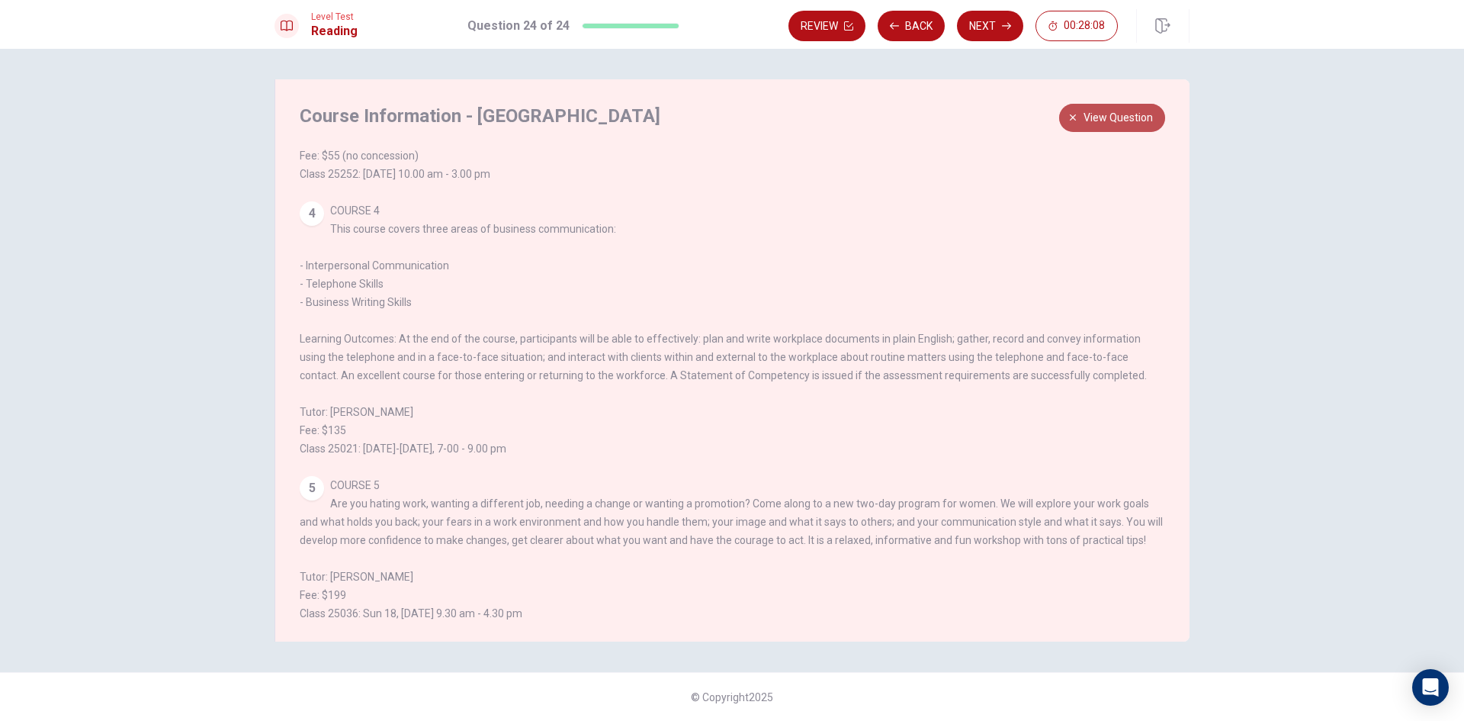
click at [1119, 114] on span "View question" at bounding box center [1118, 117] width 69 height 19
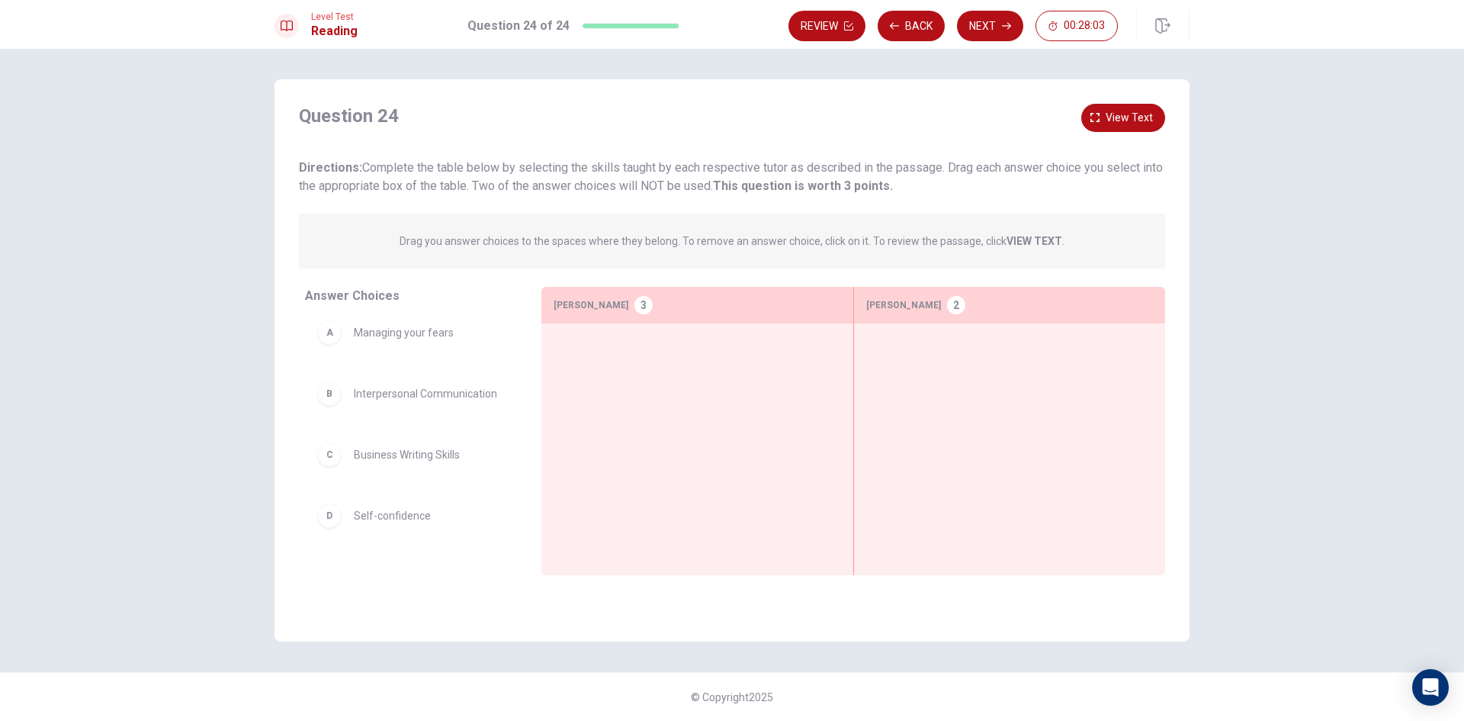
scroll to position [9, 0]
drag, startPoint x: 421, startPoint y: 533, endPoint x: 1023, endPoint y: 345, distance: 631.0
drag, startPoint x: 419, startPoint y: 522, endPoint x: 660, endPoint y: 371, distance: 283.7
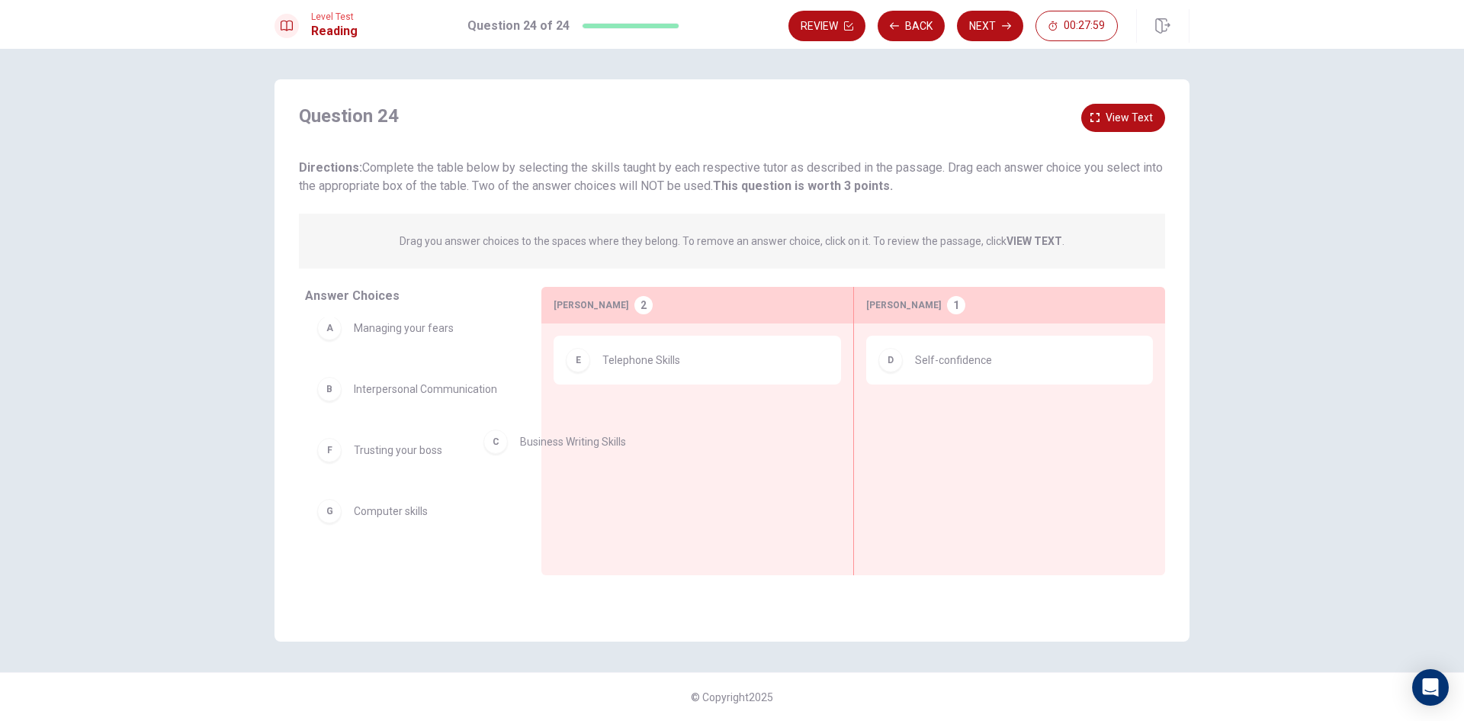
drag, startPoint x: 414, startPoint y: 464, endPoint x: 644, endPoint y: 417, distance: 234.3
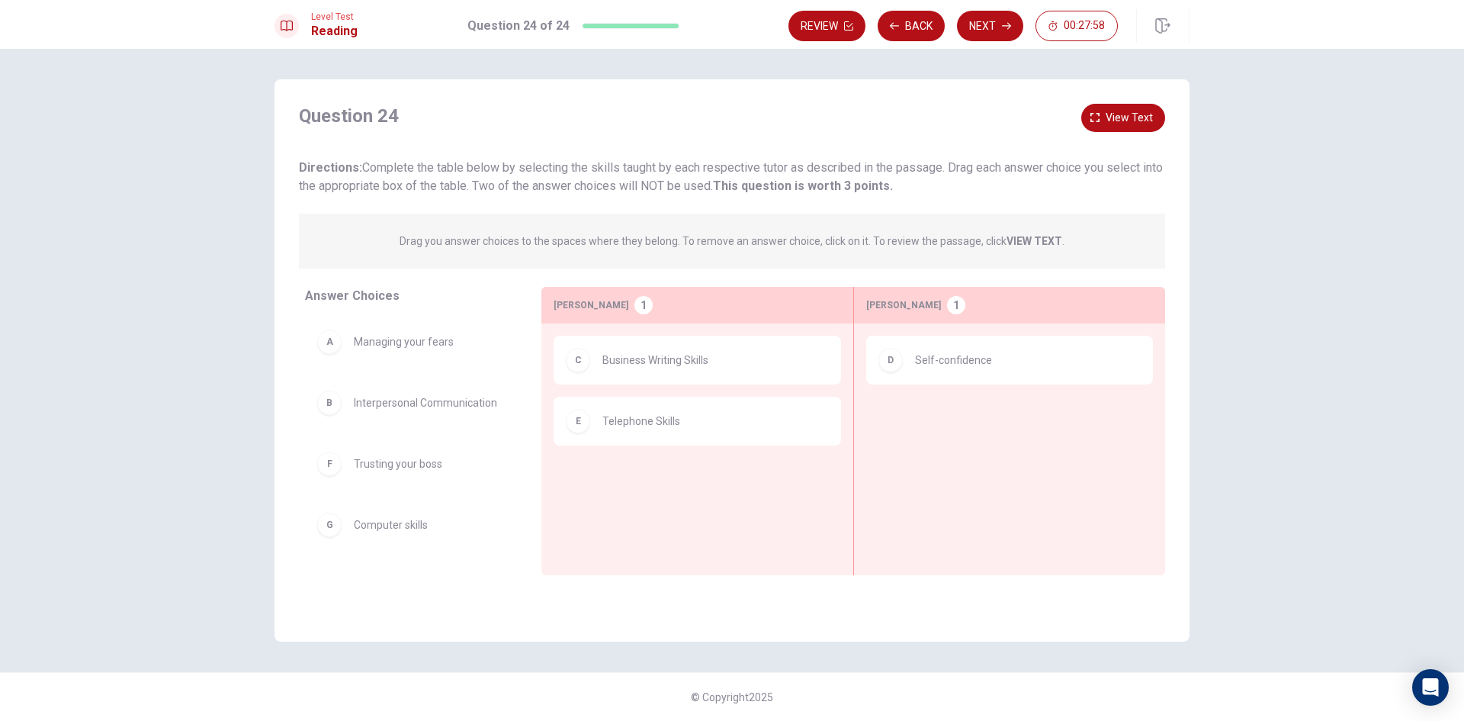
scroll to position [0, 0]
drag, startPoint x: 442, startPoint y: 413, endPoint x: 695, endPoint y: 493, distance: 265.8
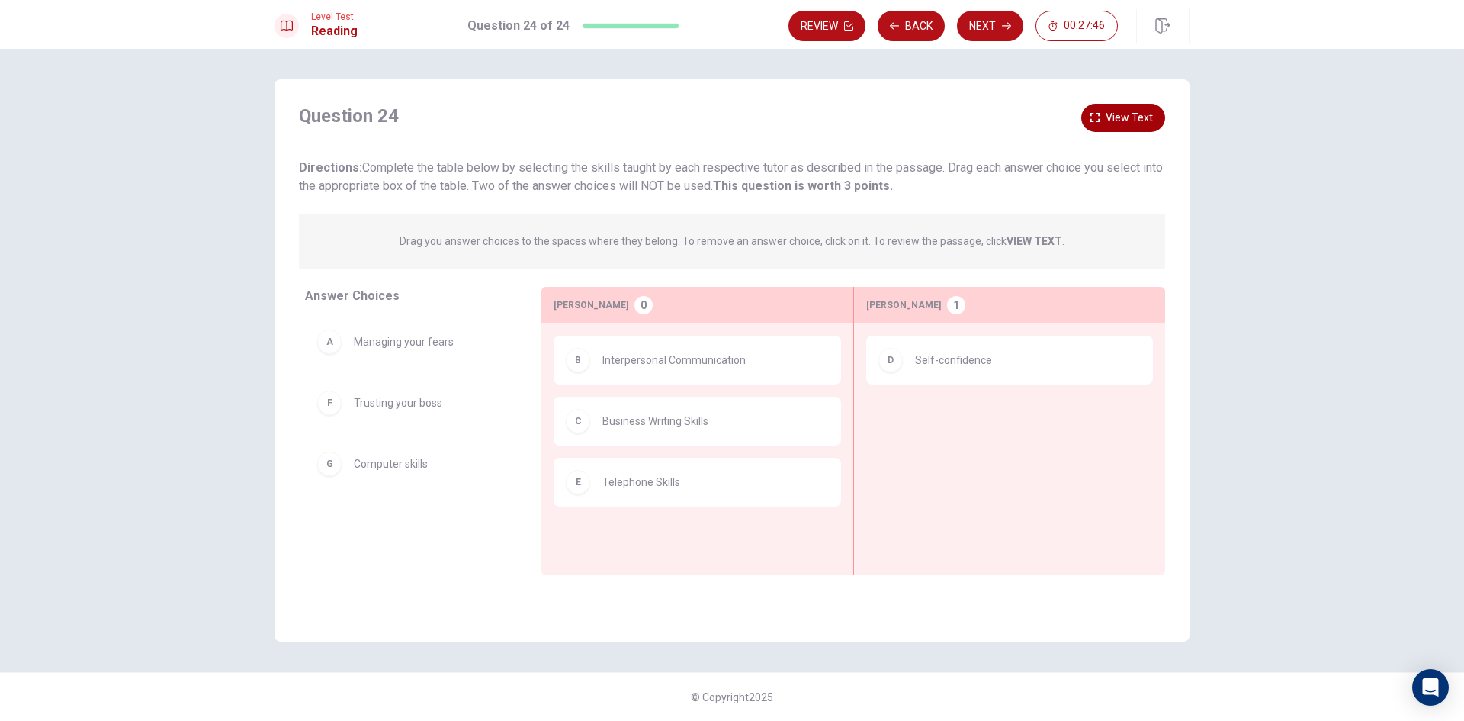
click at [1126, 114] on span "View text" at bounding box center [1129, 117] width 47 height 19
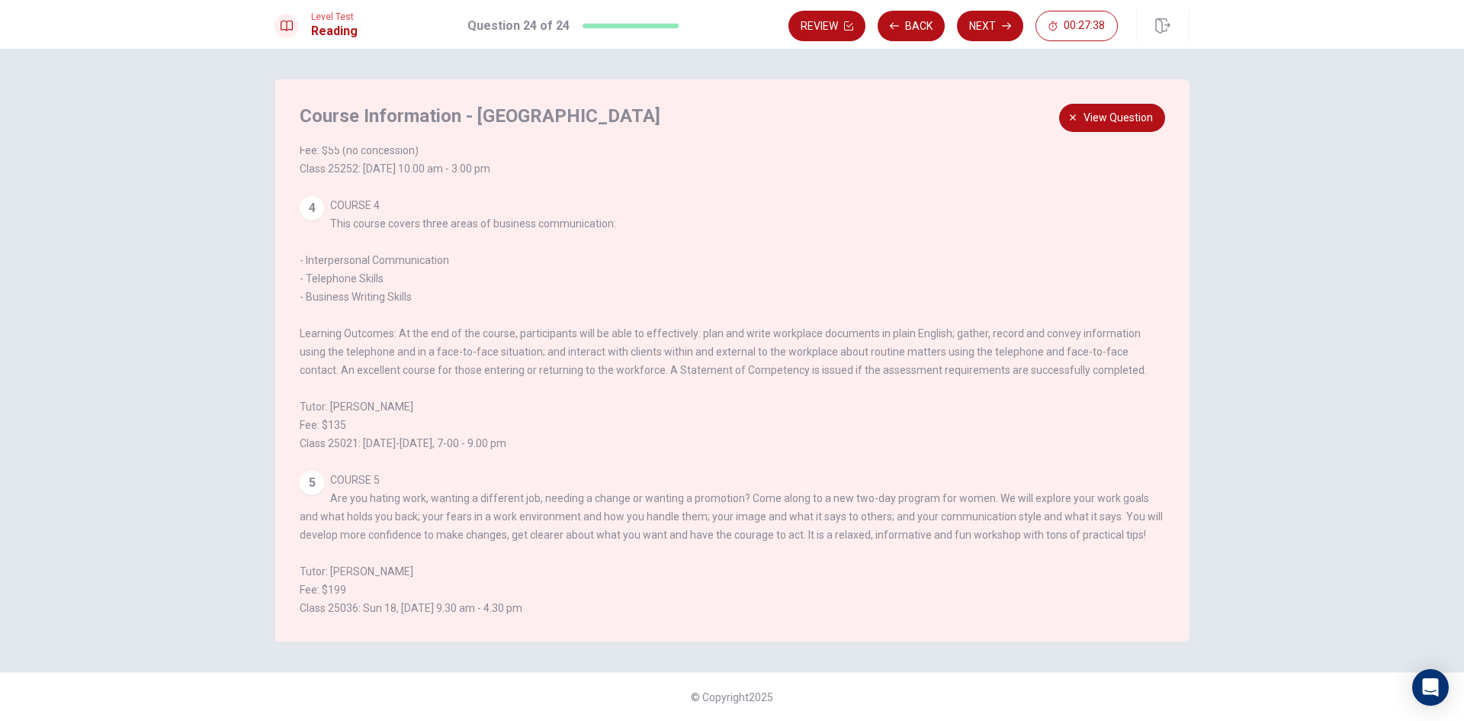
scroll to position [499, 0]
click at [1145, 120] on span "View question" at bounding box center [1118, 117] width 69 height 19
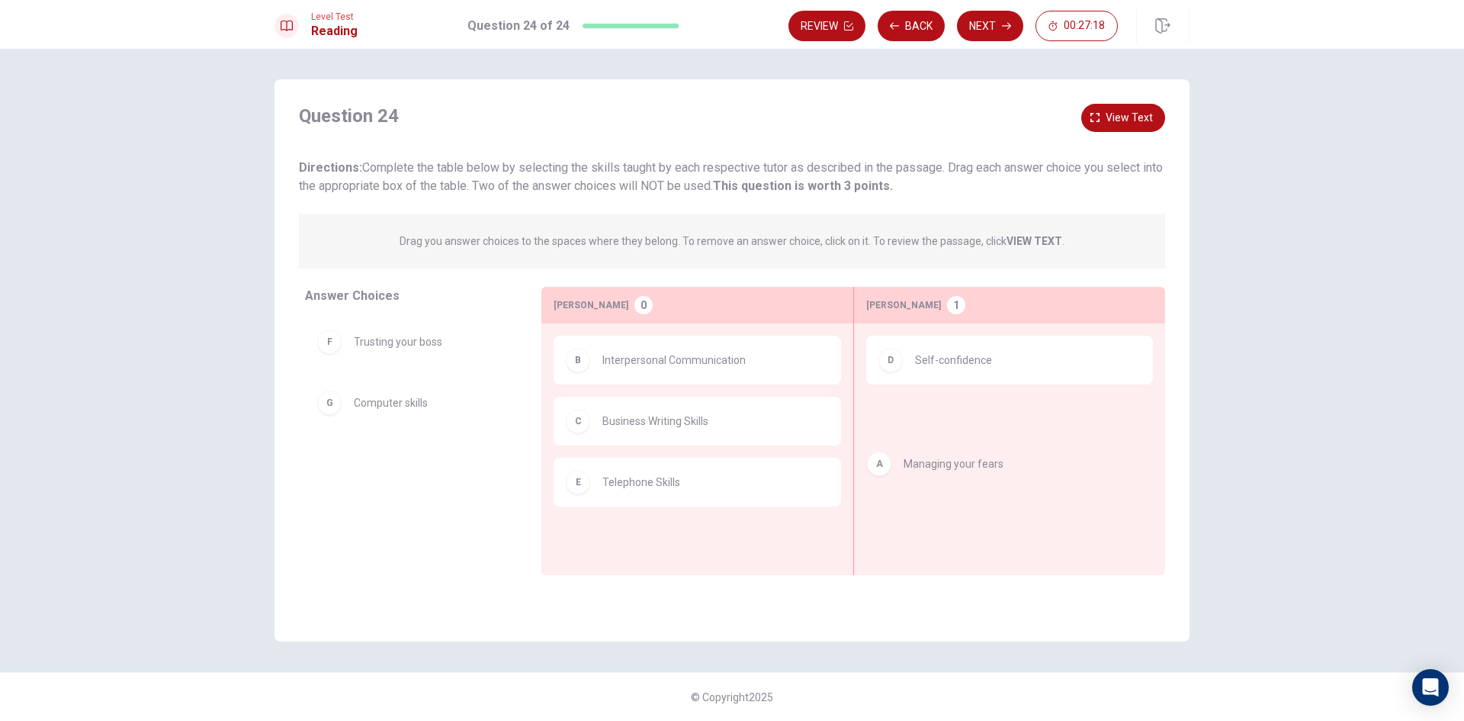
drag, startPoint x: 465, startPoint y: 345, endPoint x: 1038, endPoint y: 421, distance: 577.6
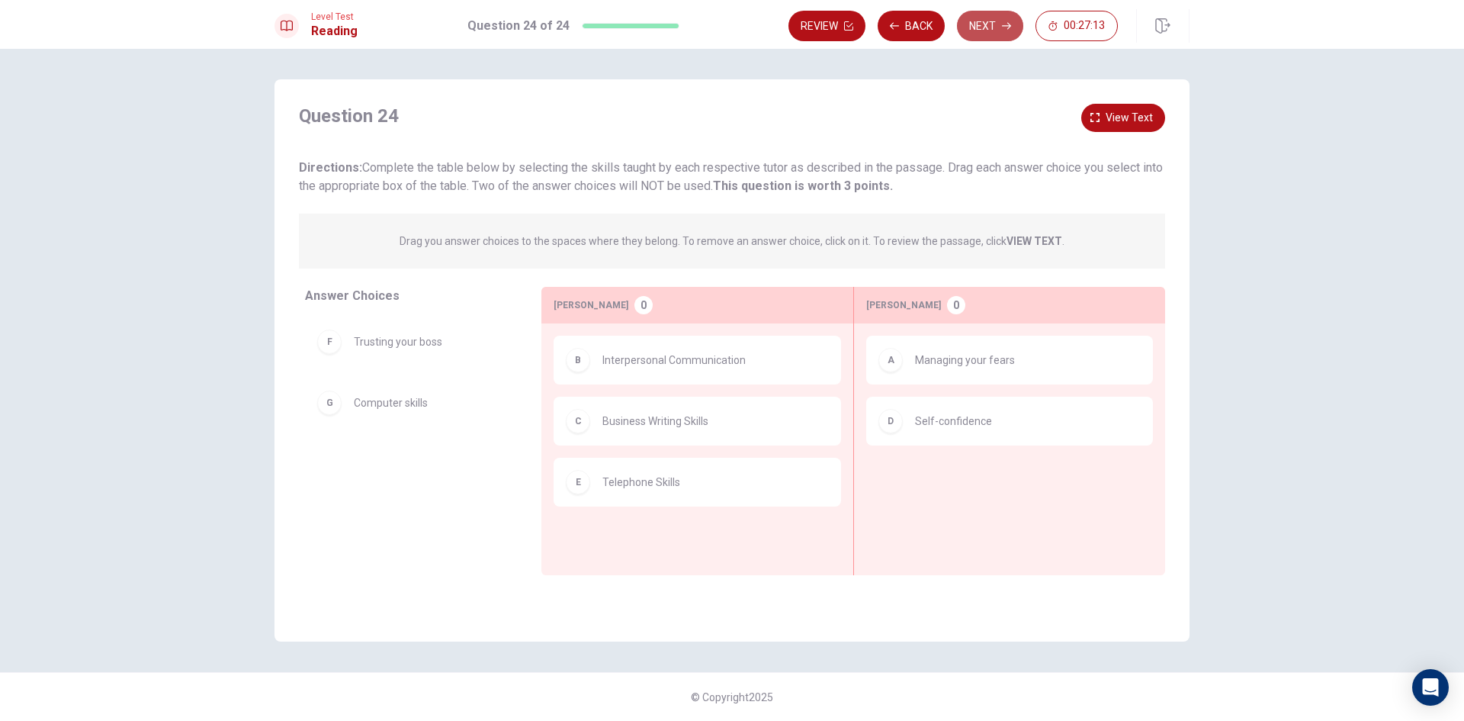
click at [996, 27] on button "Next" at bounding box center [990, 26] width 66 height 31
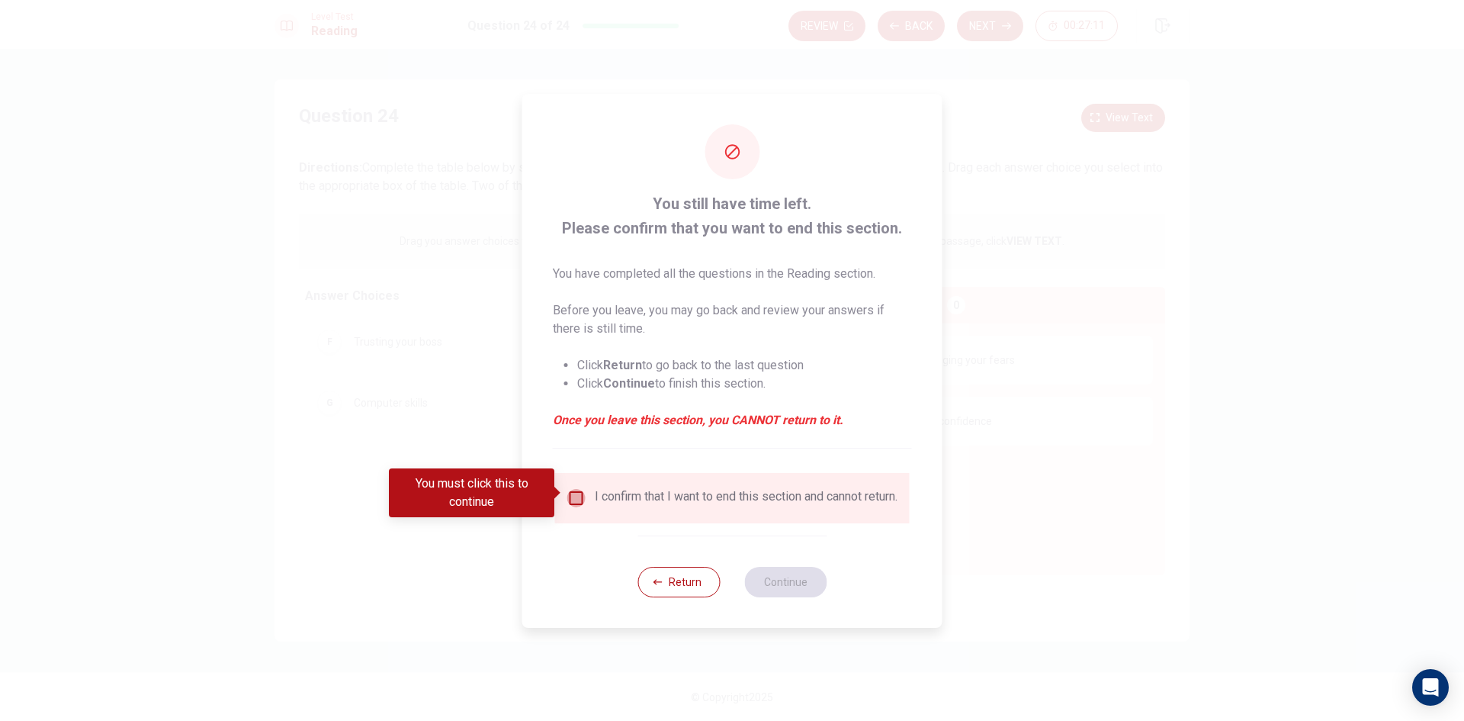
click at [577, 499] on input "You must click this to continue" at bounding box center [576, 498] width 18 height 18
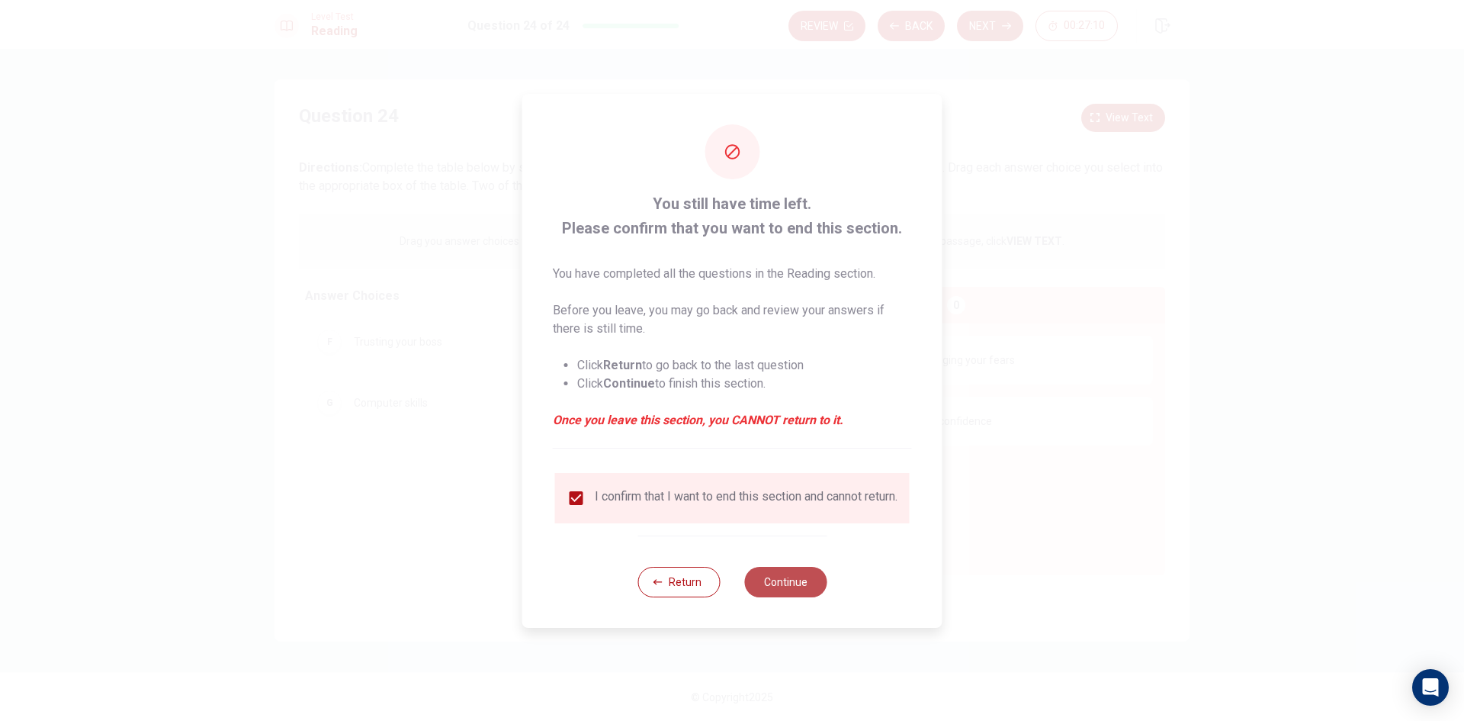
click at [788, 589] on button "Continue" at bounding box center [785, 582] width 82 height 31
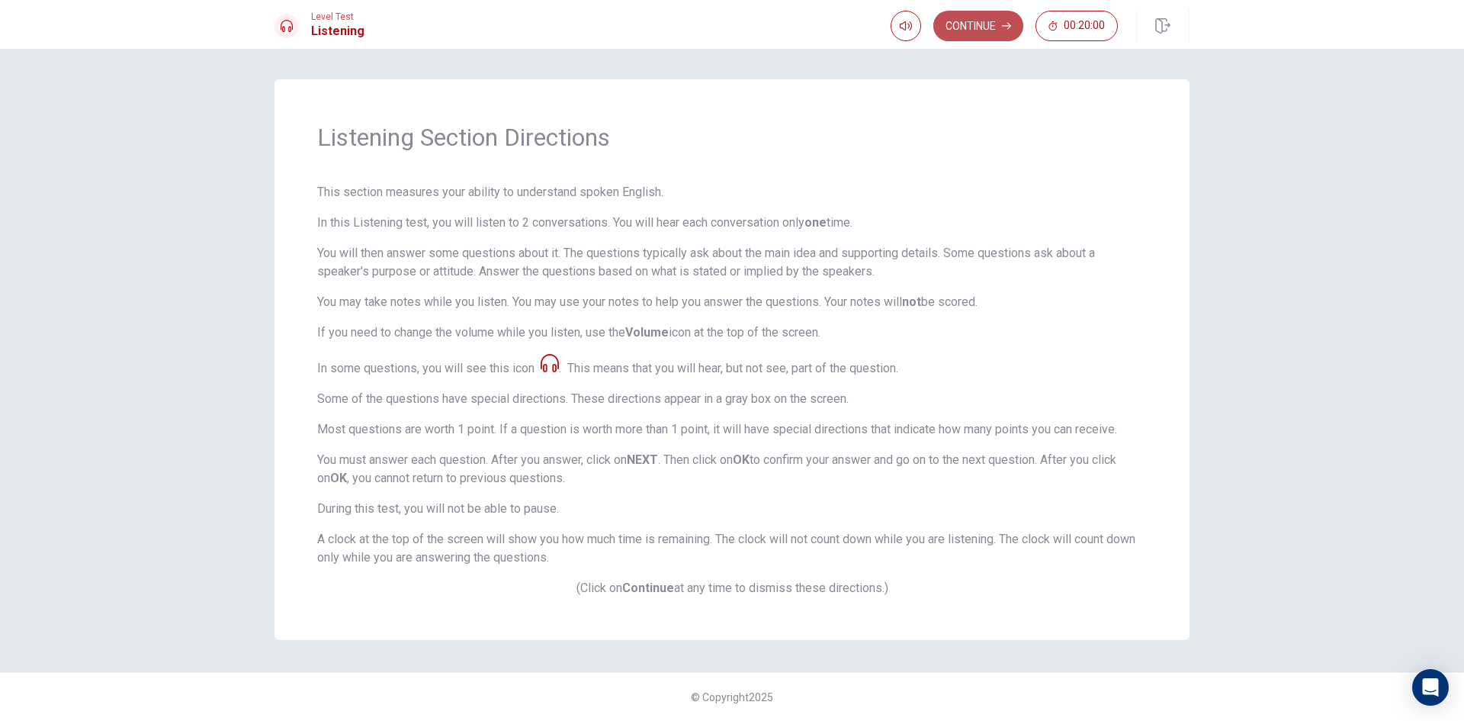
click at [987, 31] on button "Continue" at bounding box center [978, 26] width 90 height 31
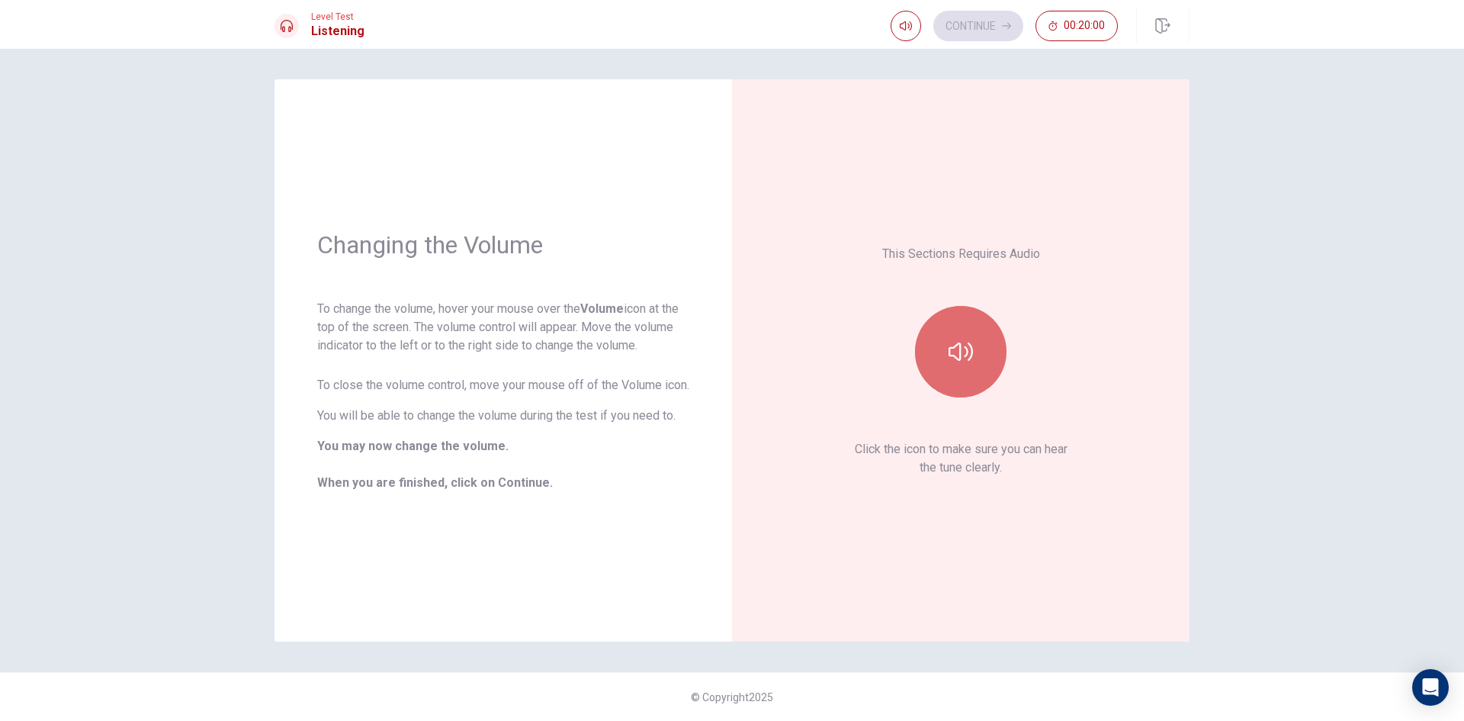
click at [972, 365] on button "button" at bounding box center [961, 352] width 92 height 92
click at [991, 35] on button "Continue" at bounding box center [978, 26] width 90 height 31
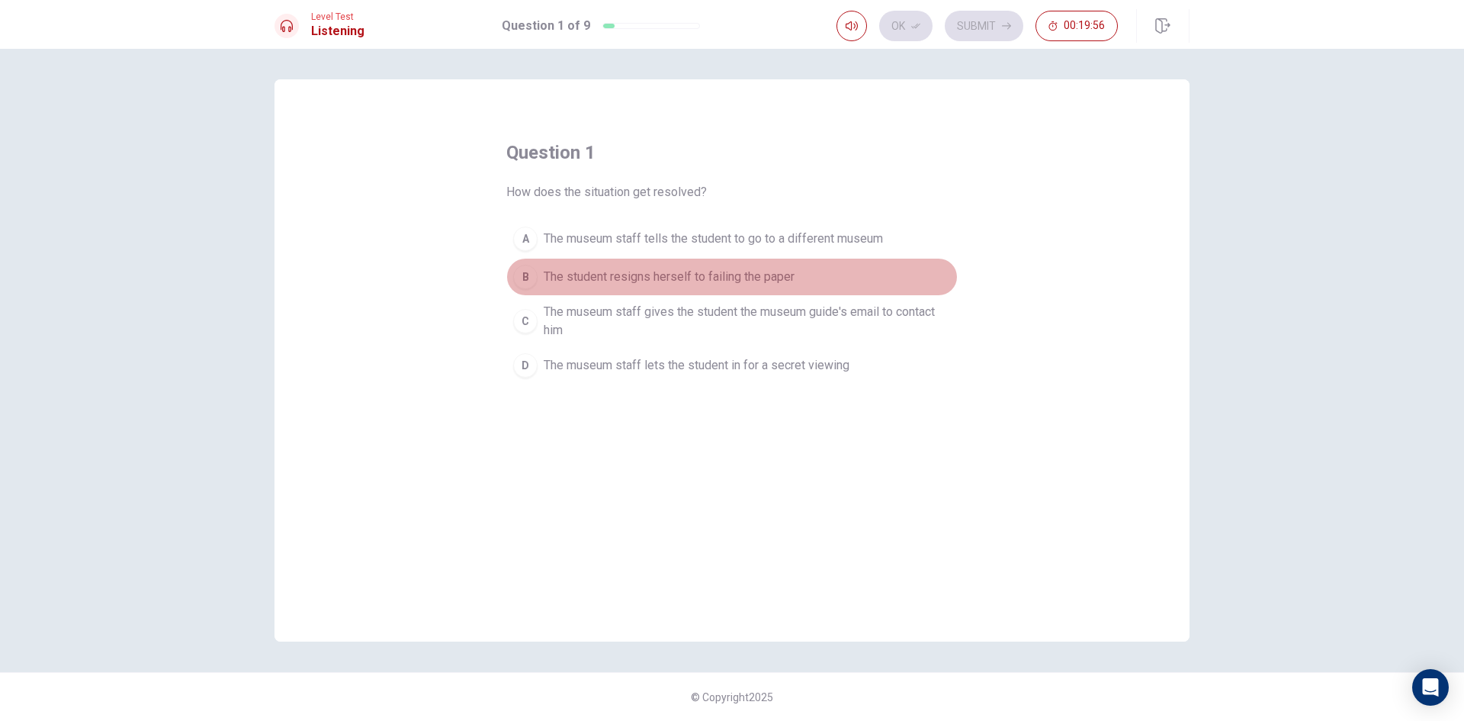
click at [723, 282] on span "The student resigns herself to failing the paper" at bounding box center [669, 277] width 251 height 18
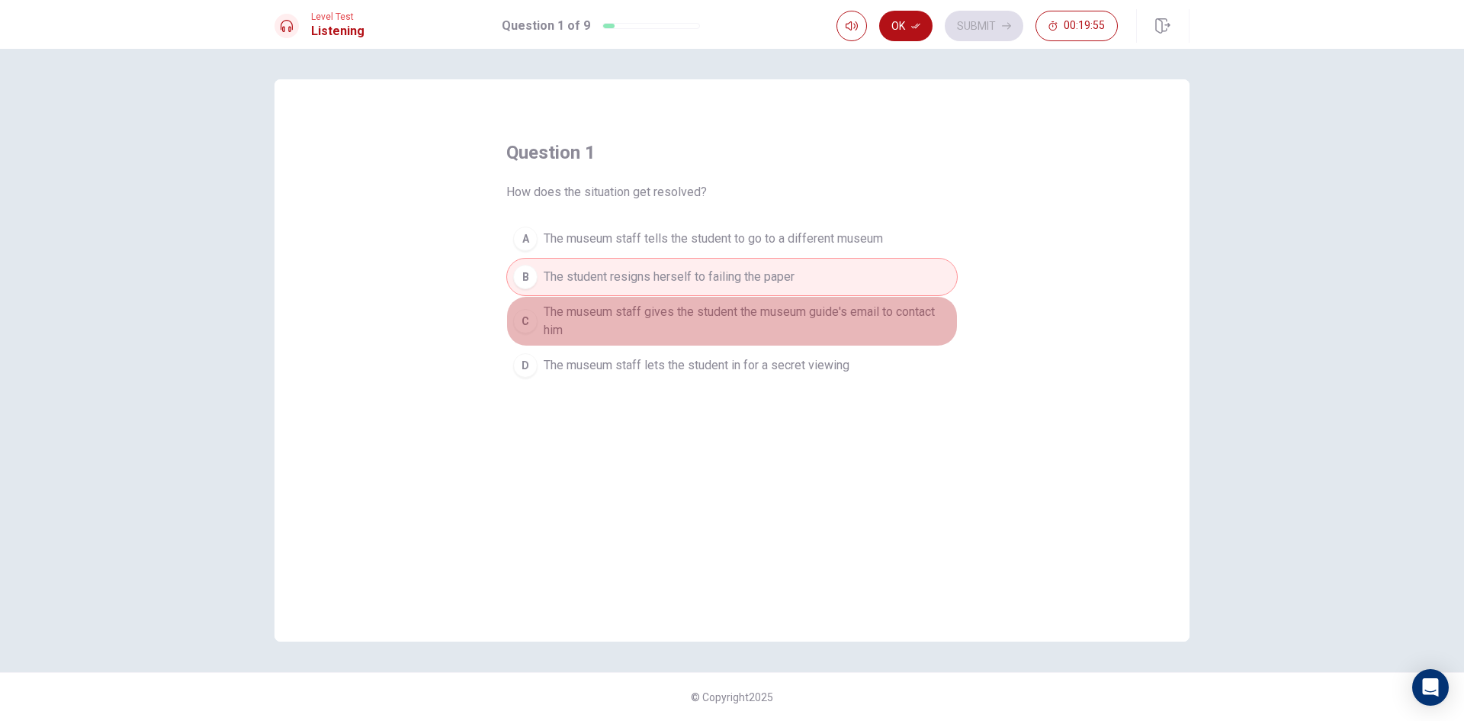
click at [750, 313] on span "The museum staff gives the student the museum guide's email to contact him" at bounding box center [747, 321] width 407 height 37
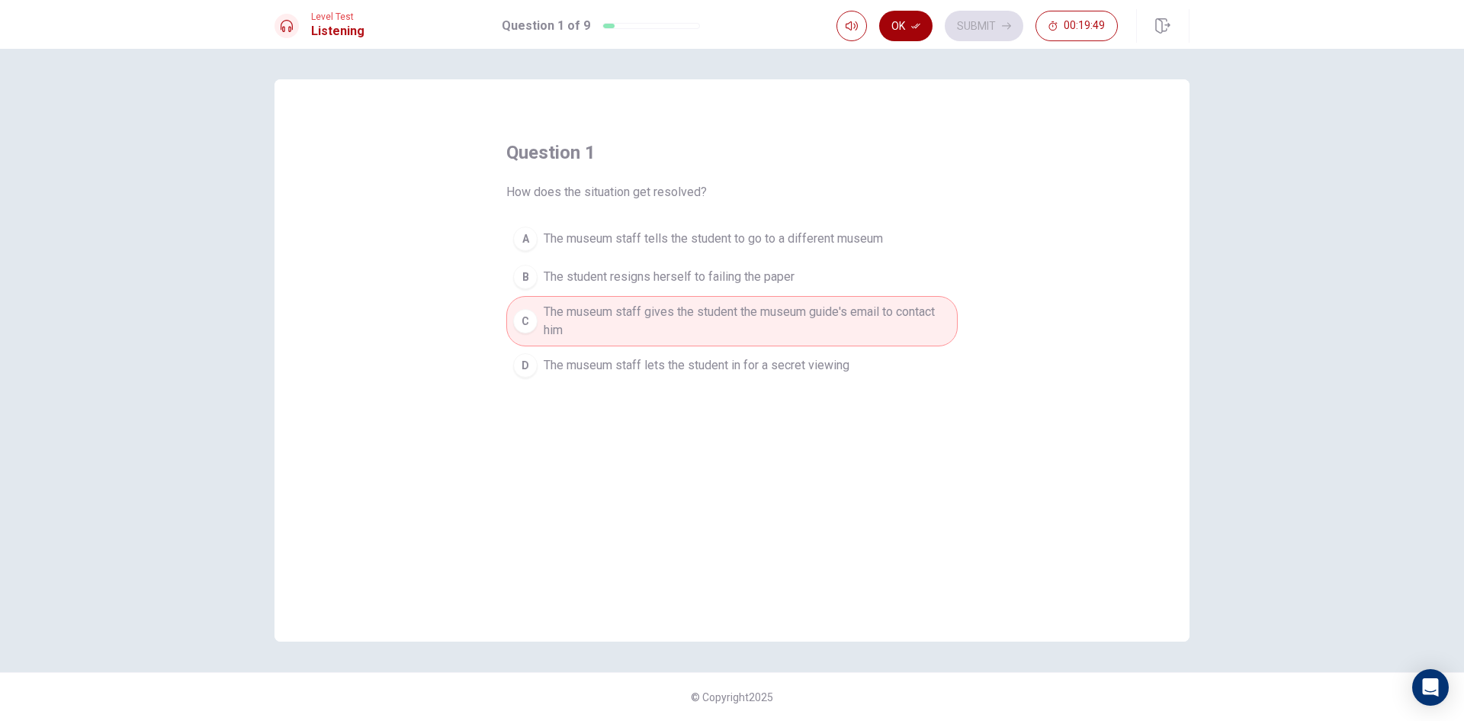
click at [913, 26] on icon "button" at bounding box center [915, 25] width 9 height 9
click at [984, 34] on button "Submit" at bounding box center [984, 26] width 79 height 31
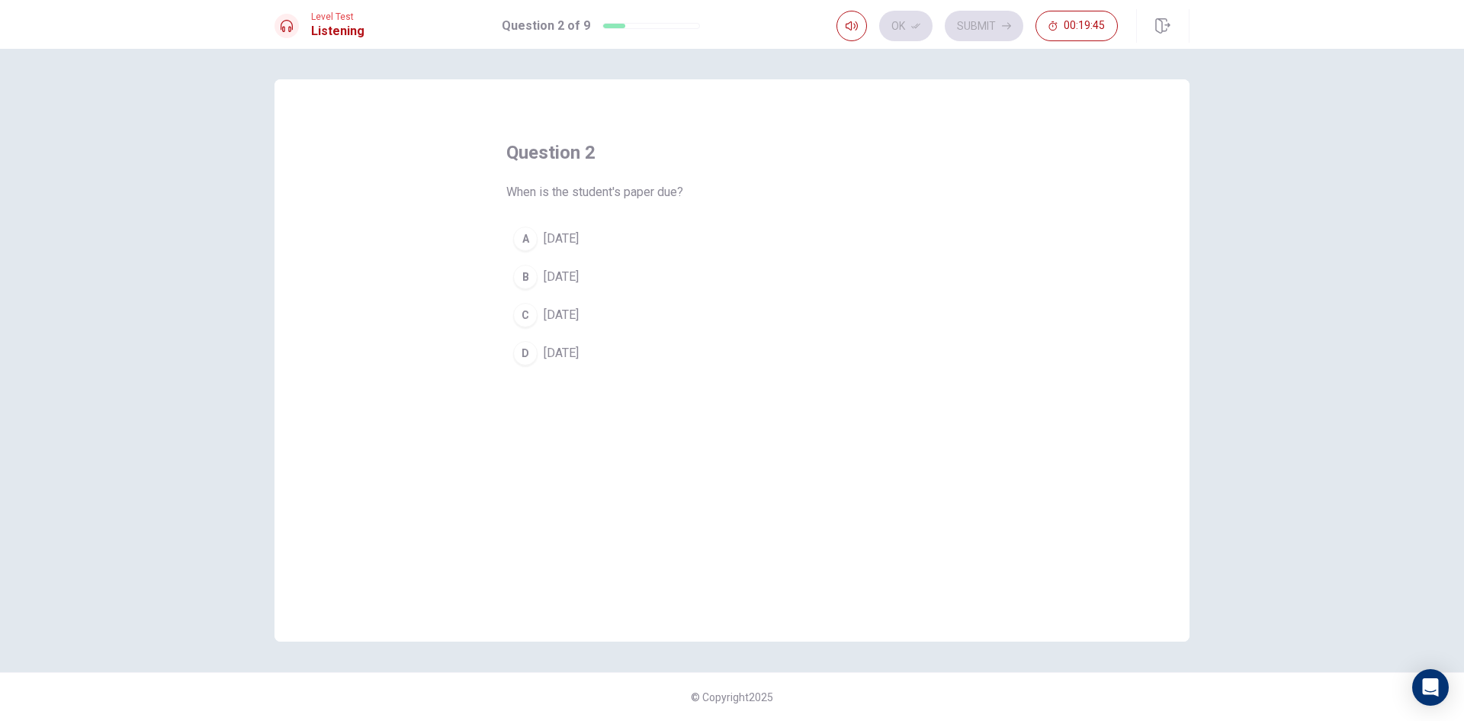
click at [634, 355] on button "D [DATE]" at bounding box center [731, 353] width 451 height 38
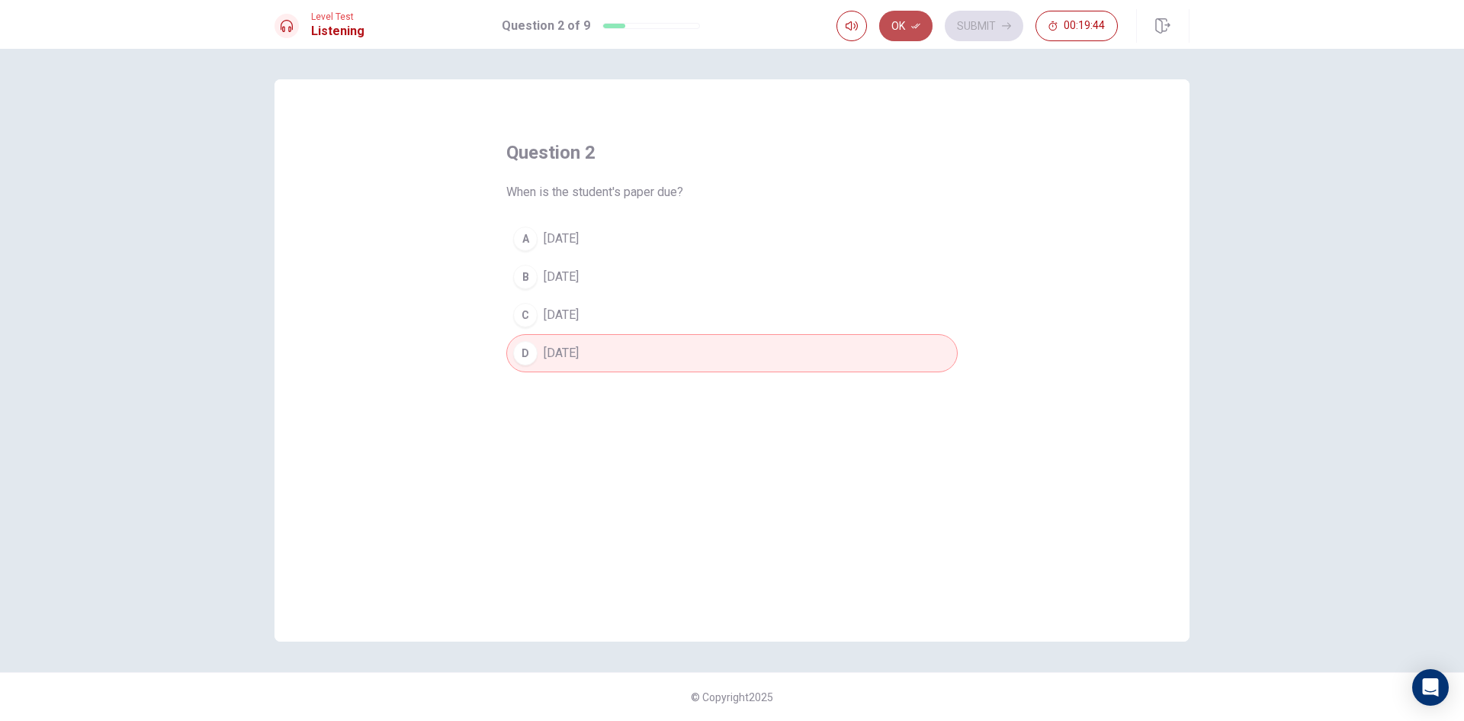
click at [918, 29] on icon "button" at bounding box center [915, 25] width 9 height 9
click at [988, 30] on button "Submit" at bounding box center [984, 26] width 79 height 31
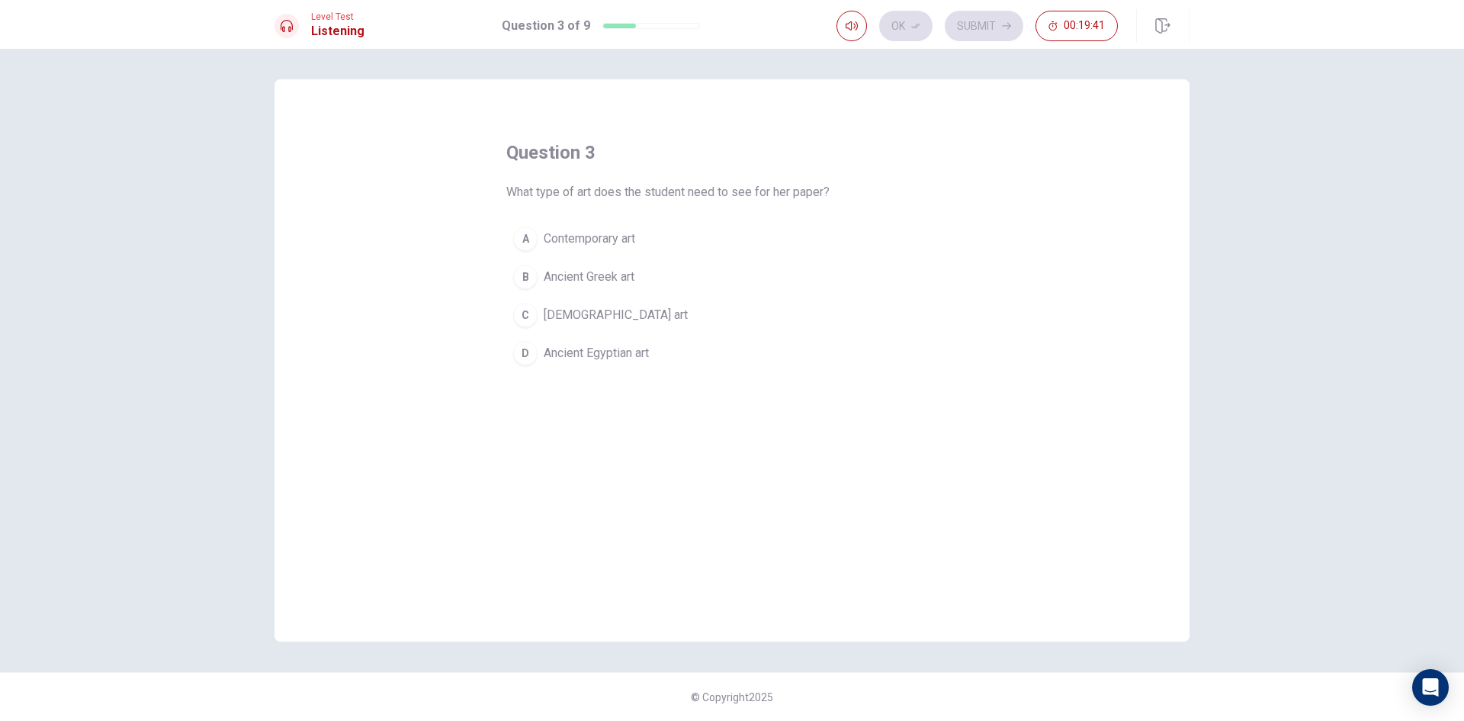
click at [643, 325] on button "C Native American art" at bounding box center [731, 315] width 451 height 38
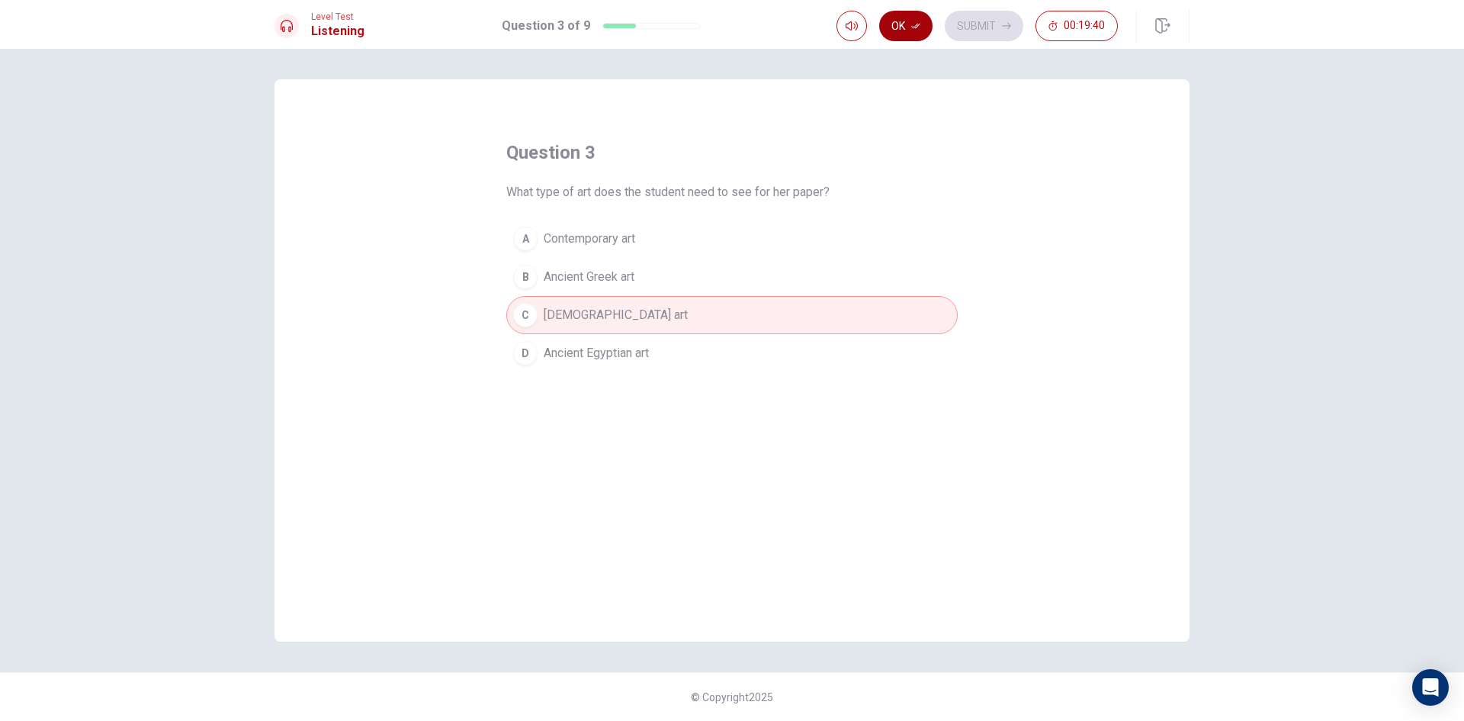
click at [929, 18] on button "Ok" at bounding box center [905, 26] width 53 height 31
click at [1004, 21] on icon "button" at bounding box center [1006, 25] width 9 height 9
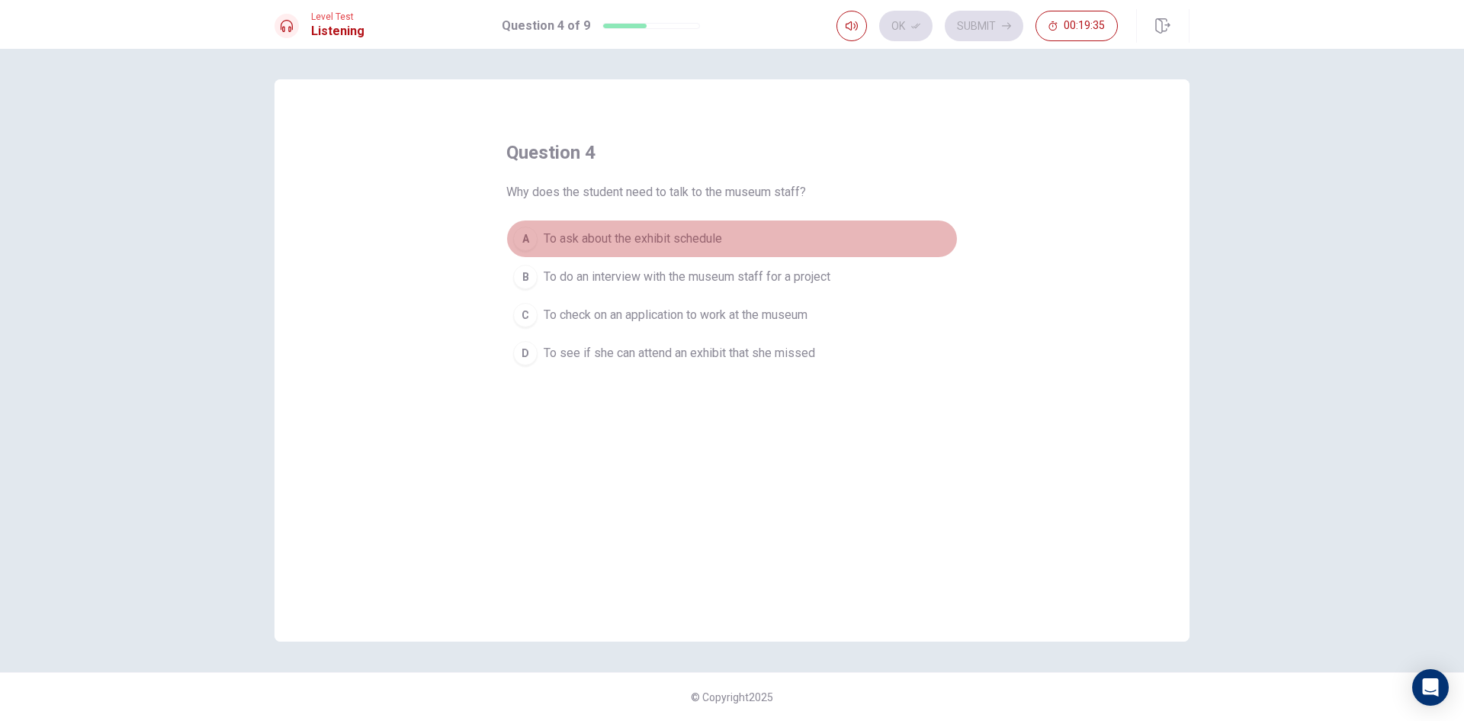
click at [766, 242] on button "A To ask about the exhibit schedule" at bounding box center [731, 239] width 451 height 38
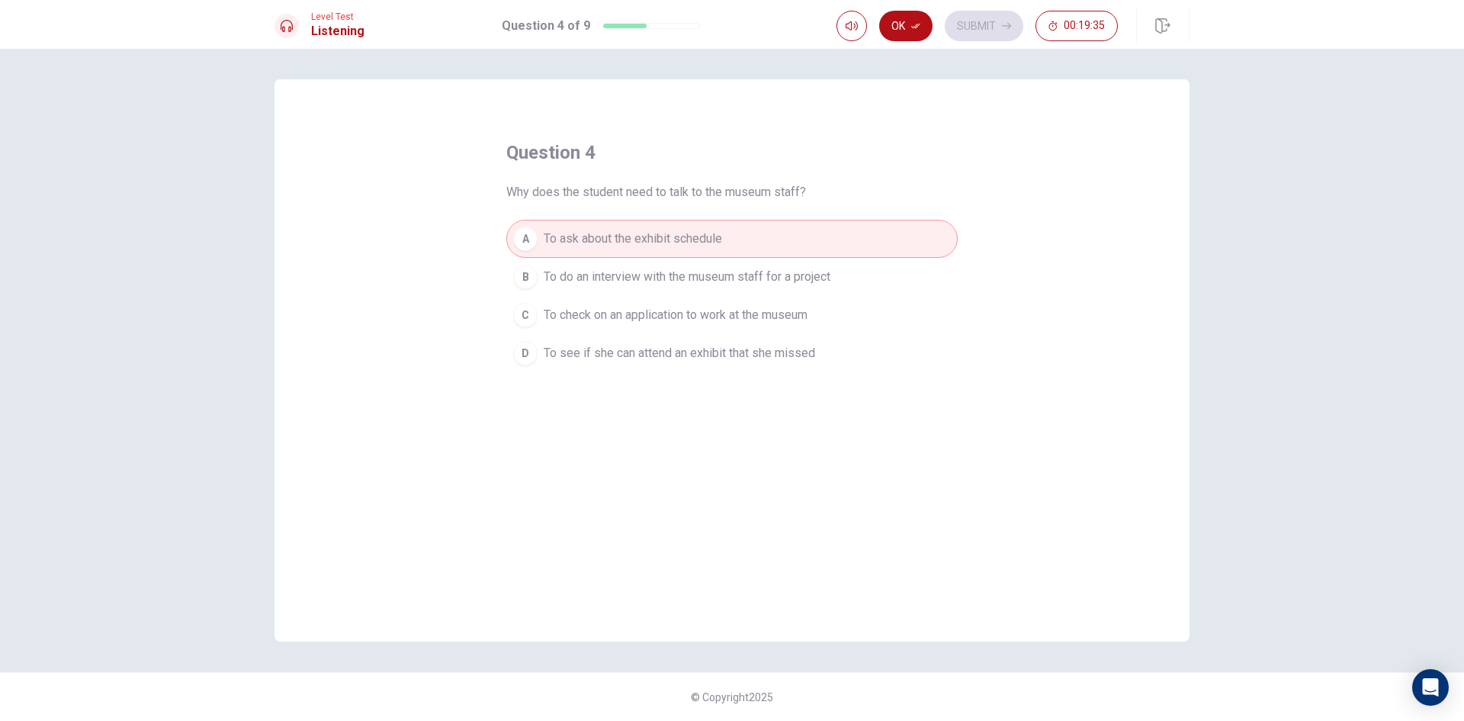
click at [790, 281] on span "To do an interview with the museum staff for a project" at bounding box center [687, 277] width 287 height 18
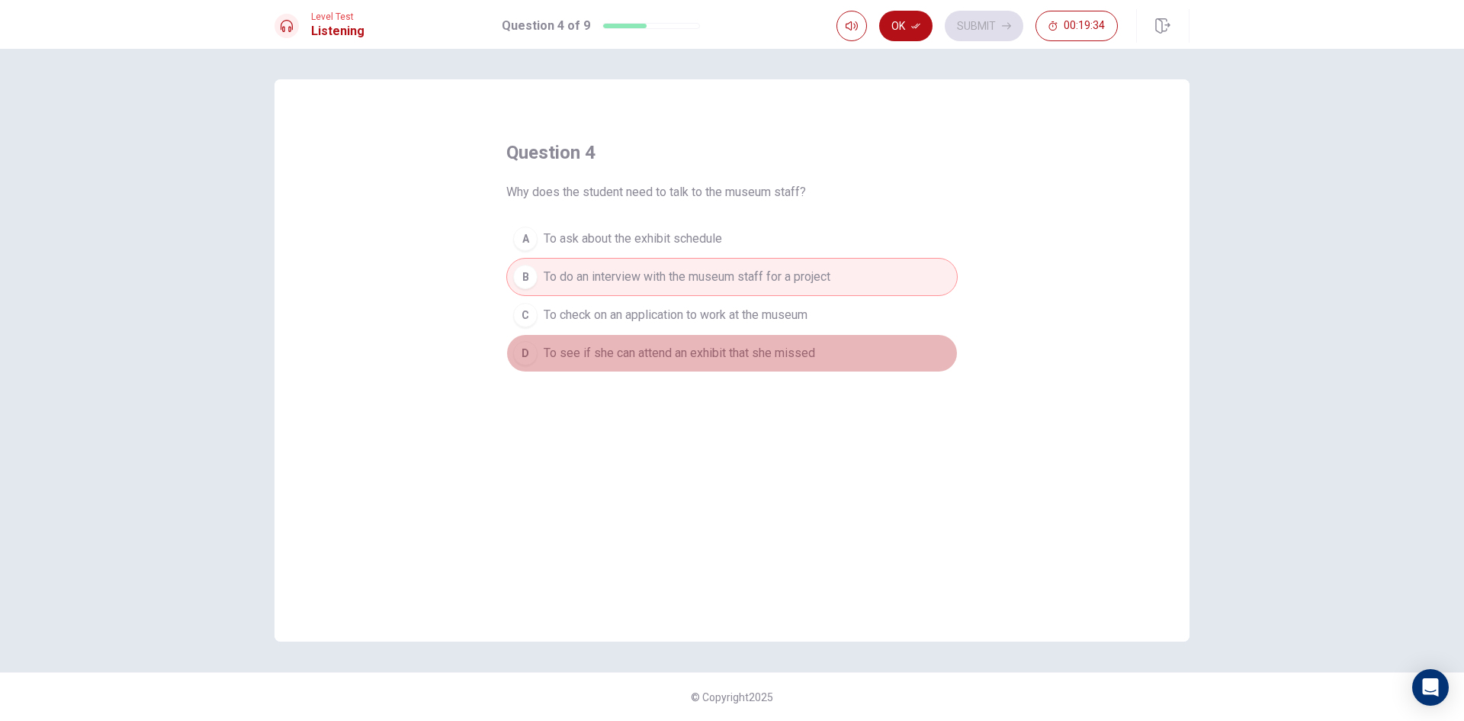
click at [818, 350] on button "D To see if she can attend an exhibit that she missed" at bounding box center [731, 353] width 451 height 38
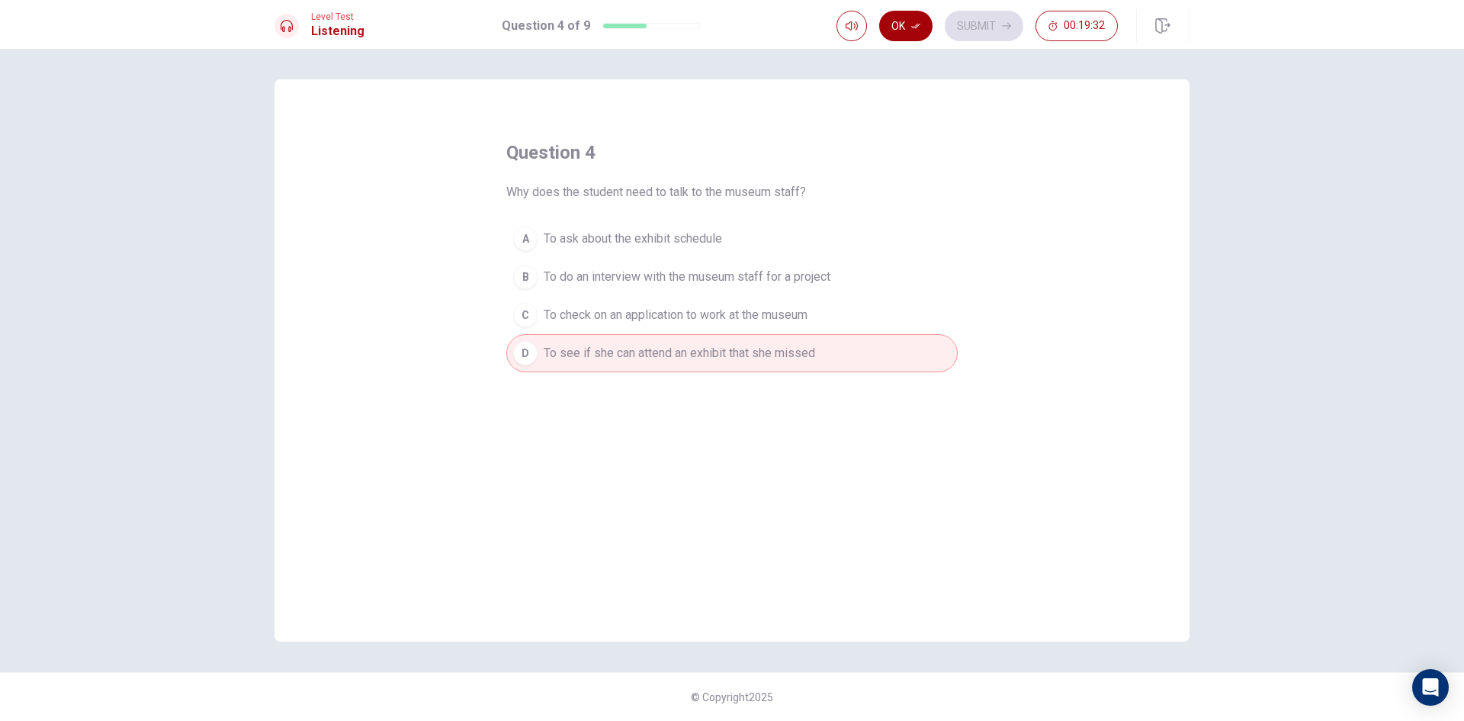
click at [916, 25] on icon "button" at bounding box center [915, 25] width 9 height 9
click at [998, 30] on button "Submit" at bounding box center [984, 26] width 79 height 31
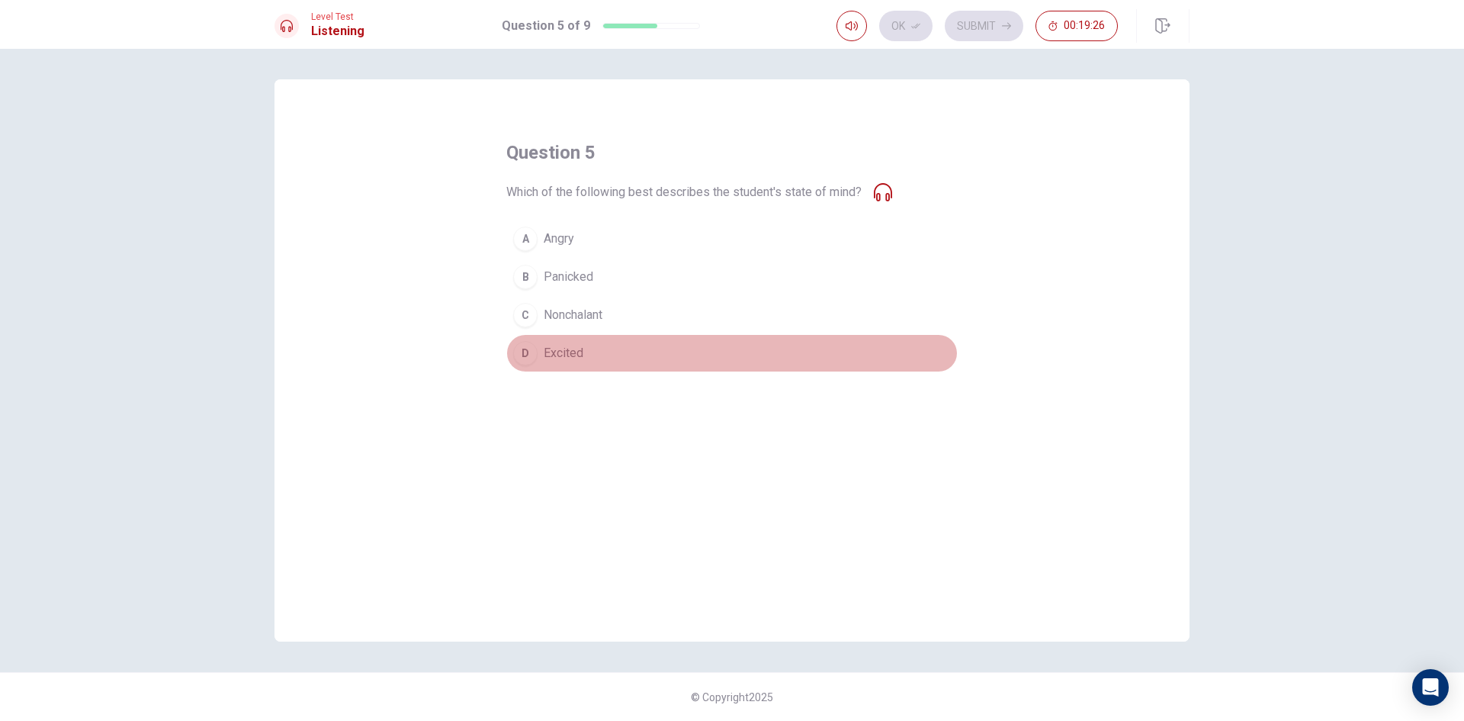
click at [606, 352] on button "D Excited" at bounding box center [731, 353] width 451 height 38
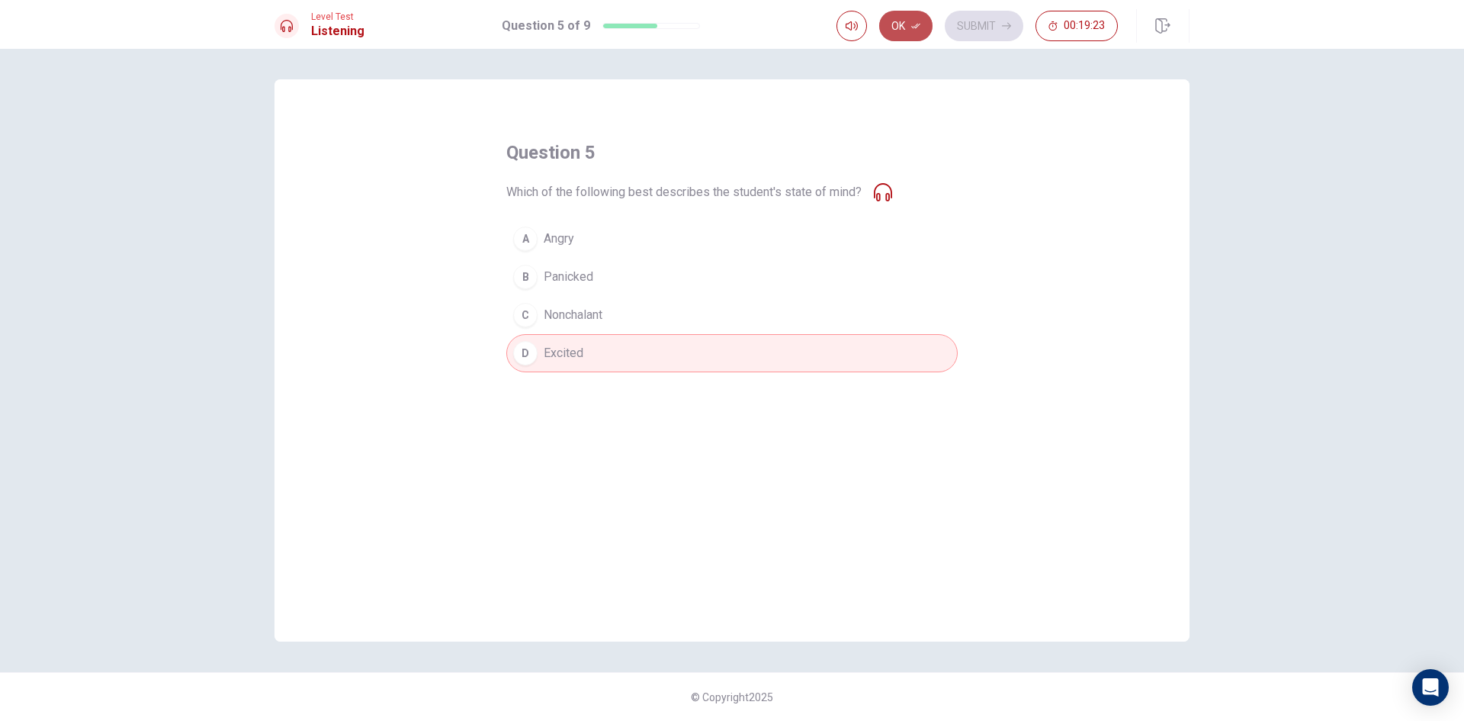
click at [905, 30] on button "Ok" at bounding box center [905, 26] width 53 height 31
click at [959, 32] on button "Submit" at bounding box center [984, 26] width 79 height 31
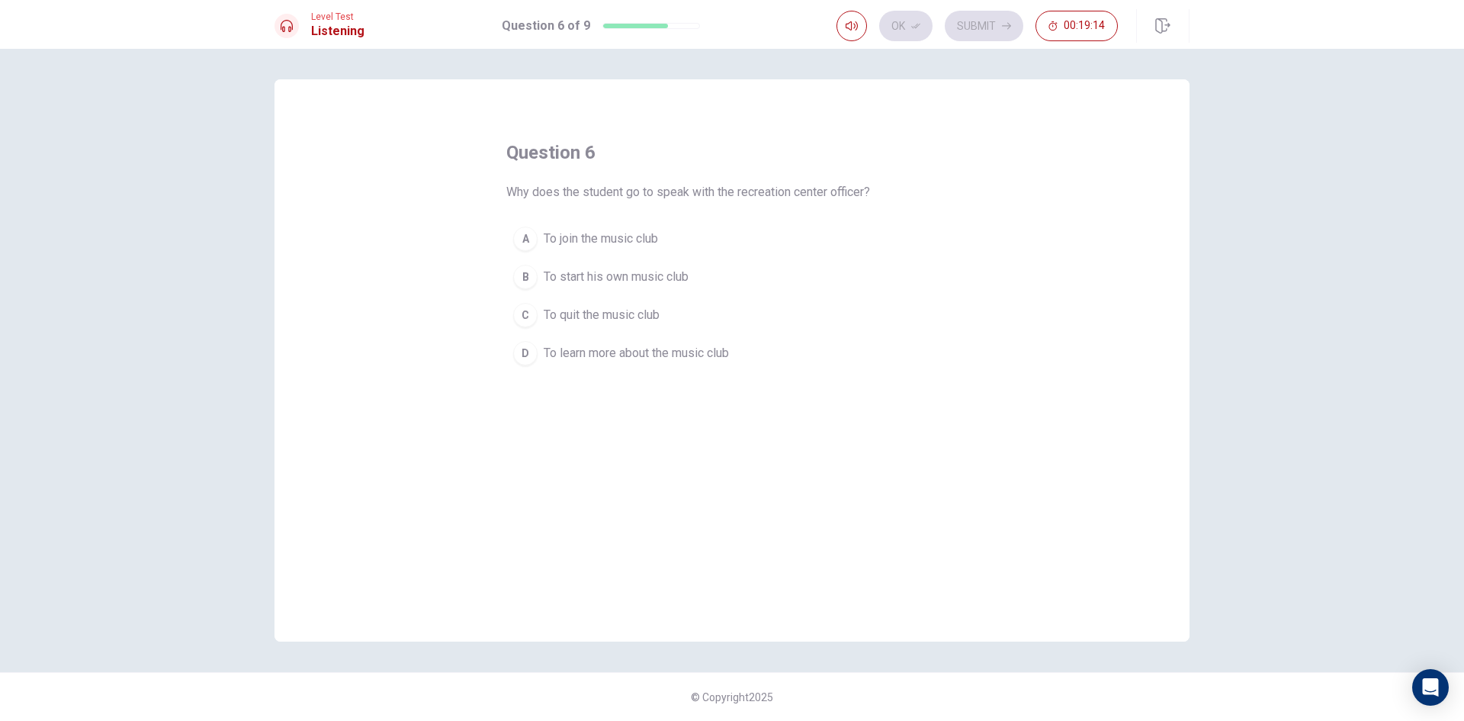
click at [707, 235] on button "A To join the music club" at bounding box center [731, 239] width 451 height 38
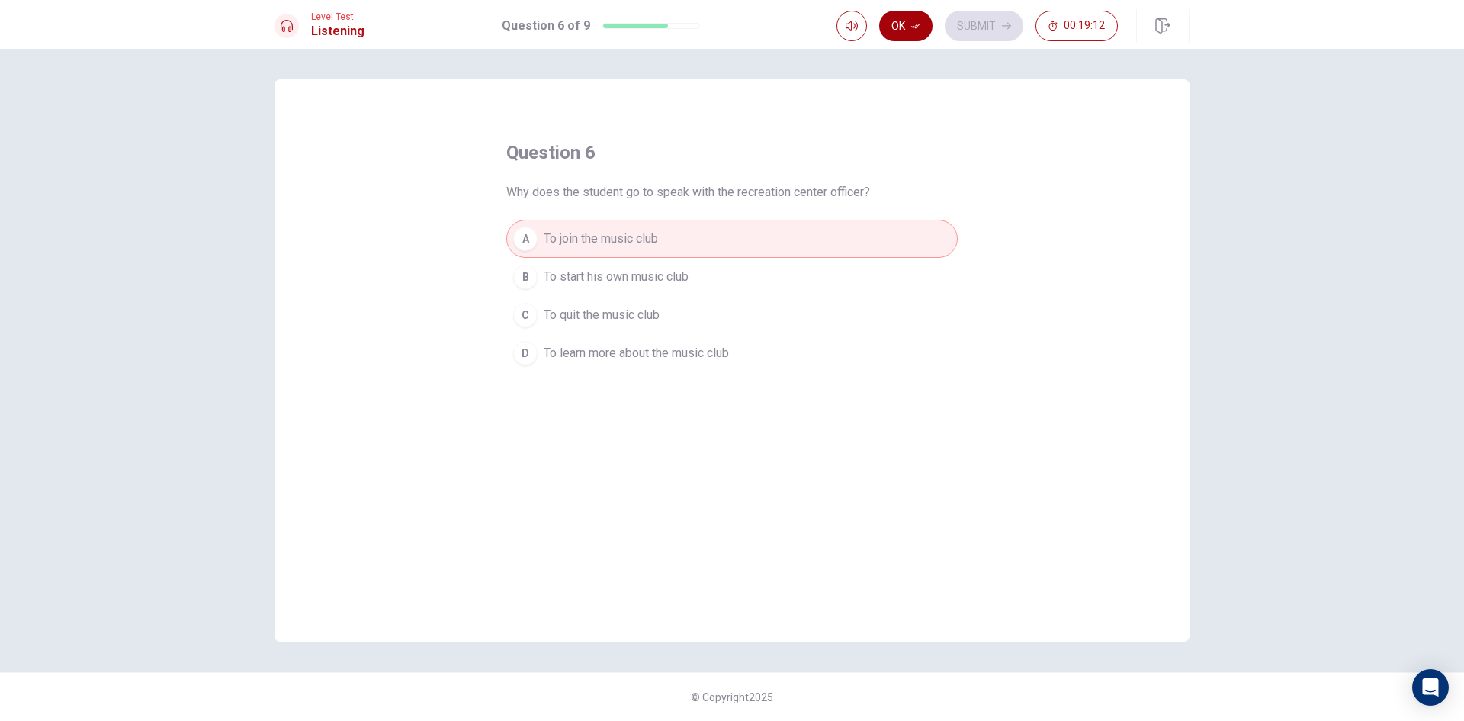
click at [905, 24] on button "Ok" at bounding box center [905, 26] width 53 height 31
click at [993, 27] on button "Submit" at bounding box center [984, 26] width 79 height 31
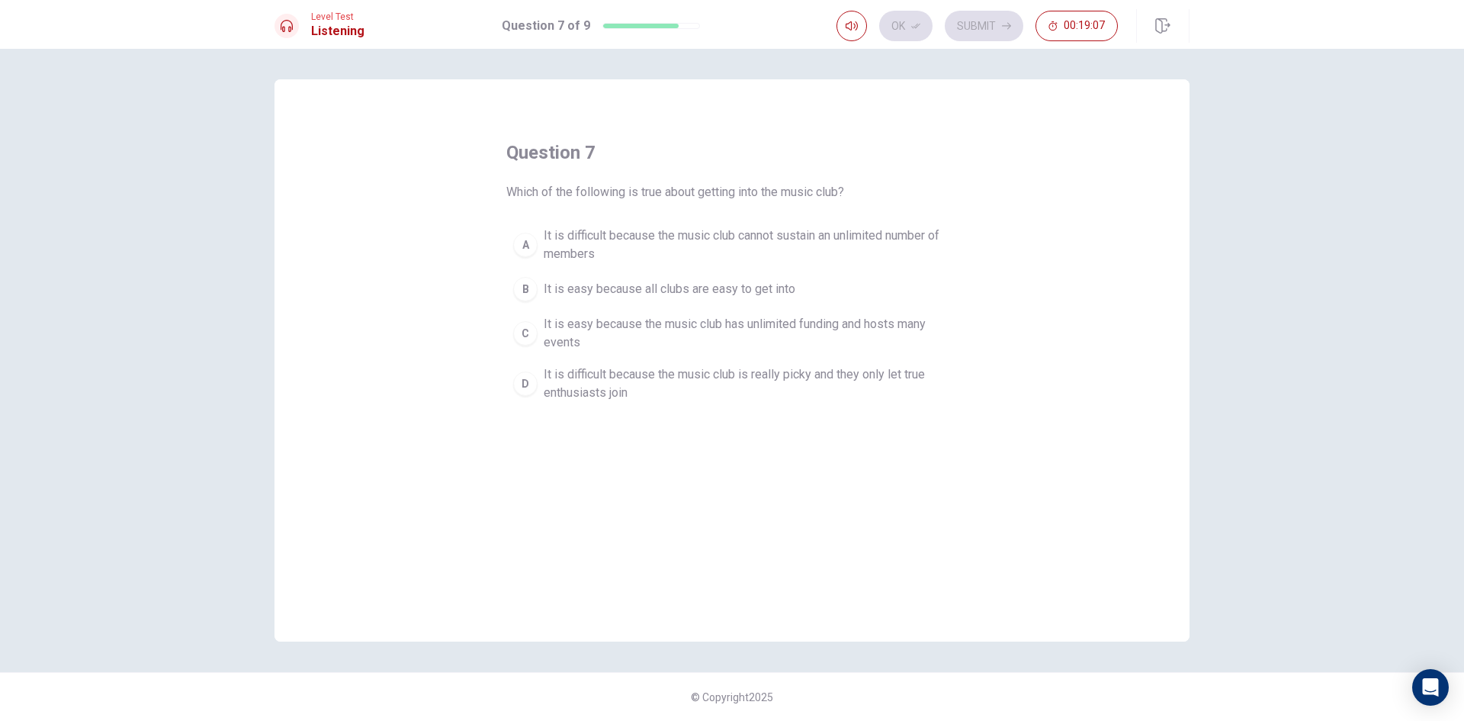
click at [792, 250] on span "It is difficult because the music club cannot sustain an unlimited number of me…" at bounding box center [747, 244] width 407 height 37
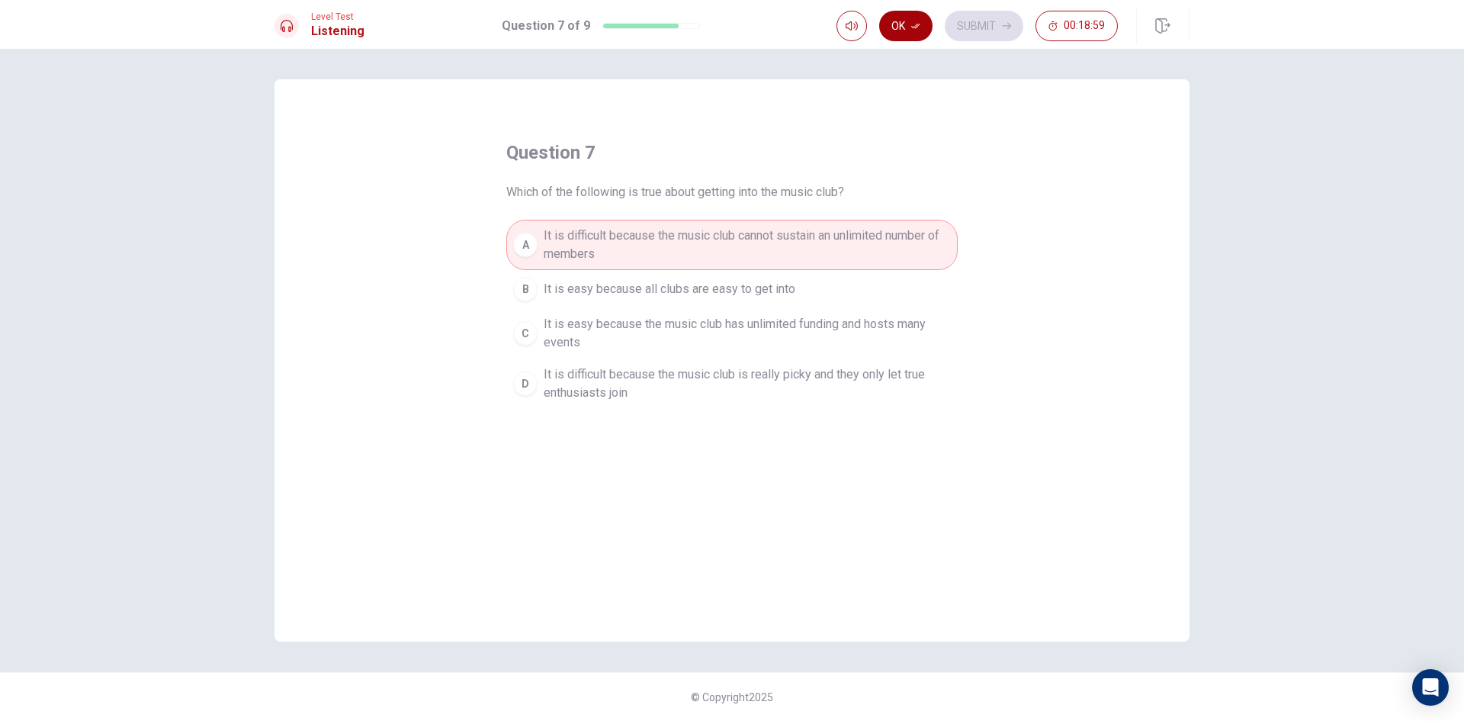
click at [917, 21] on button "Ok" at bounding box center [905, 26] width 53 height 31
click at [993, 25] on button "Submit" at bounding box center [984, 26] width 79 height 31
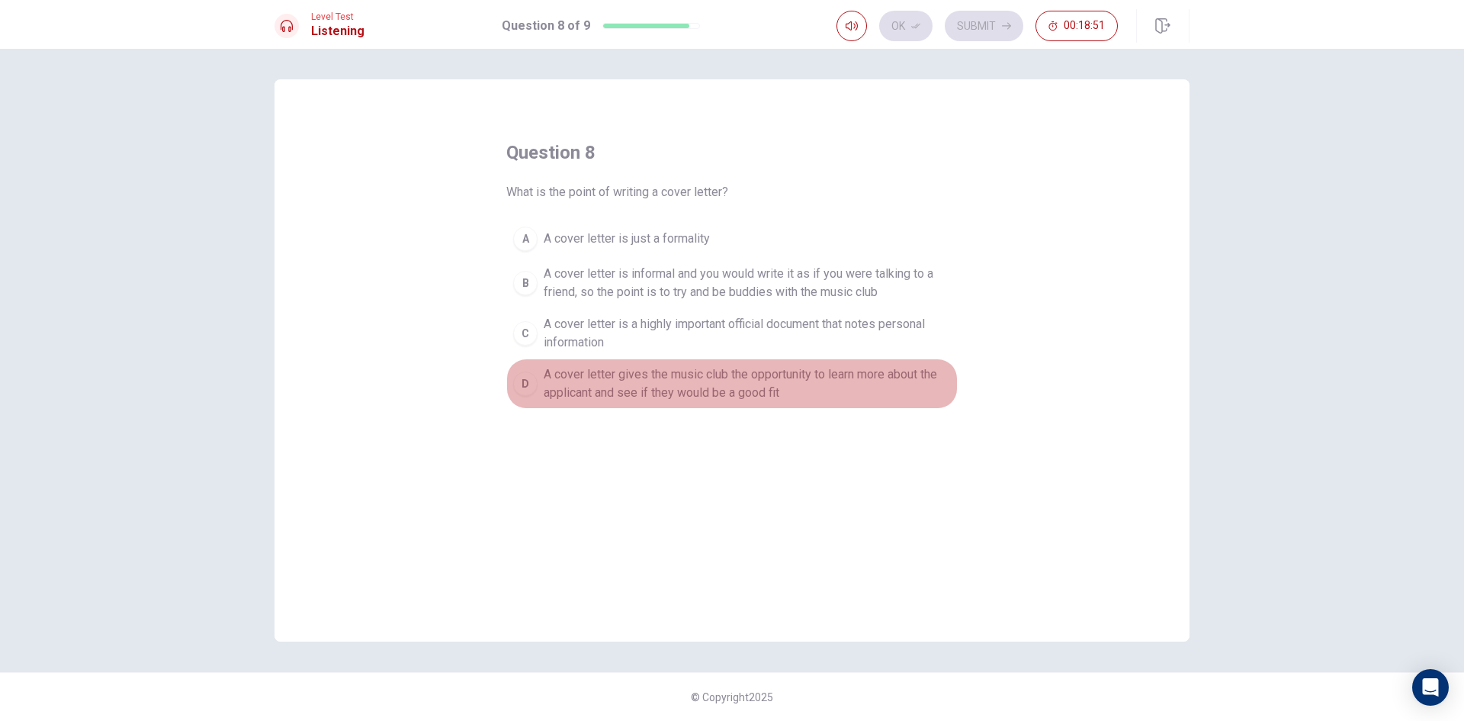
click at [769, 403] on button "D A cover letter gives the music club the opportunity to learn more about the a…" at bounding box center [731, 383] width 451 height 50
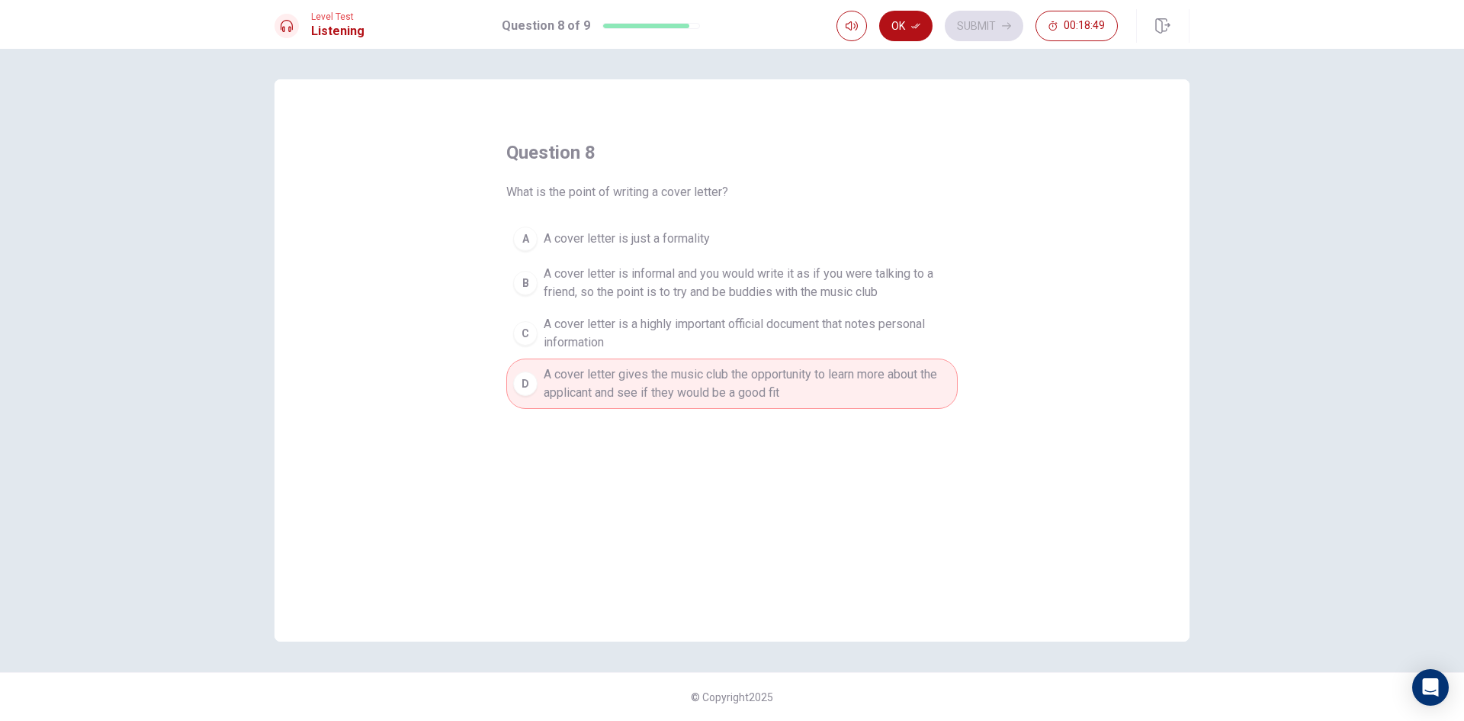
click at [911, 26] on icon "button" at bounding box center [915, 25] width 9 height 9
click at [980, 28] on button "Submit" at bounding box center [984, 26] width 79 height 31
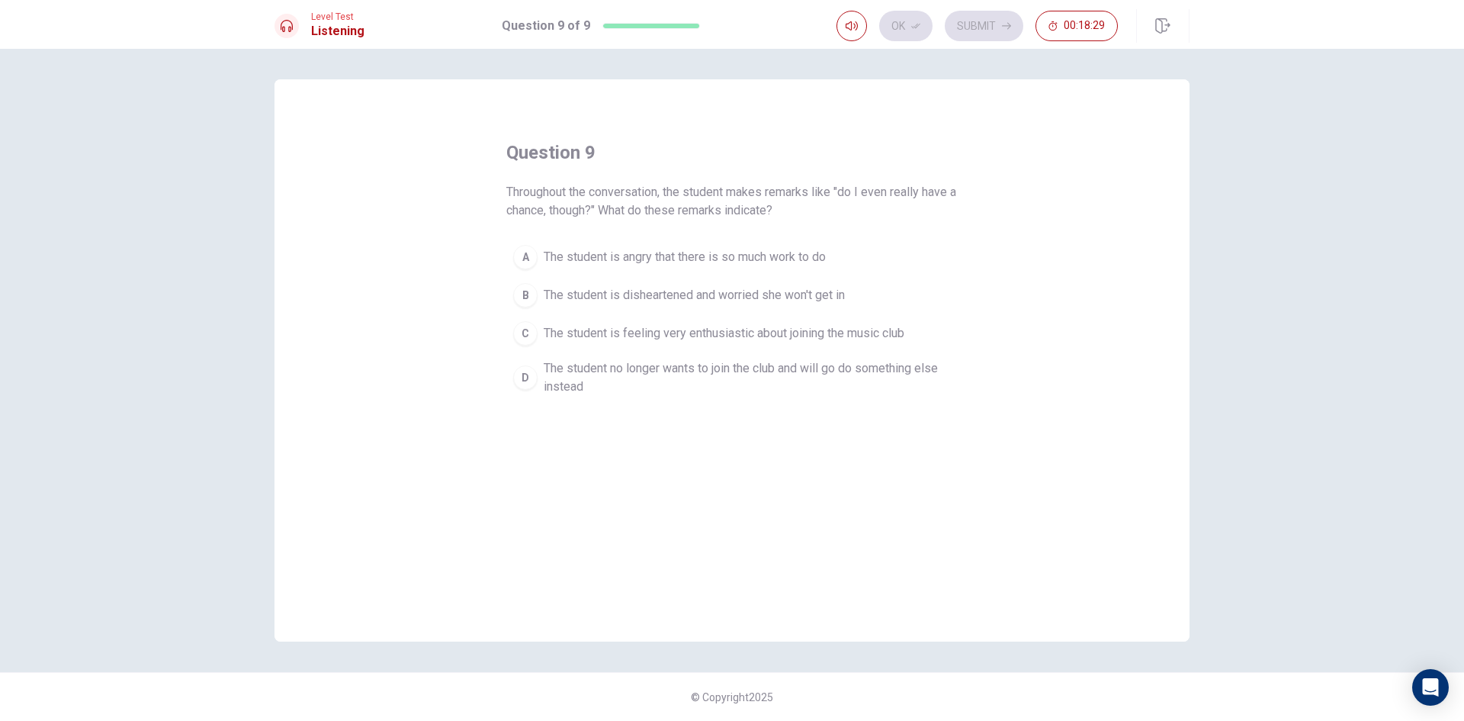
click at [871, 303] on button "B The student is disheartened and worried she won't get in" at bounding box center [731, 295] width 451 height 38
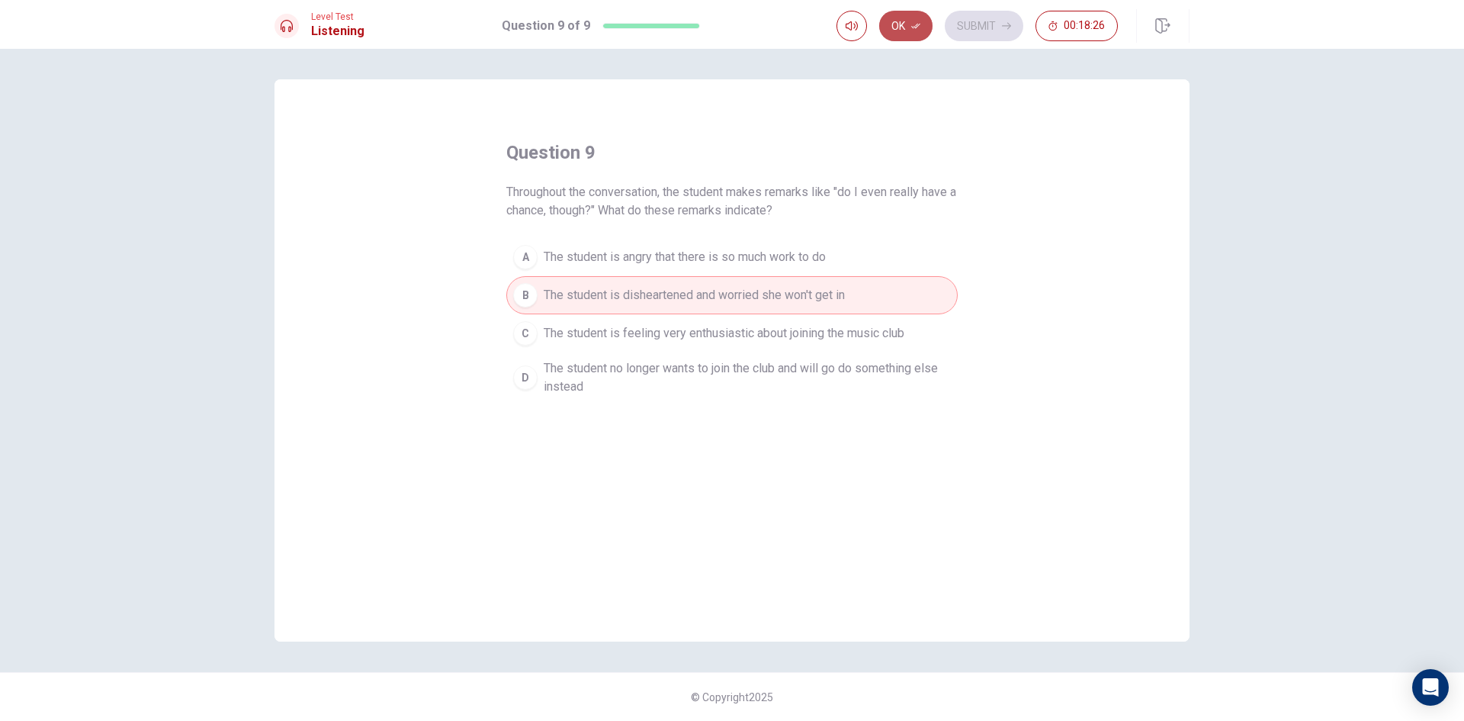
click at [920, 30] on icon "button" at bounding box center [915, 25] width 9 height 9
click at [997, 26] on button "Submit" at bounding box center [984, 26] width 79 height 31
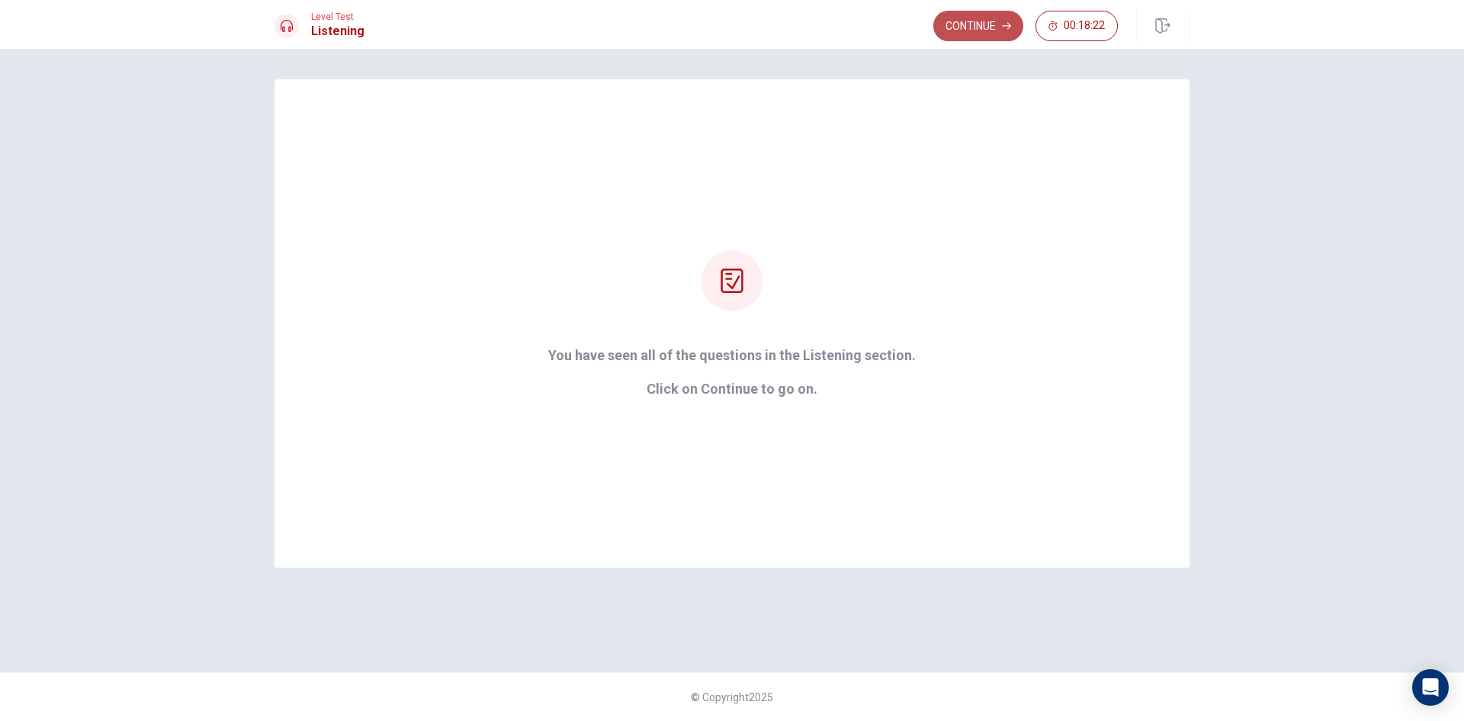
click at [982, 31] on button "Continue" at bounding box center [978, 26] width 90 height 31
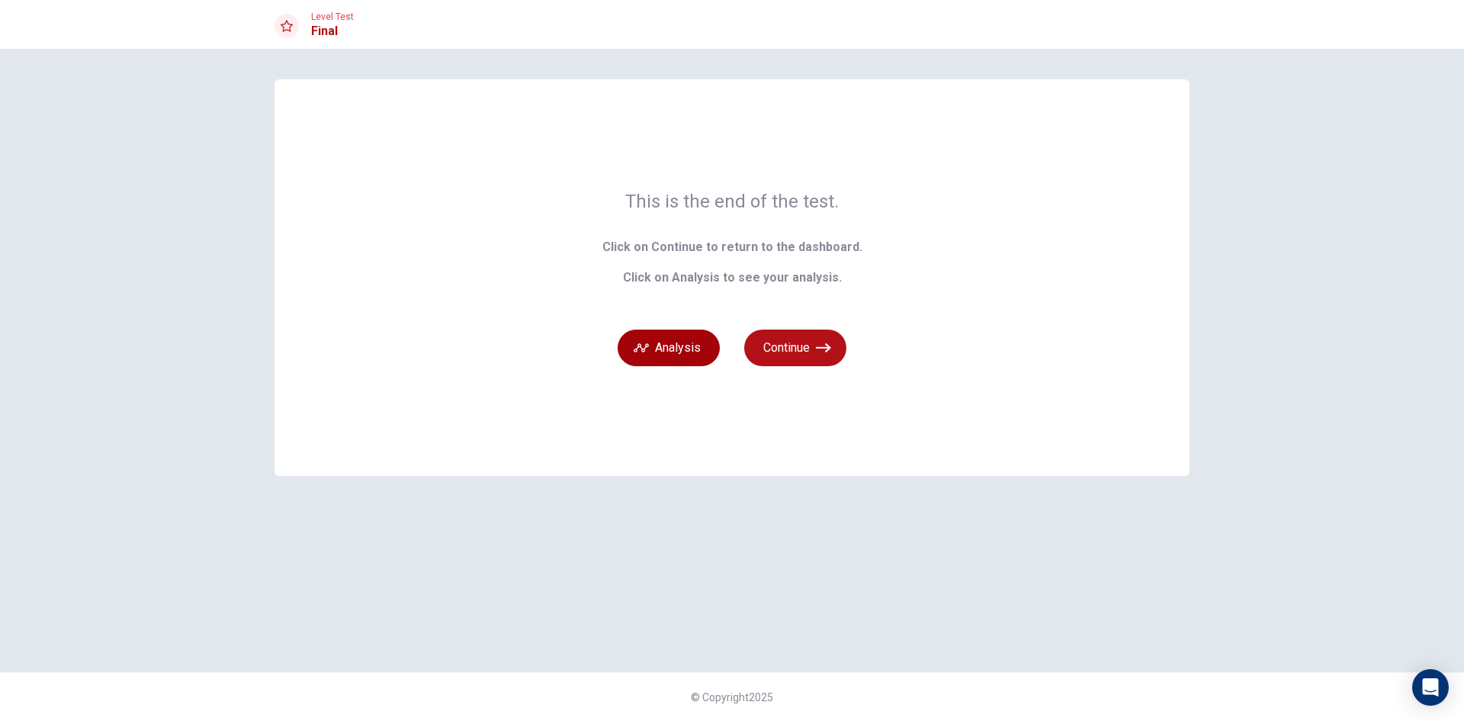
click at [715, 355] on button "Analysis" at bounding box center [669, 347] width 102 height 37
